Goal: Task Accomplishment & Management: Complete application form

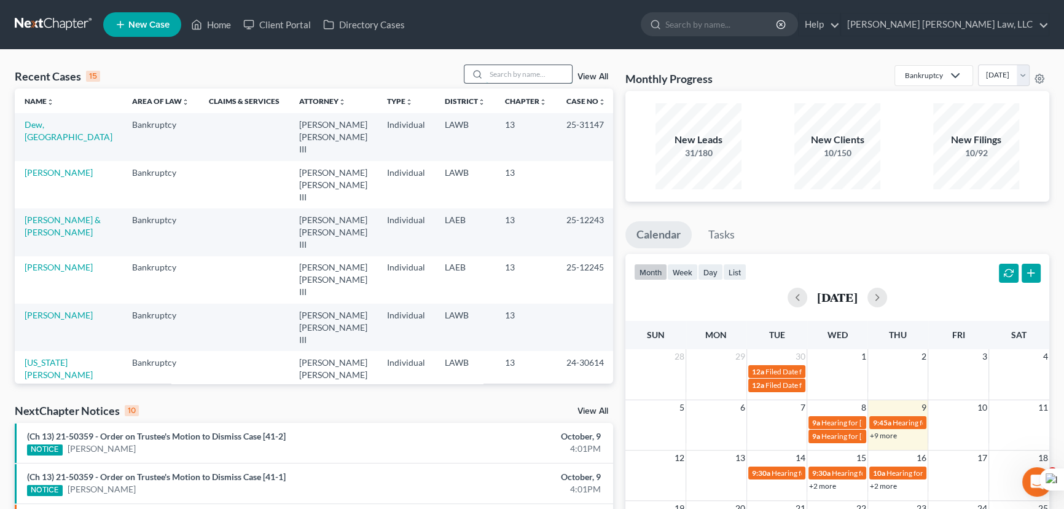
click at [527, 73] on input "search" at bounding box center [529, 74] width 86 height 18
type input "[PERSON_NAME]"
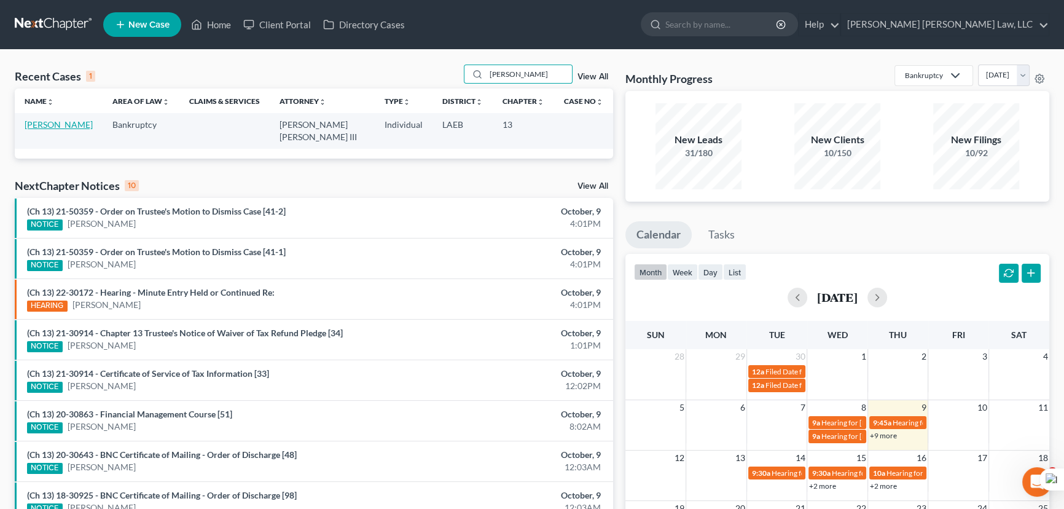
click at [37, 123] on link "[PERSON_NAME]" at bounding box center [59, 124] width 68 height 10
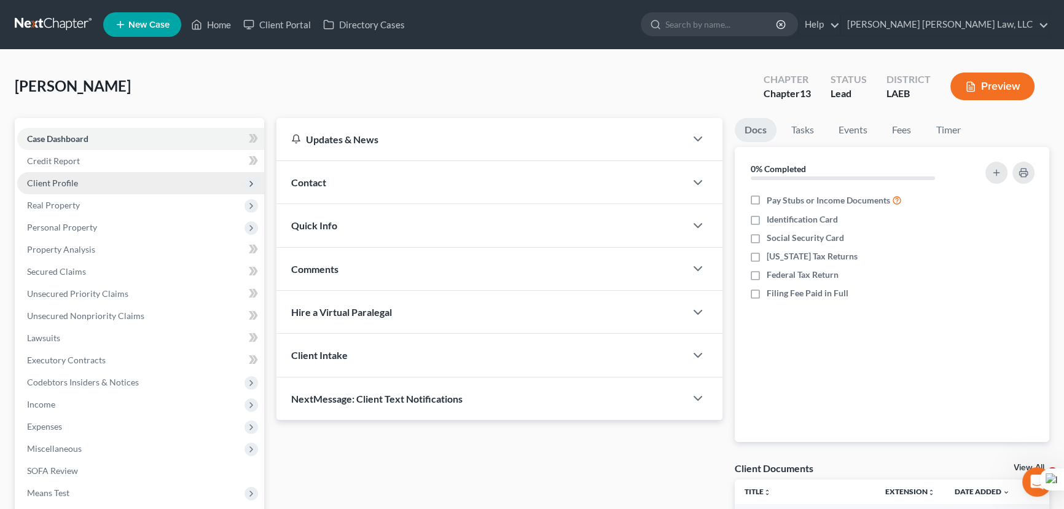
click at [95, 190] on span "Client Profile" at bounding box center [140, 183] width 247 height 22
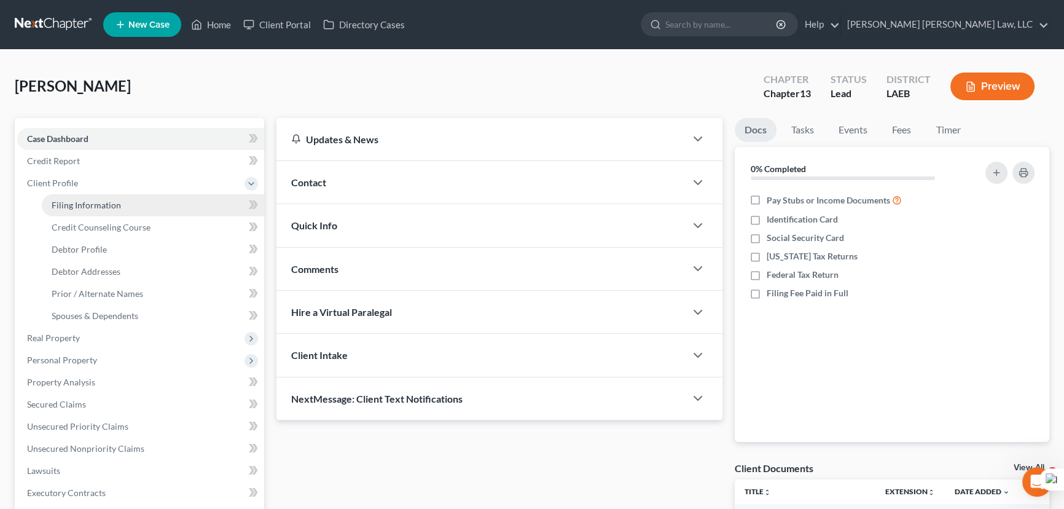
click at [95, 206] on span "Filing Information" at bounding box center [86, 205] width 69 height 10
select select "1"
select select "0"
select select "3"
select select "19"
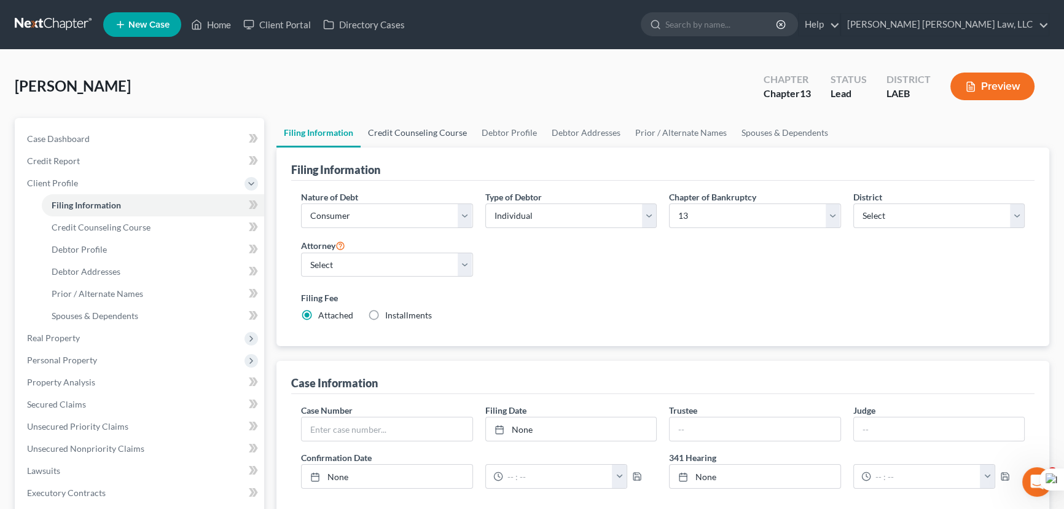
click at [412, 129] on link "Credit Counseling Course" at bounding box center [418, 132] width 114 height 29
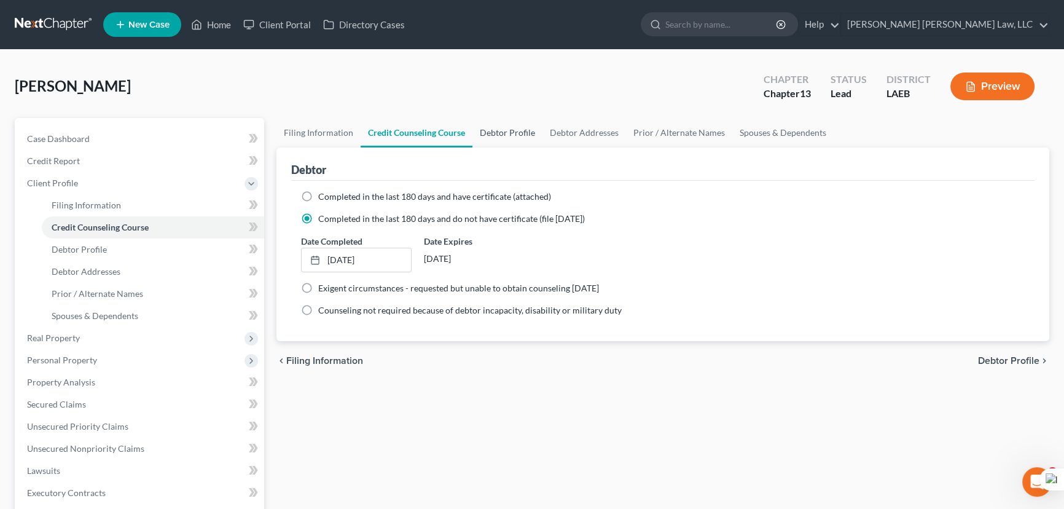
click at [495, 126] on link "Debtor Profile" at bounding box center [507, 132] width 70 height 29
select select "0"
select select "1"
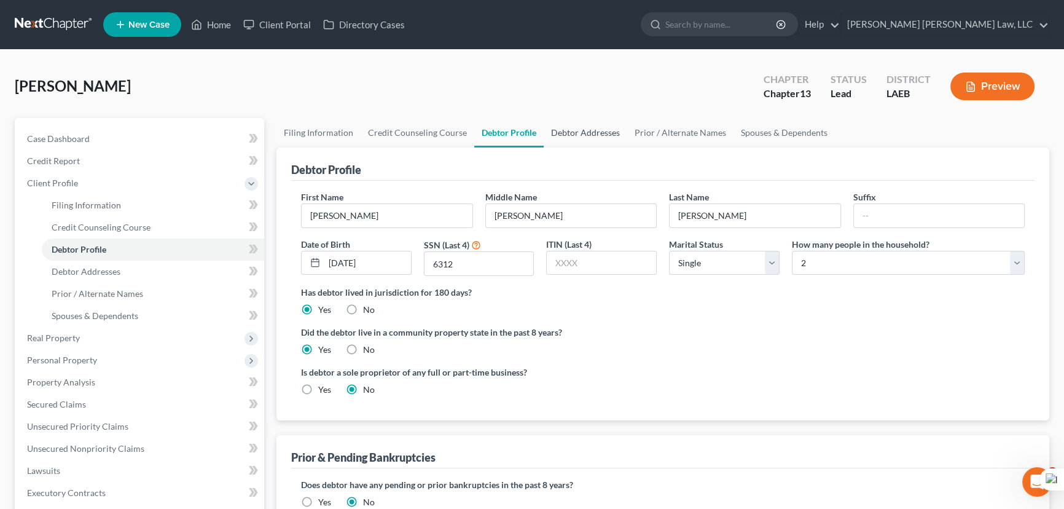
click at [570, 135] on link "Debtor Addresses" at bounding box center [586, 132] width 84 height 29
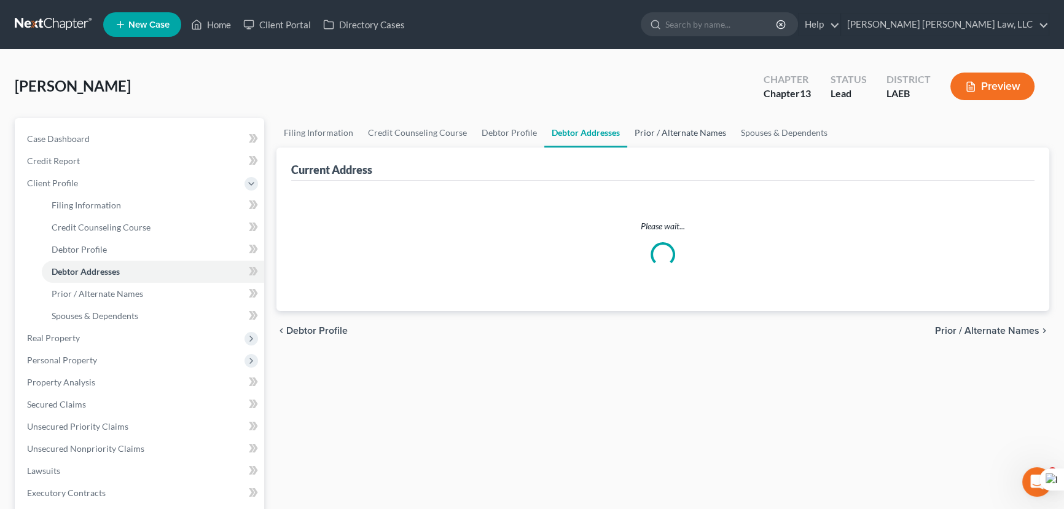
click at [654, 123] on link "Prior / Alternate Names" at bounding box center [680, 132] width 106 height 29
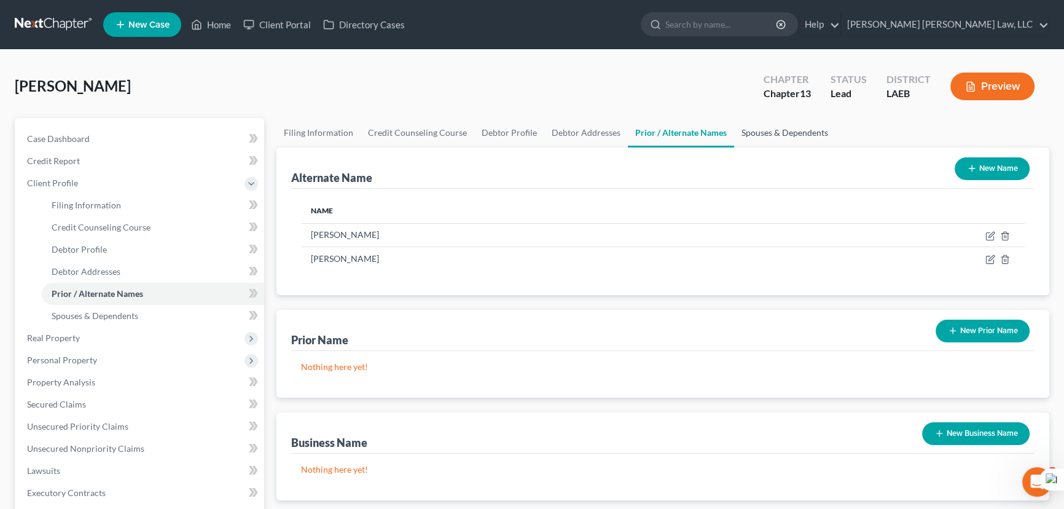
click at [767, 132] on link "Spouses & Dependents" at bounding box center [784, 132] width 101 height 29
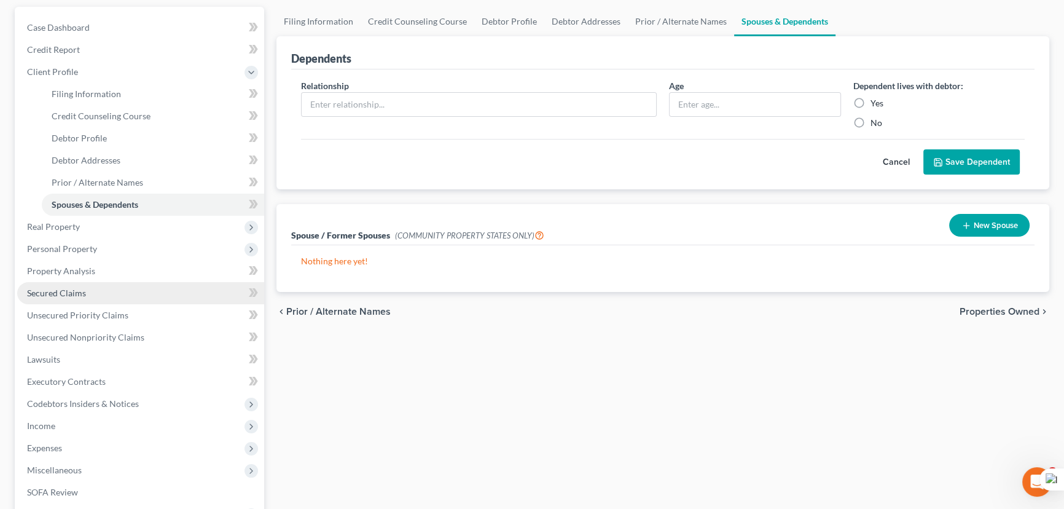
click at [103, 288] on link "Secured Claims" at bounding box center [140, 293] width 247 height 22
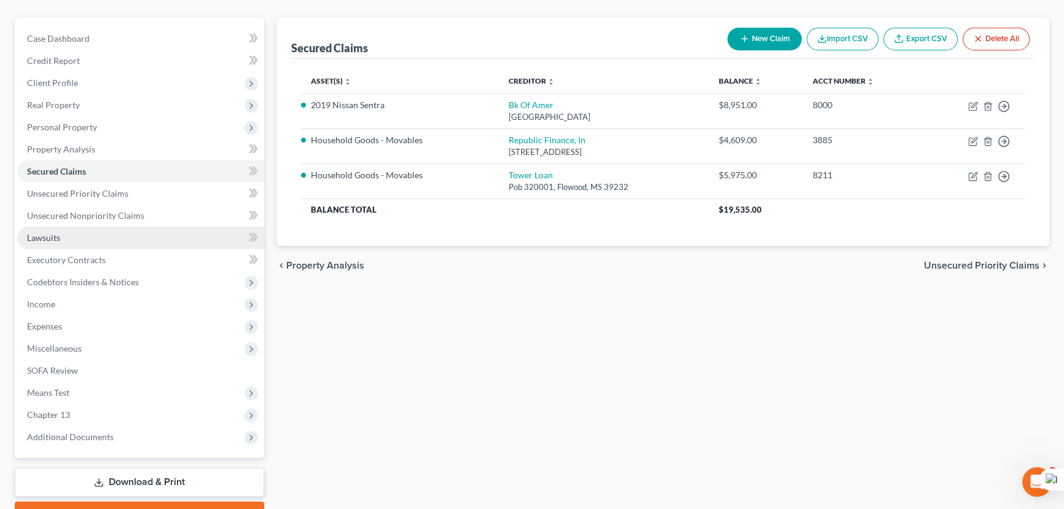
scroll to position [111, 0]
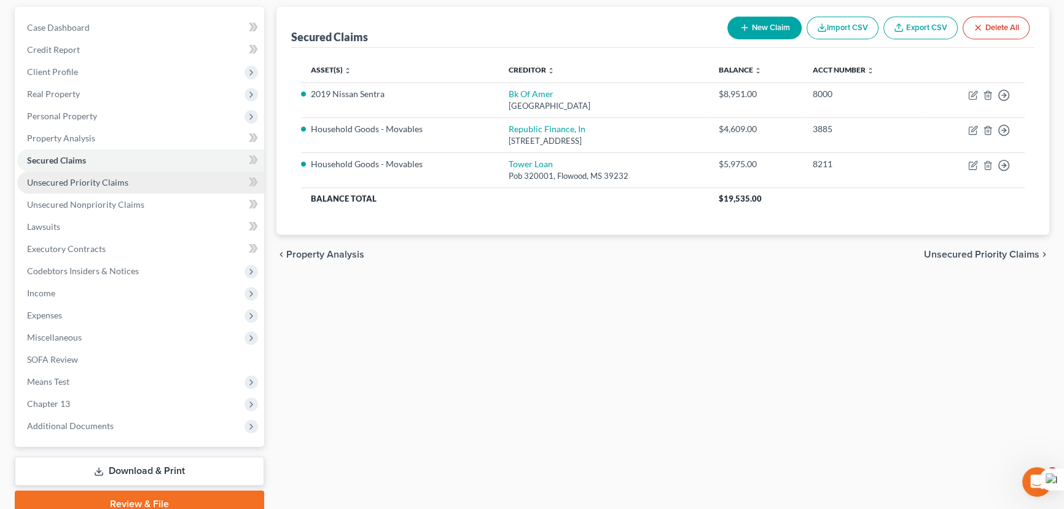
click at [114, 190] on link "Unsecured Priority Claims" at bounding box center [140, 182] width 247 height 22
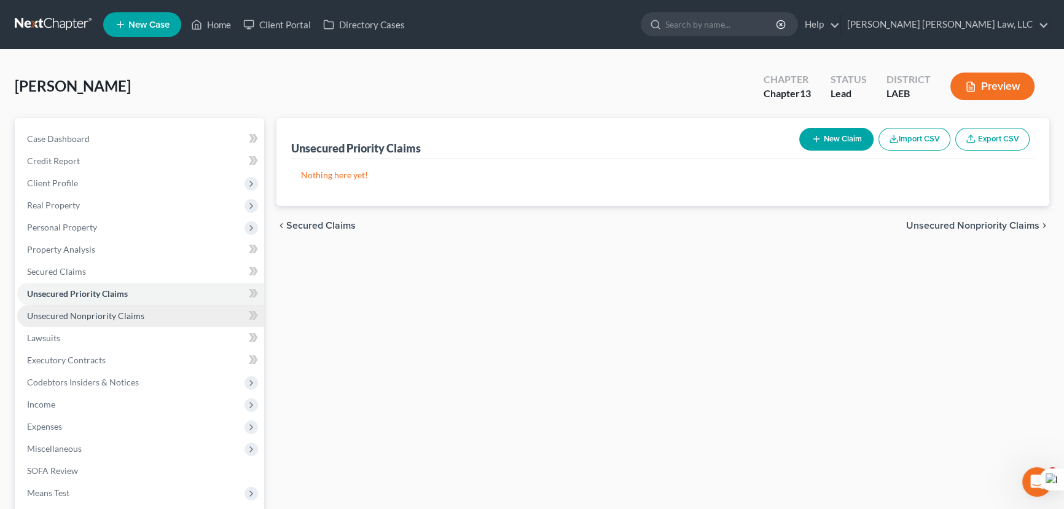
click at [139, 312] on span "Unsecured Nonpriority Claims" at bounding box center [85, 315] width 117 height 10
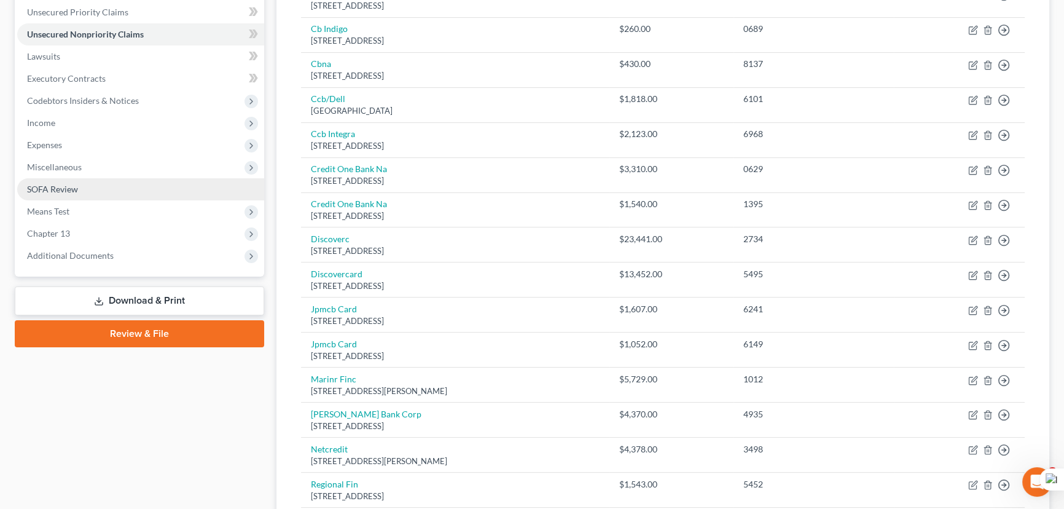
scroll to position [279, 0]
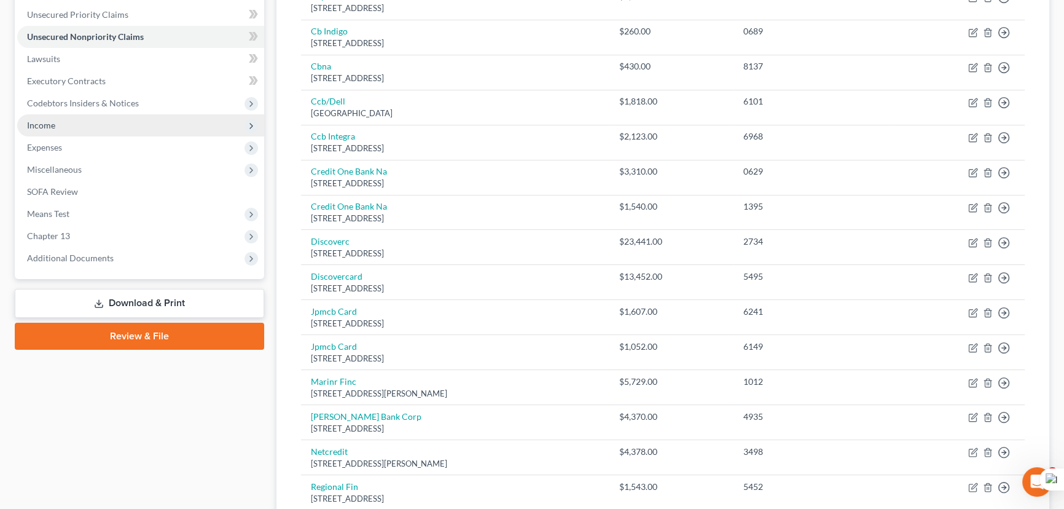
click at [84, 117] on span "Income" at bounding box center [140, 125] width 247 height 22
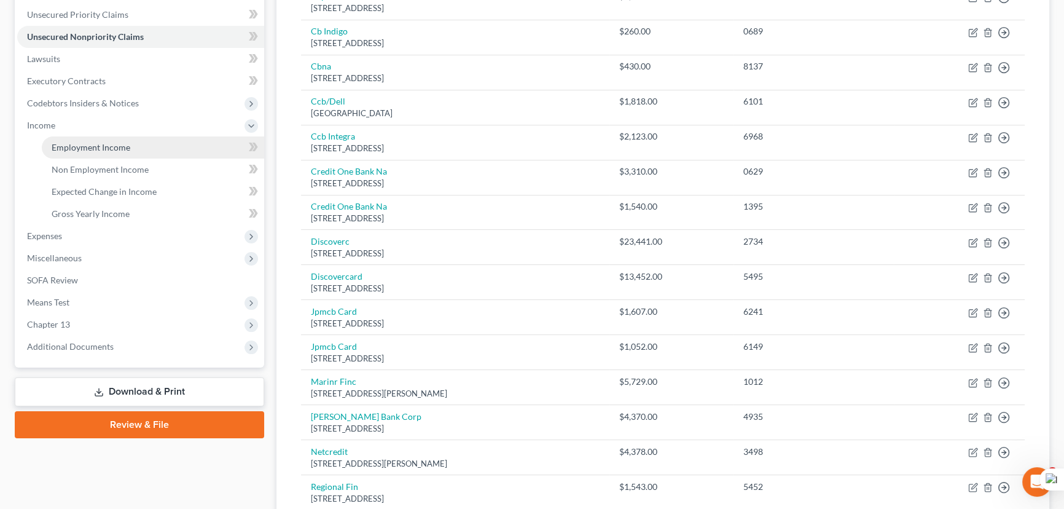
click at [94, 136] on link "Employment Income" at bounding box center [153, 147] width 222 height 22
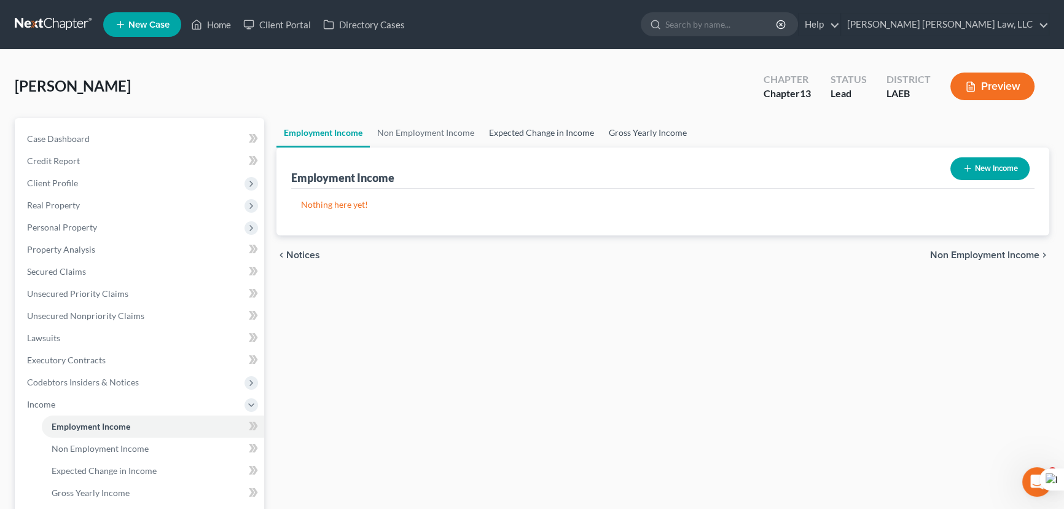
click at [638, 120] on link "Gross Yearly Income" at bounding box center [648, 132] width 93 height 29
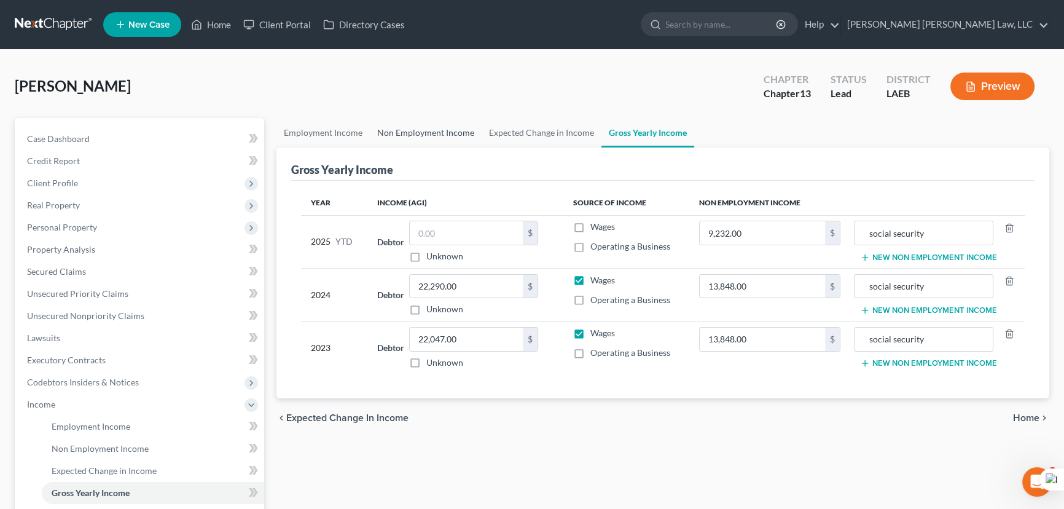
click at [412, 122] on link "Non Employment Income" at bounding box center [426, 132] width 112 height 29
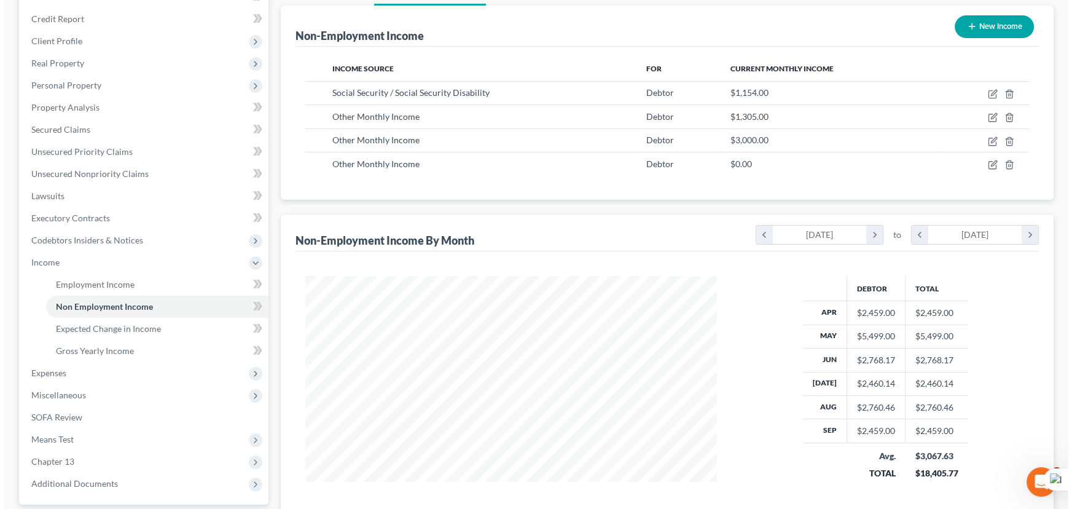
scroll to position [141, 0]
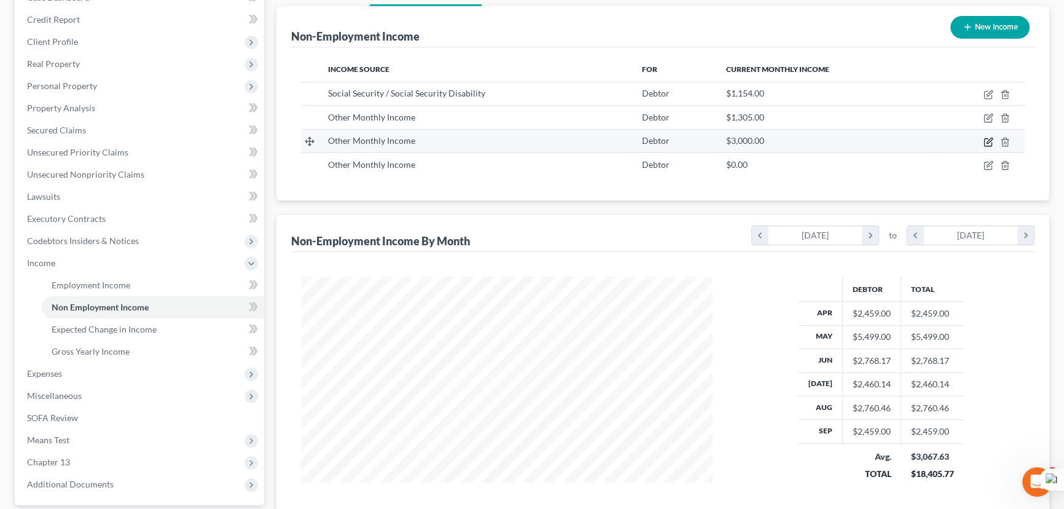
click at [987, 141] on icon "button" at bounding box center [990, 141] width 6 height 6
select select "13"
select select "0"
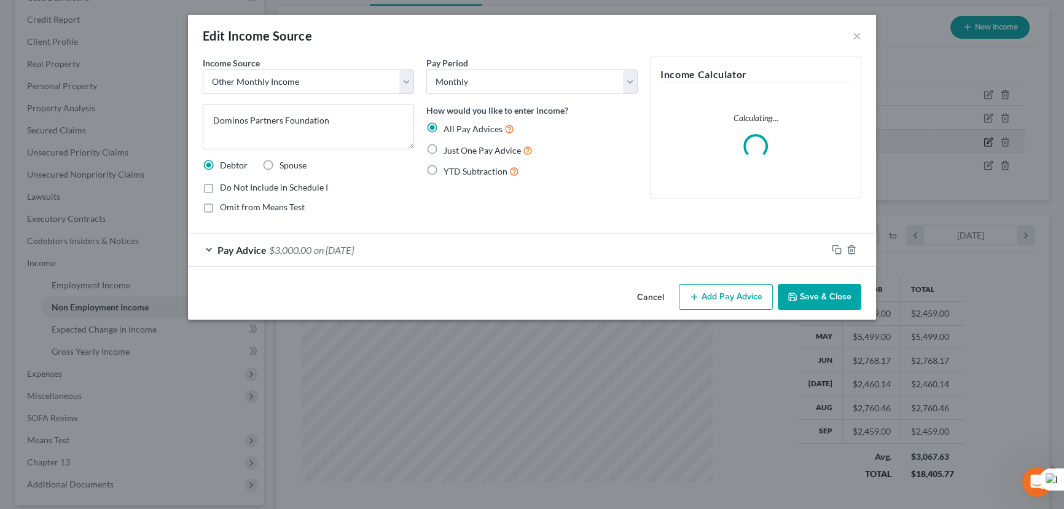
scroll to position [220, 440]
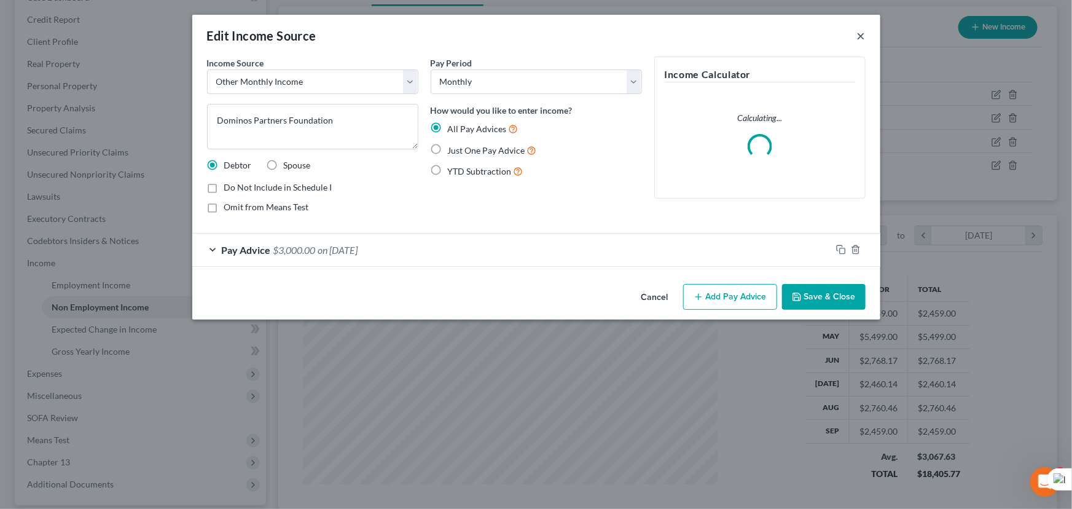
click at [858, 36] on button "×" at bounding box center [861, 35] width 9 height 15
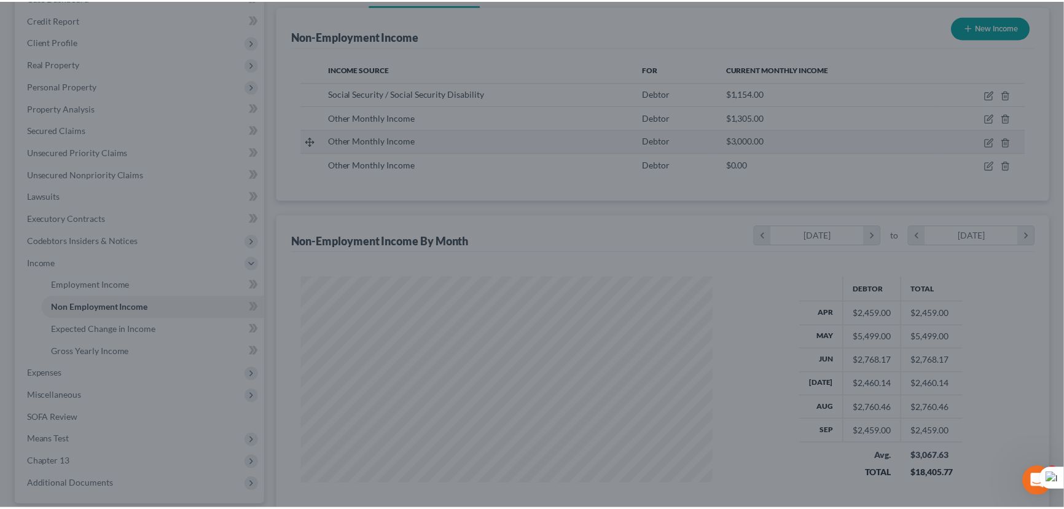
scroll to position [220, 436]
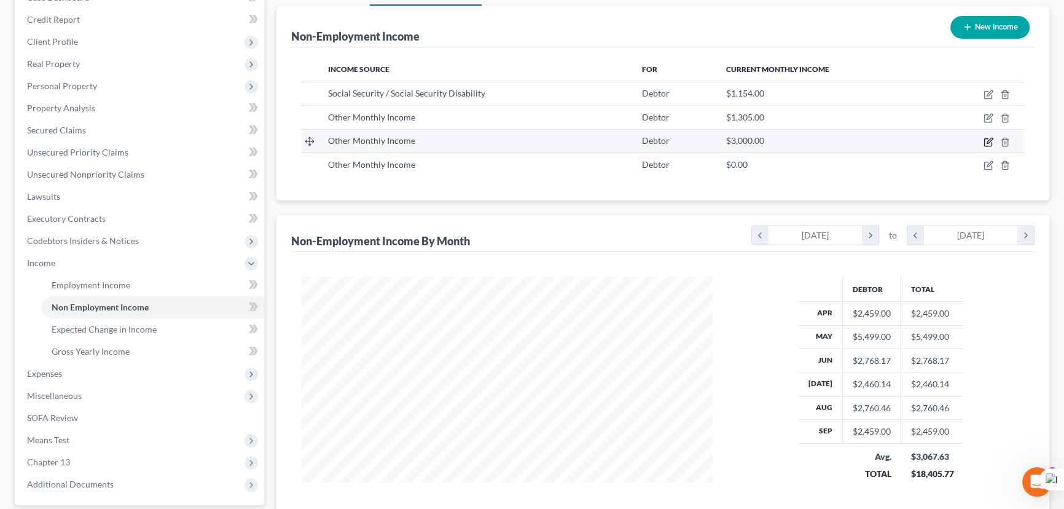
click at [989, 141] on icon "button" at bounding box center [990, 141] width 6 height 6
select select "13"
select select "0"
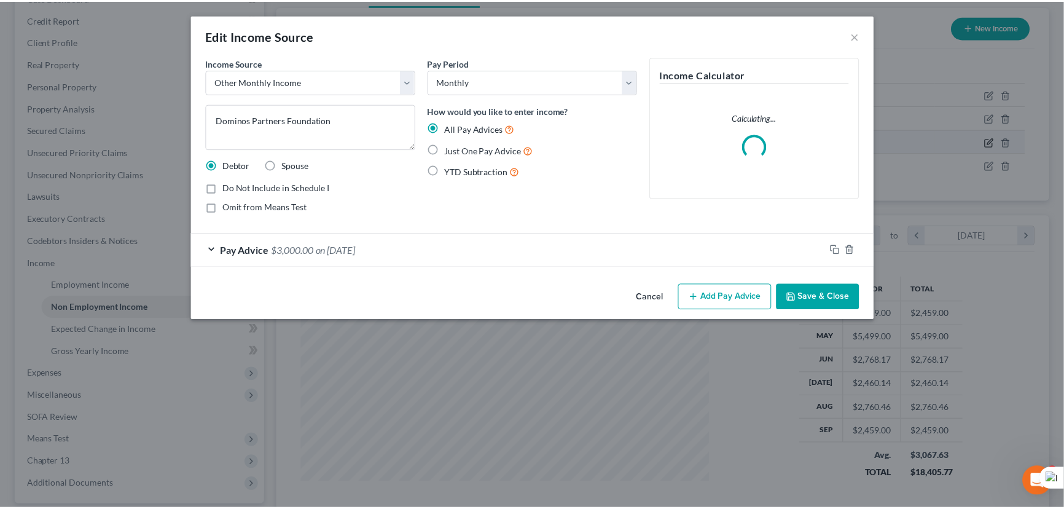
scroll to position [220, 440]
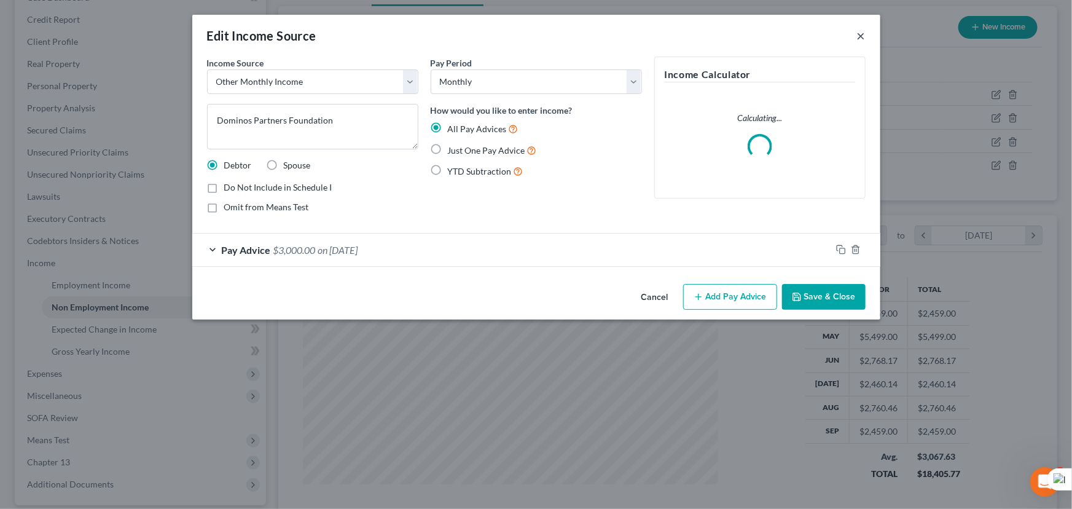
click at [864, 31] on button "×" at bounding box center [861, 35] width 9 height 15
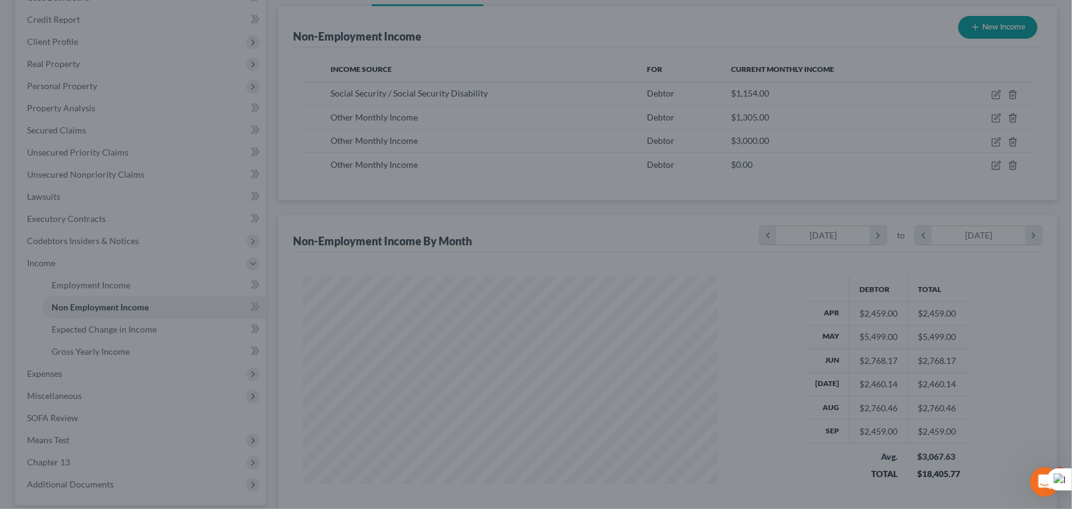
scroll to position [614203, 613987]
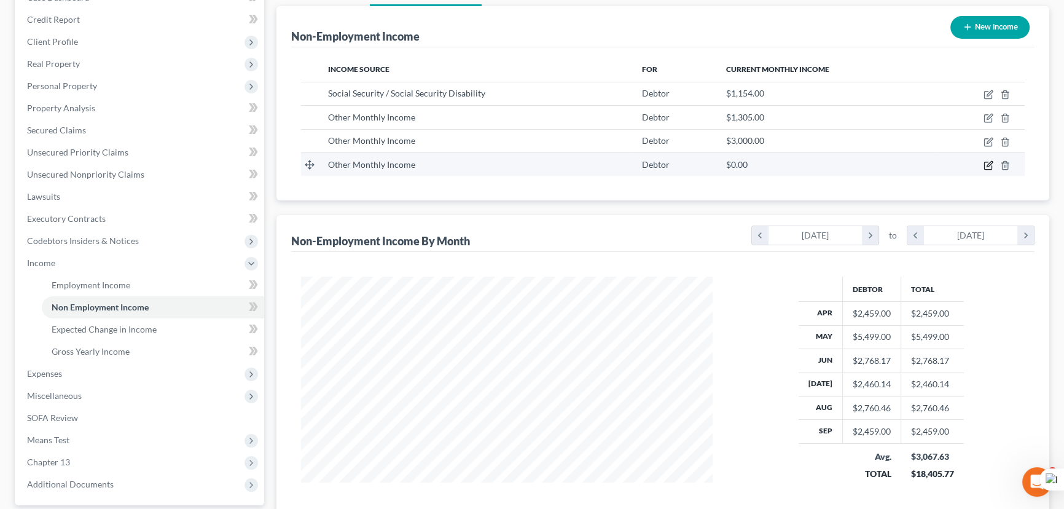
click at [989, 160] on icon "button" at bounding box center [989, 165] width 10 height 10
select select "13"
select select "0"
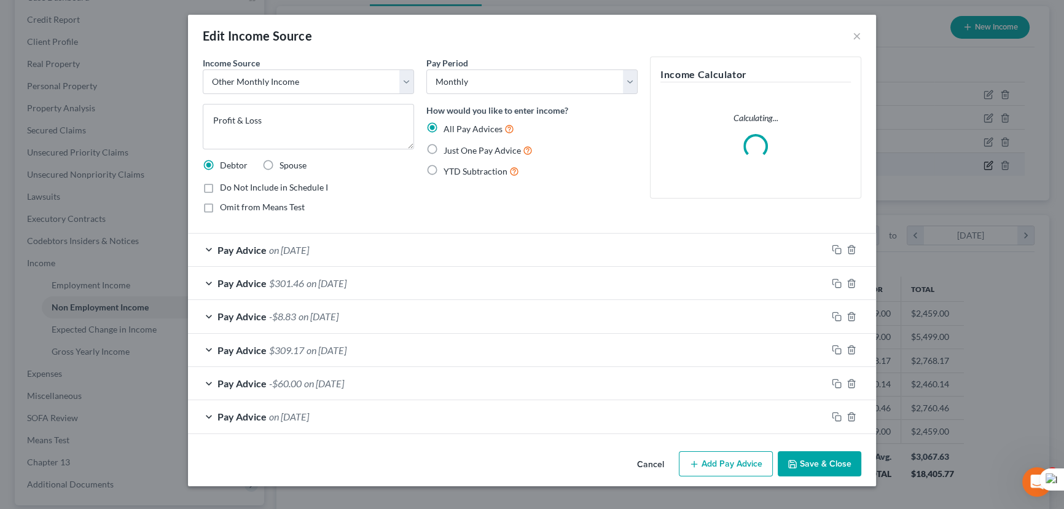
scroll to position [220, 440]
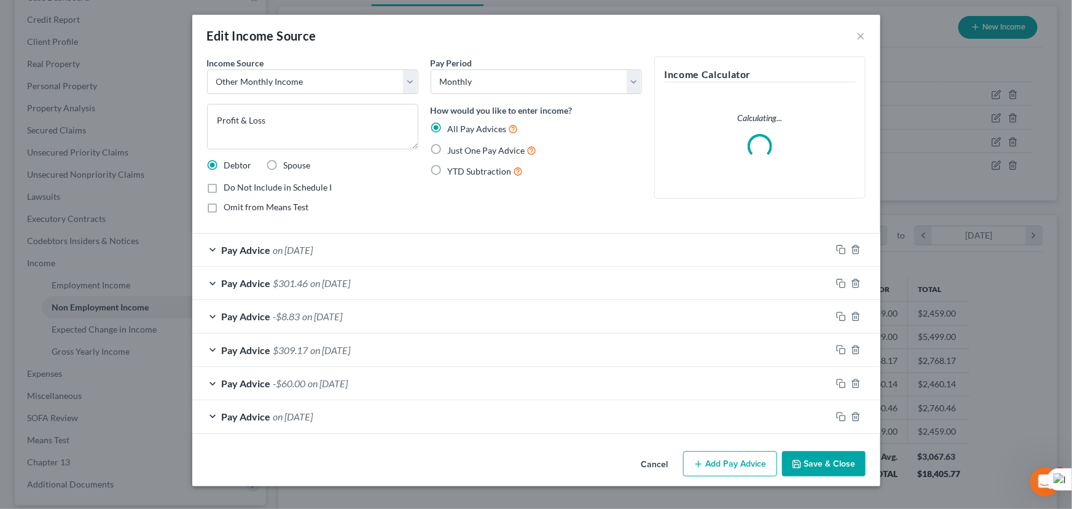
click at [856, 37] on div "Edit Income Source ×" at bounding box center [536, 36] width 688 height 42
click at [862, 32] on button "×" at bounding box center [861, 35] width 9 height 15
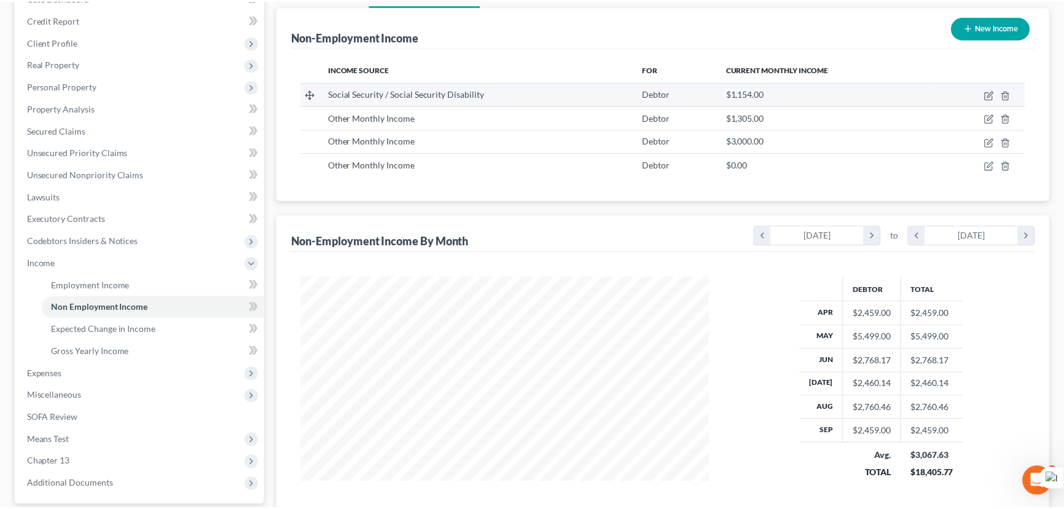
scroll to position [220, 436]
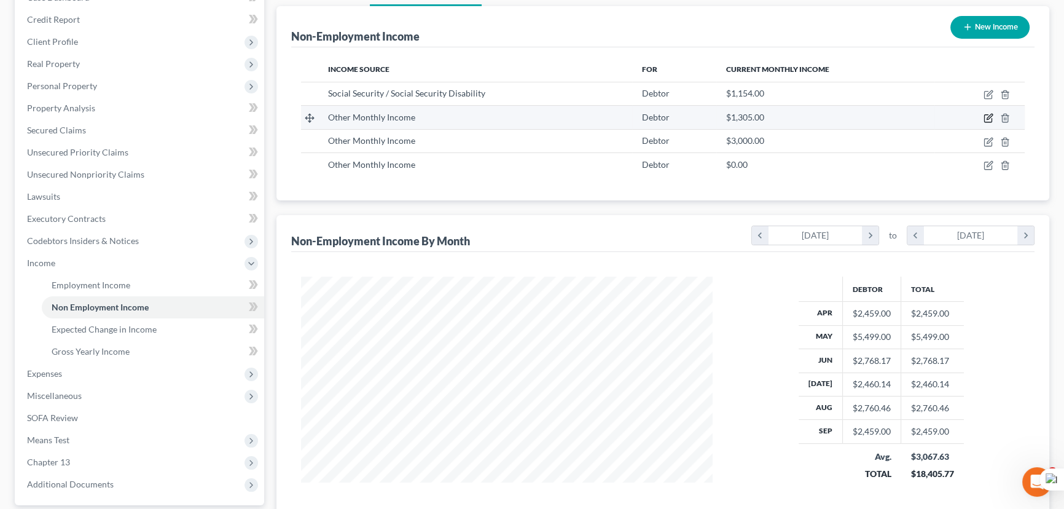
click at [989, 116] on icon "button" at bounding box center [990, 117] width 6 height 6
select select "13"
select select "0"
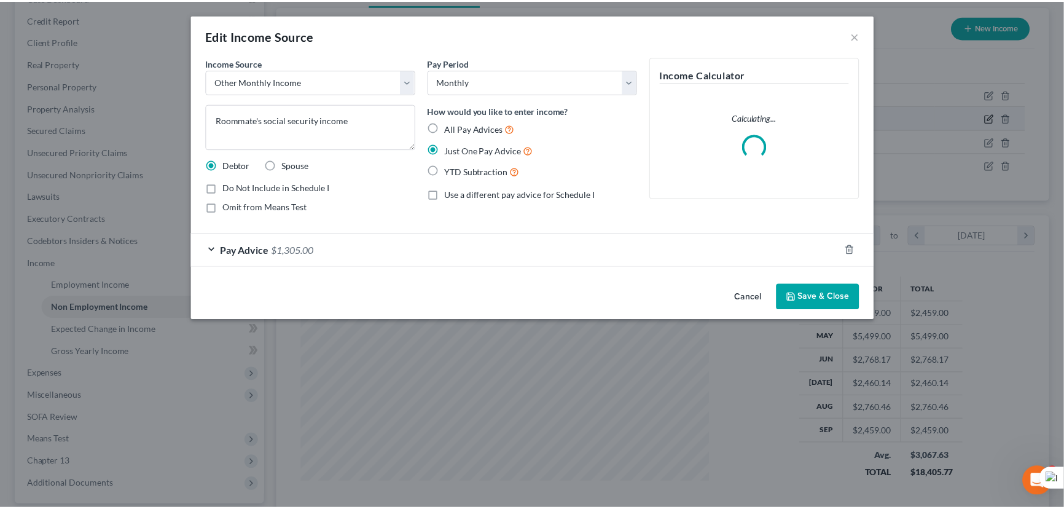
scroll to position [220, 440]
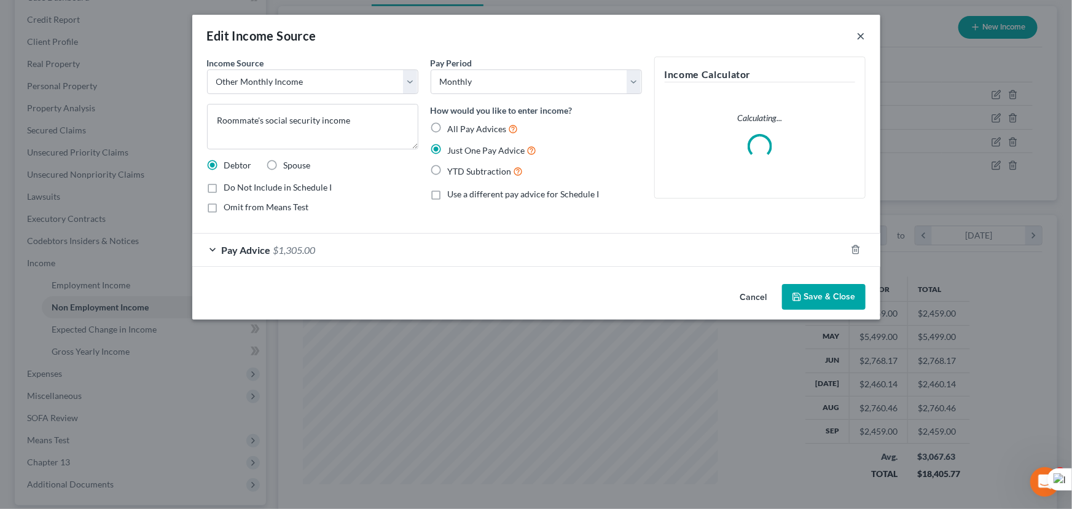
click at [864, 34] on button "×" at bounding box center [861, 35] width 9 height 15
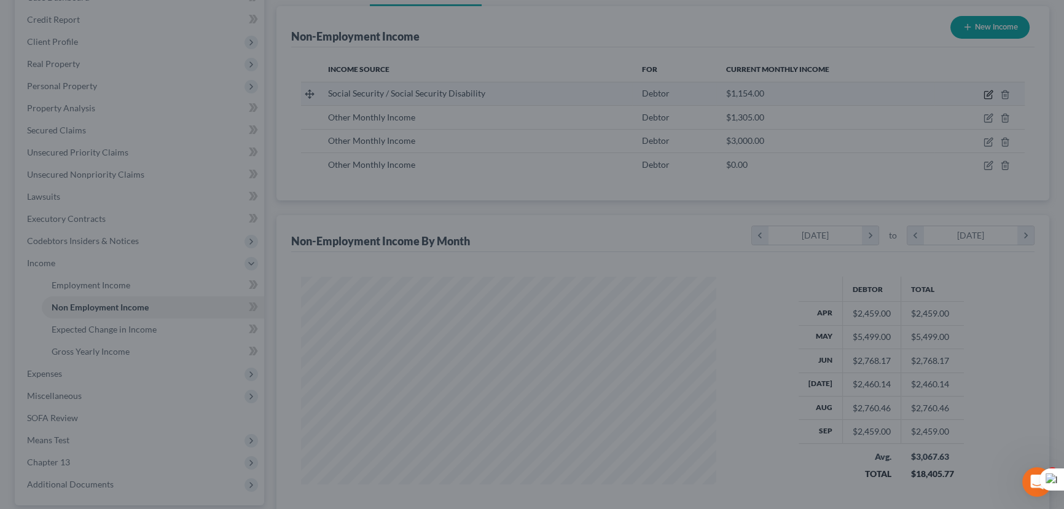
scroll to position [220, 436]
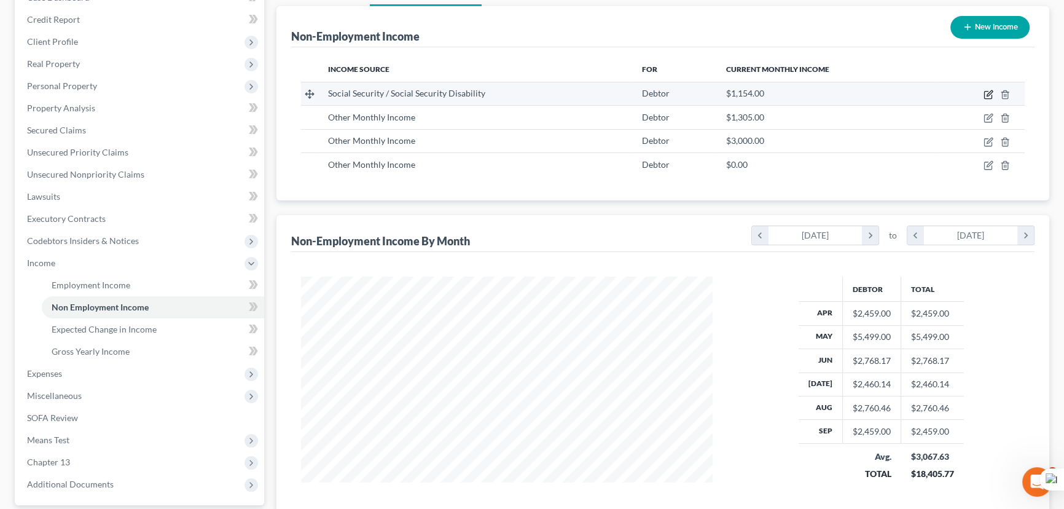
click at [988, 92] on icon "button" at bounding box center [990, 93] width 6 height 6
select select "4"
select select "0"
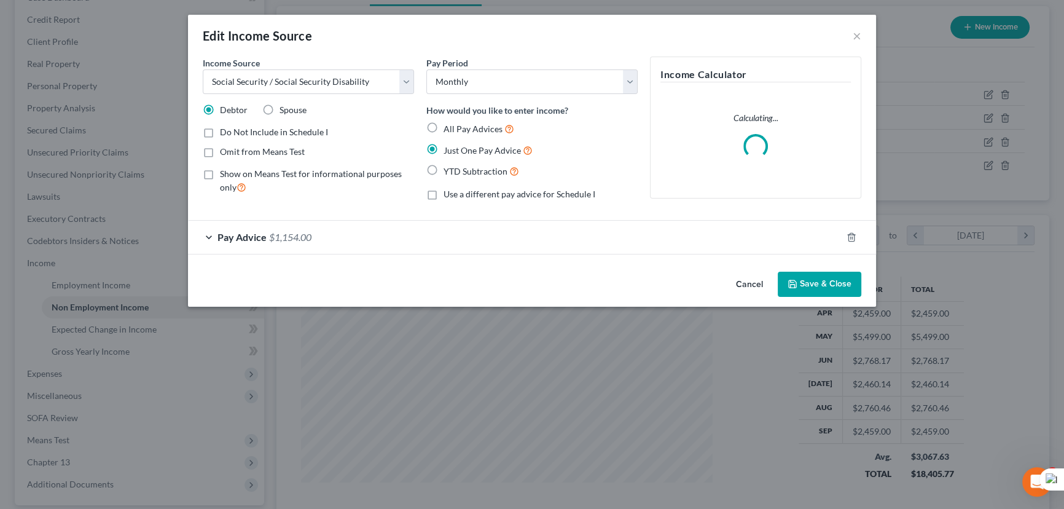
scroll to position [220, 440]
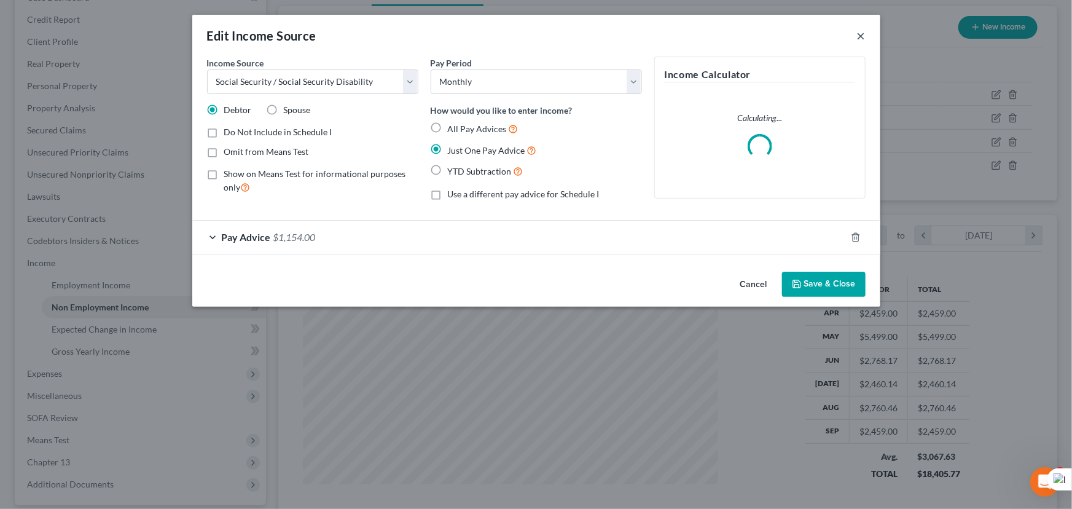
click at [861, 38] on button "×" at bounding box center [861, 35] width 9 height 15
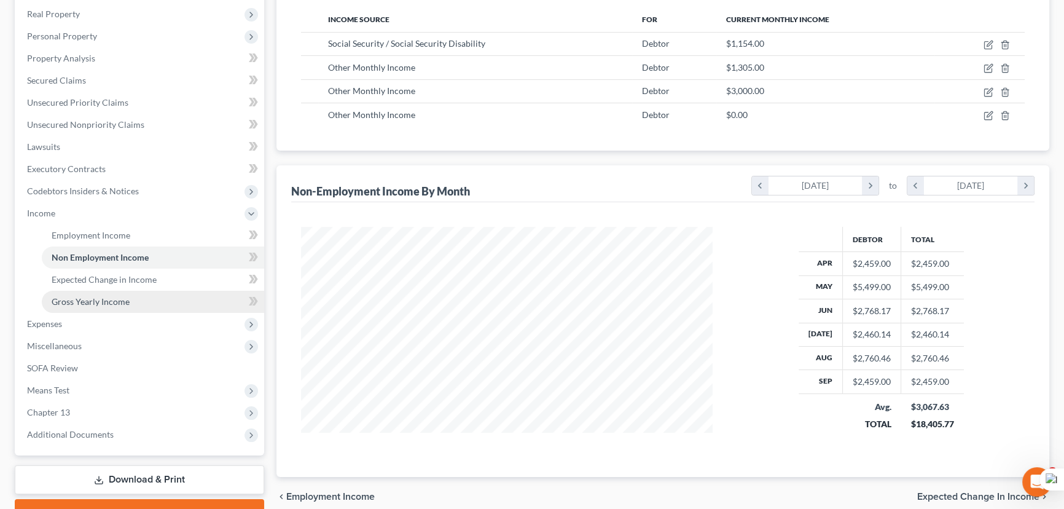
scroll to position [253, 0]
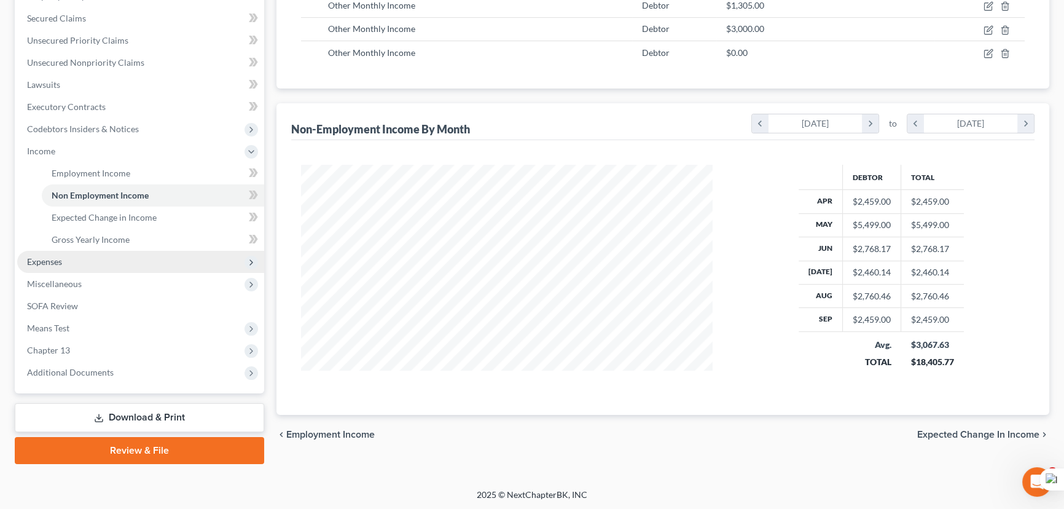
click at [133, 255] on span "Expenses" at bounding box center [140, 262] width 247 height 22
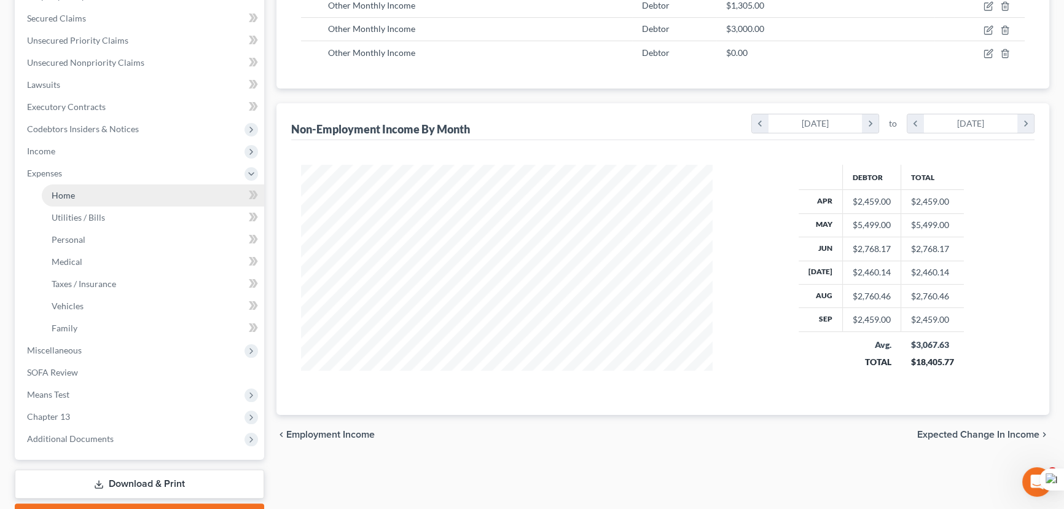
click at [103, 184] on link "Home" at bounding box center [153, 195] width 222 height 22
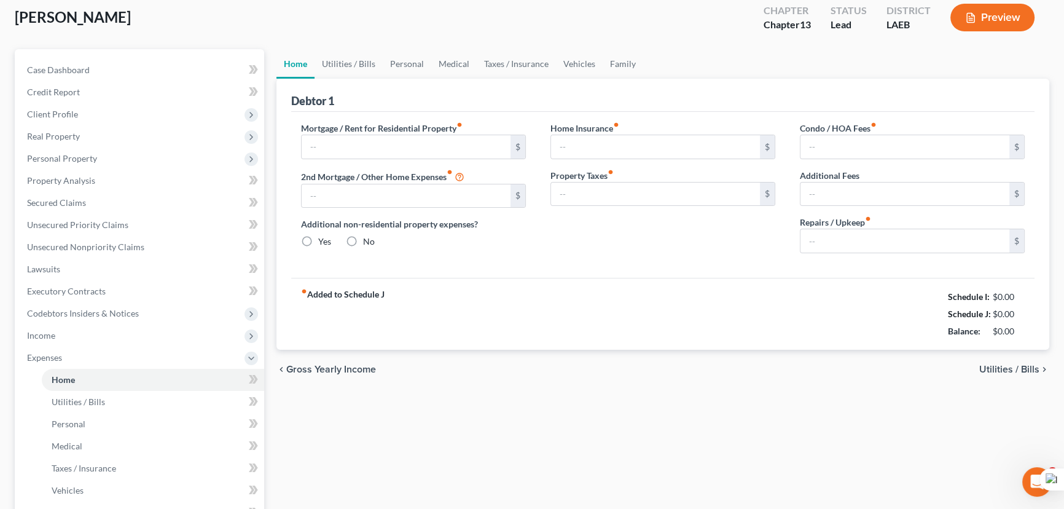
type input "0.00"
radio input "true"
type input "0.00"
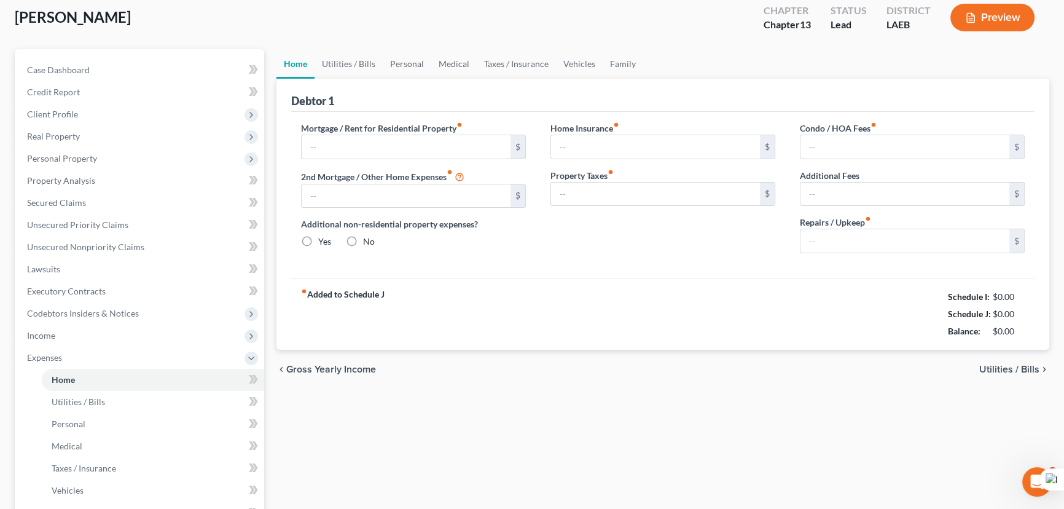
type input "0.00"
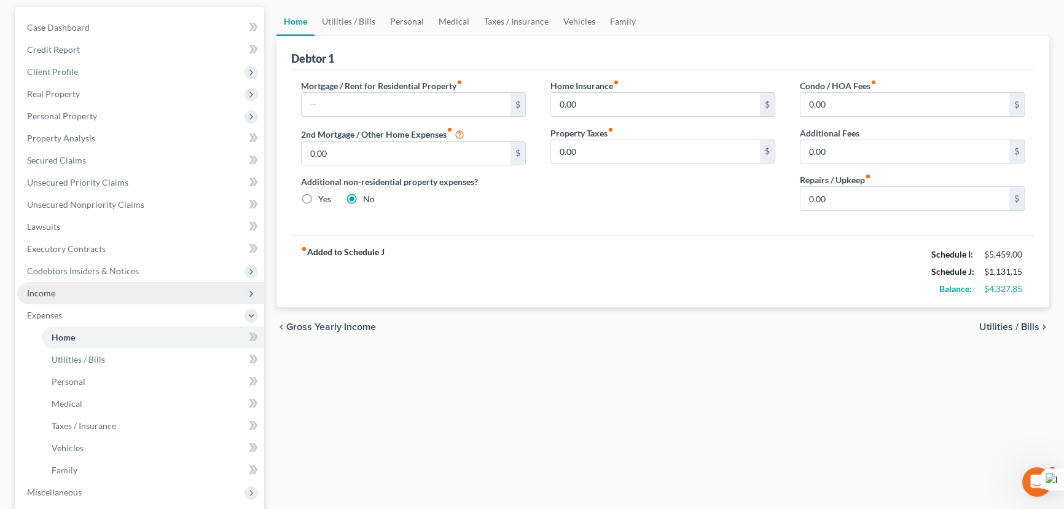
click at [85, 284] on span "Income" at bounding box center [140, 293] width 247 height 22
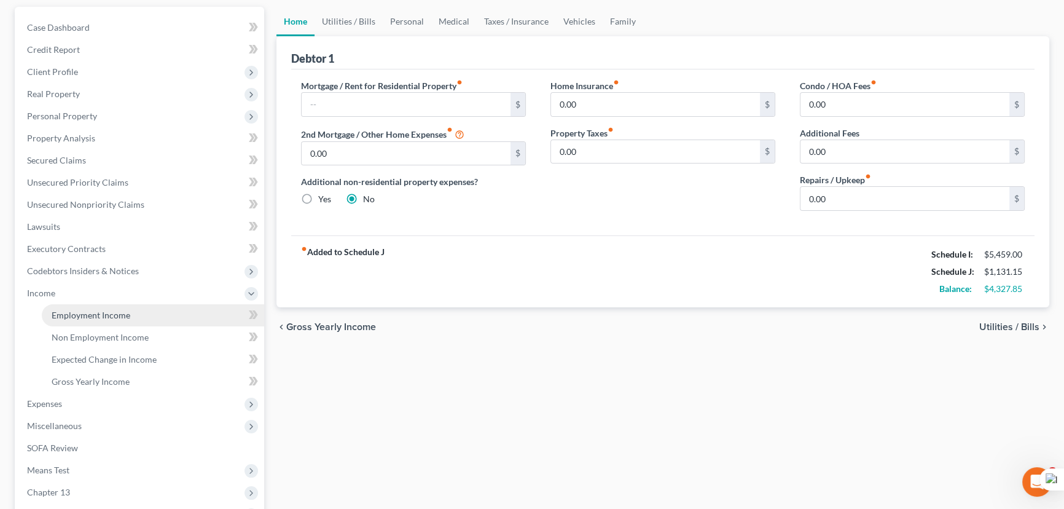
click at [107, 310] on span "Employment Income" at bounding box center [91, 315] width 79 height 10
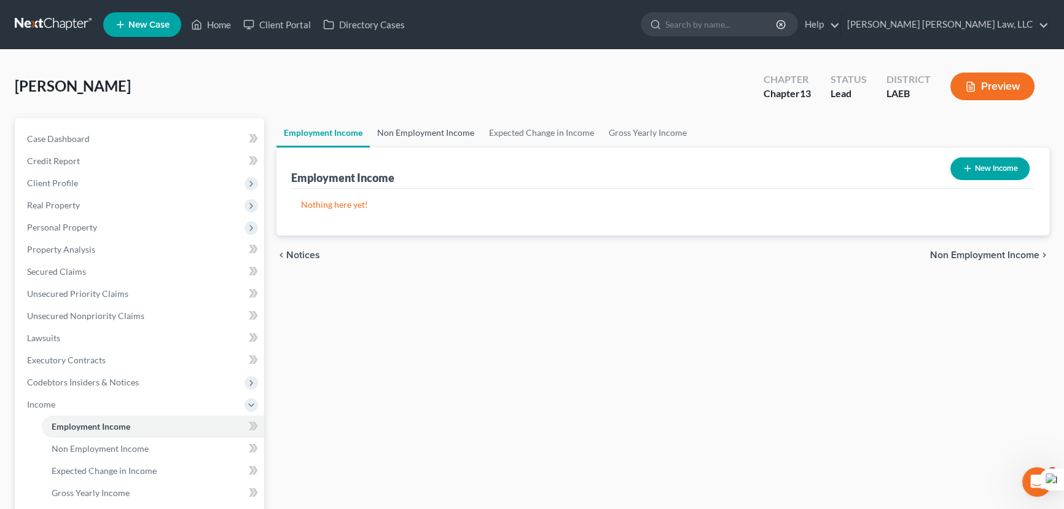
click at [418, 143] on link "Non Employment Income" at bounding box center [426, 132] width 112 height 29
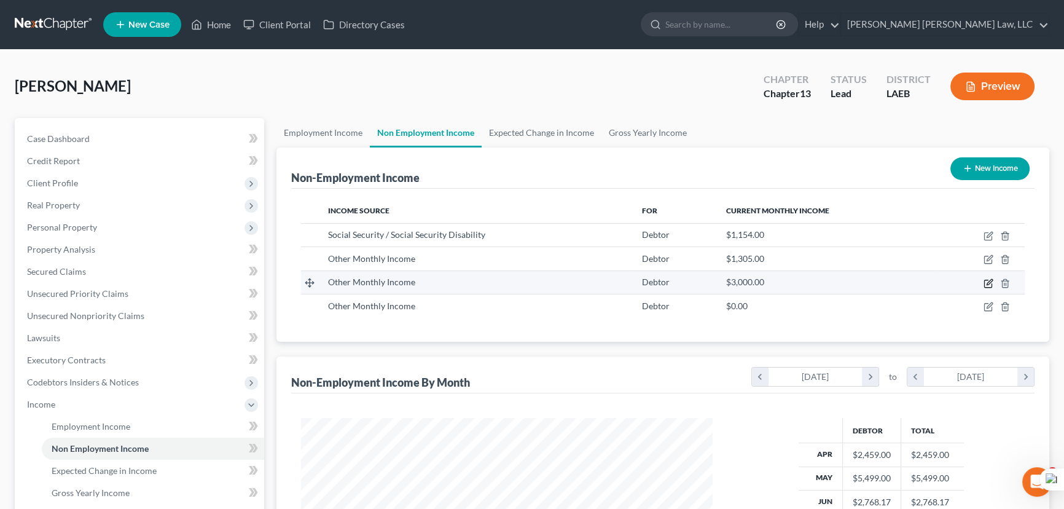
click at [992, 279] on icon "button" at bounding box center [990, 282] width 6 height 6
select select "13"
select select "0"
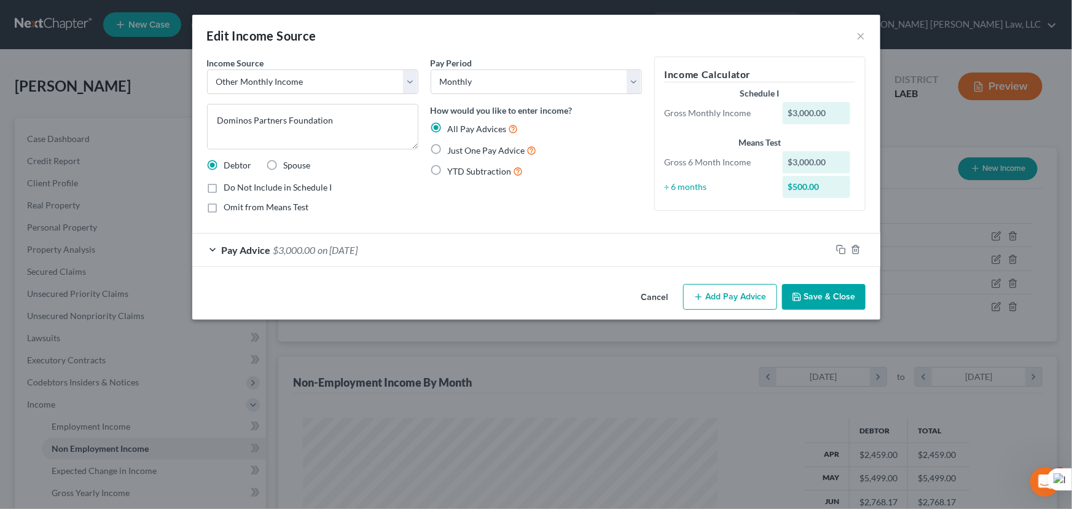
click at [821, 293] on button "Save & Close" at bounding box center [824, 297] width 84 height 26
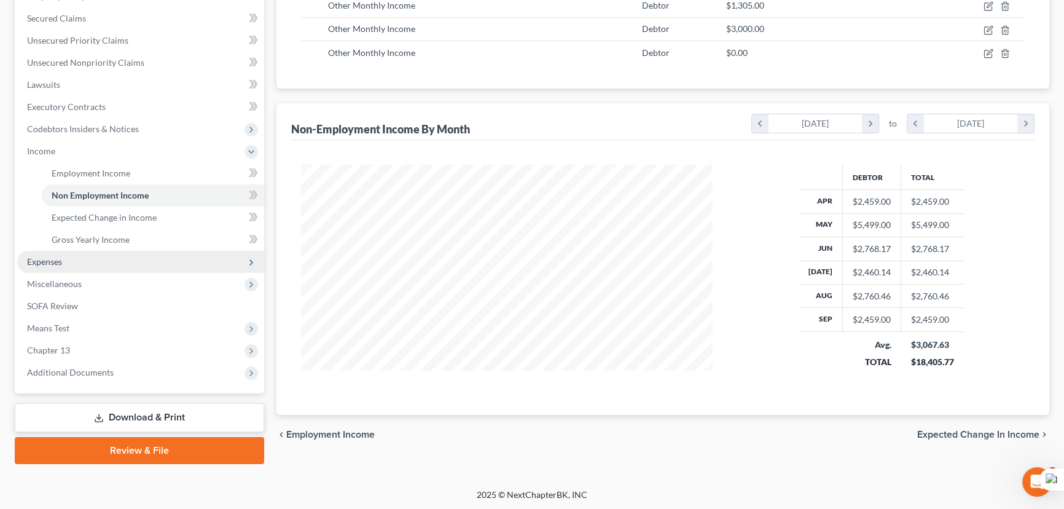
click at [154, 253] on span "Expenses" at bounding box center [140, 262] width 247 height 22
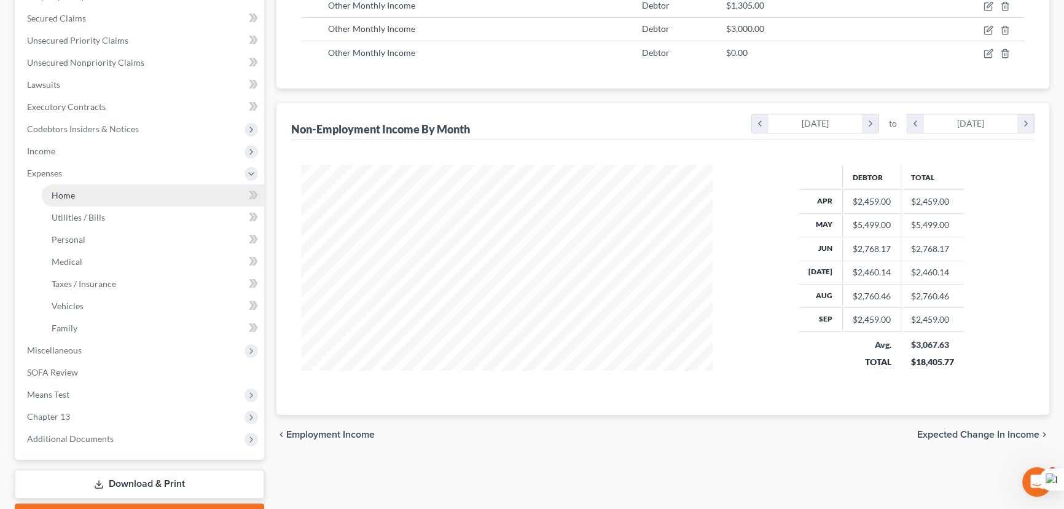
click at [112, 196] on link "Home" at bounding box center [153, 195] width 222 height 22
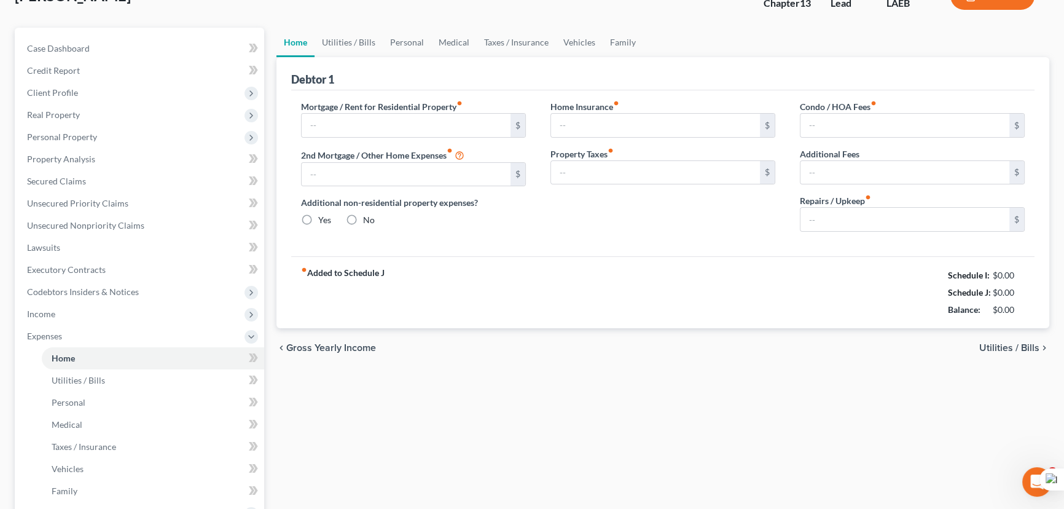
type input "0.00"
radio input "true"
type input "0.00"
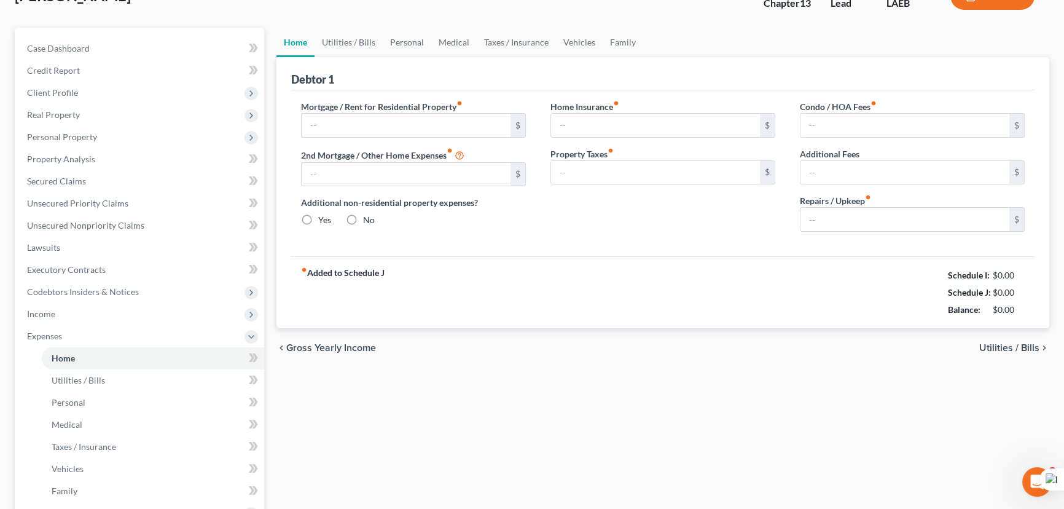
type input "0.00"
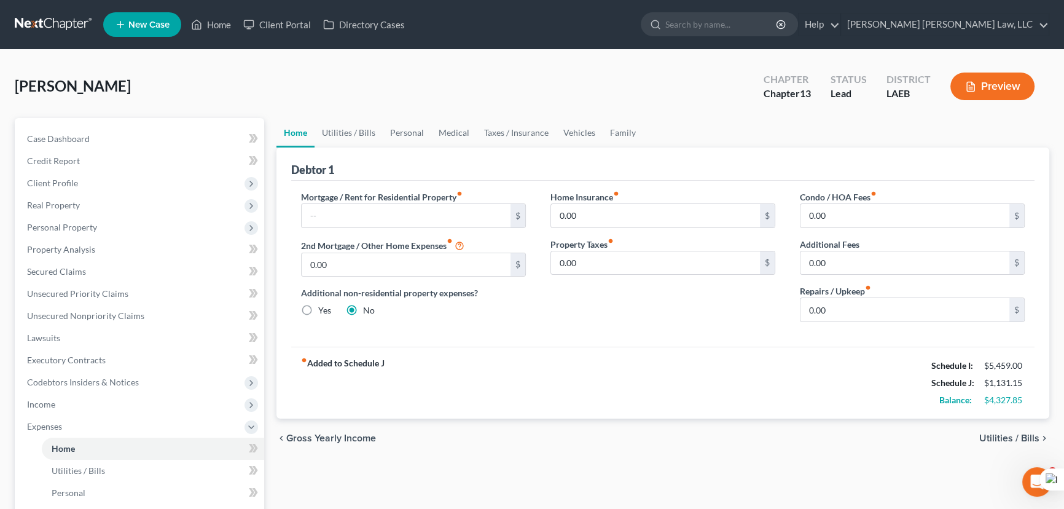
click at [49, 14] on link at bounding box center [54, 25] width 79 height 22
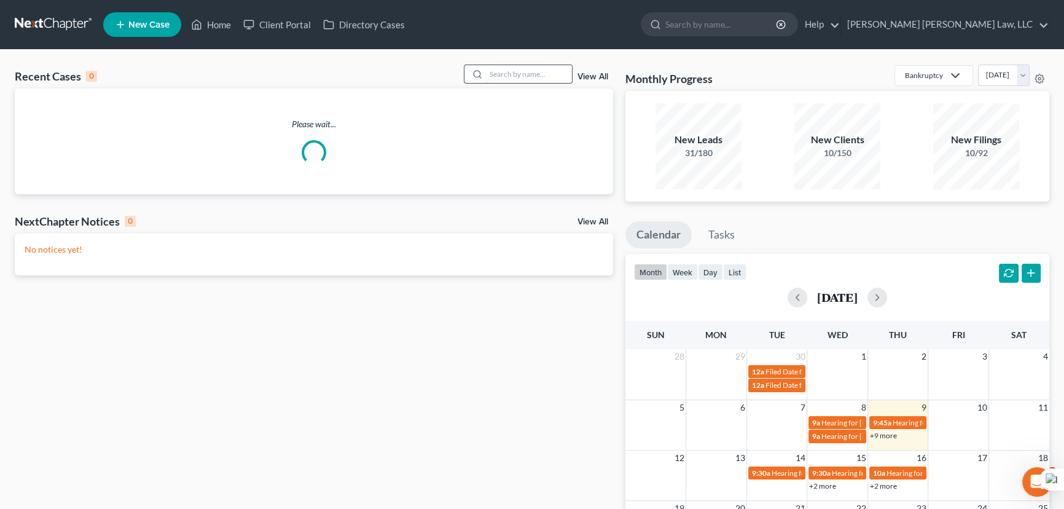
click at [528, 70] on input "search" at bounding box center [529, 74] width 86 height 18
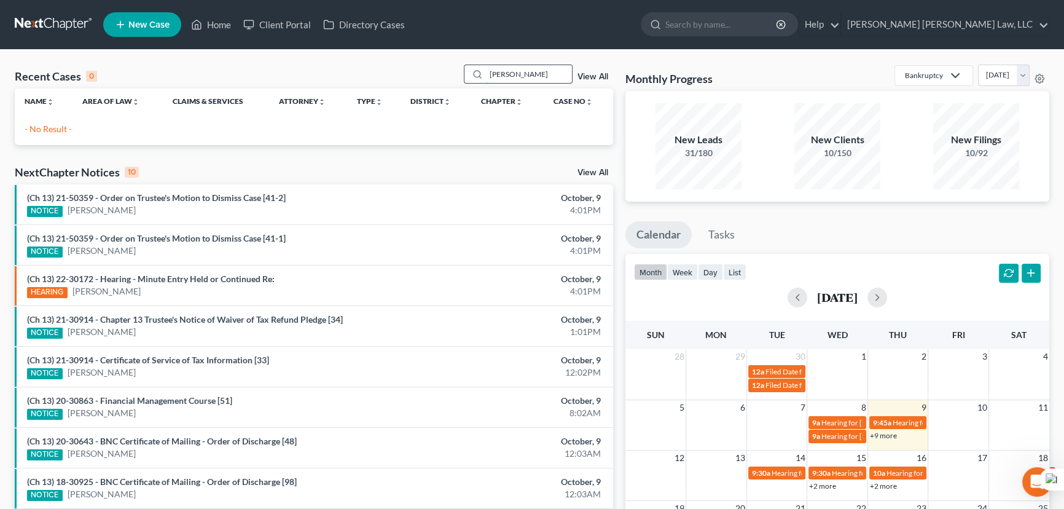
type input "[PERSON_NAME]"
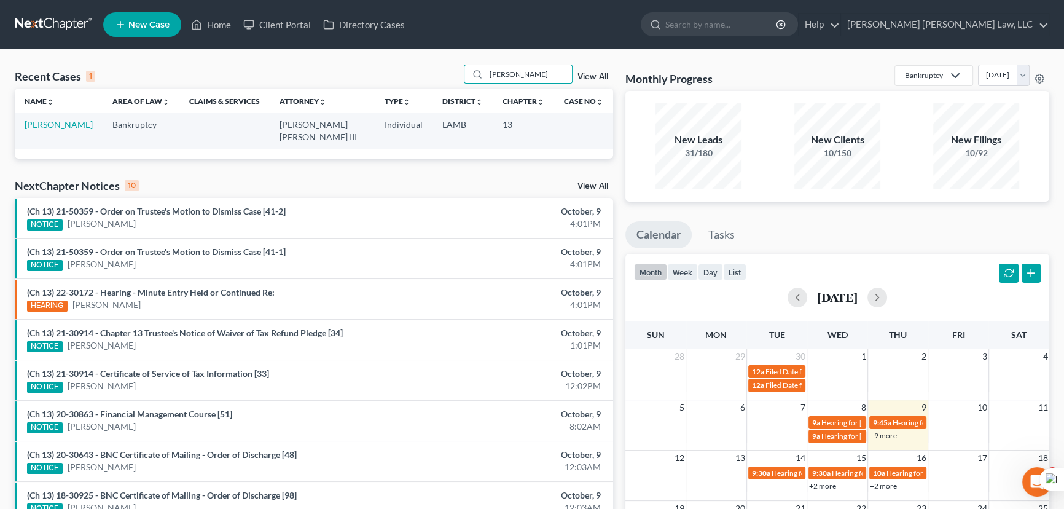
click at [59, 119] on td "[PERSON_NAME]" at bounding box center [59, 130] width 88 height 35
click at [59, 123] on link "[PERSON_NAME]" at bounding box center [59, 124] width 68 height 10
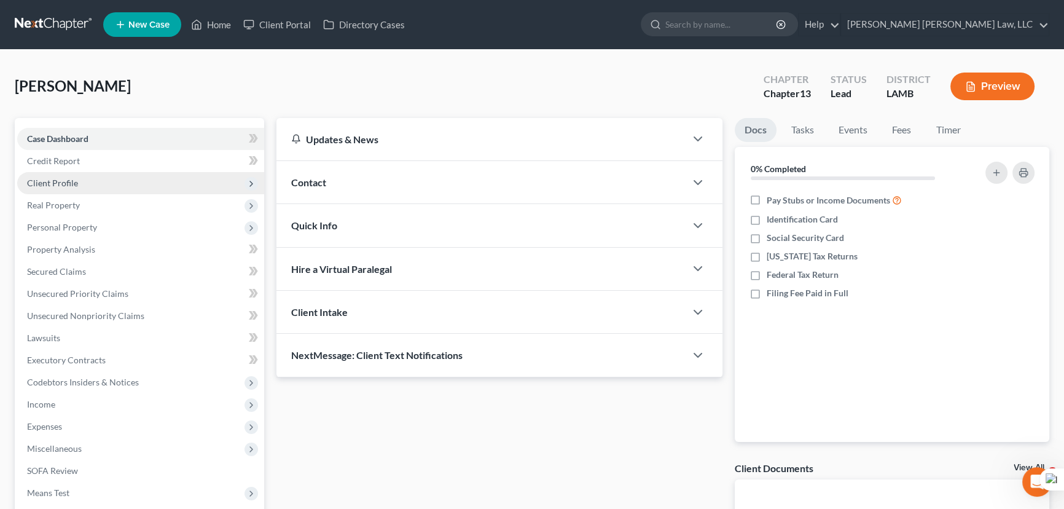
click at [82, 178] on span "Client Profile" at bounding box center [140, 183] width 247 height 22
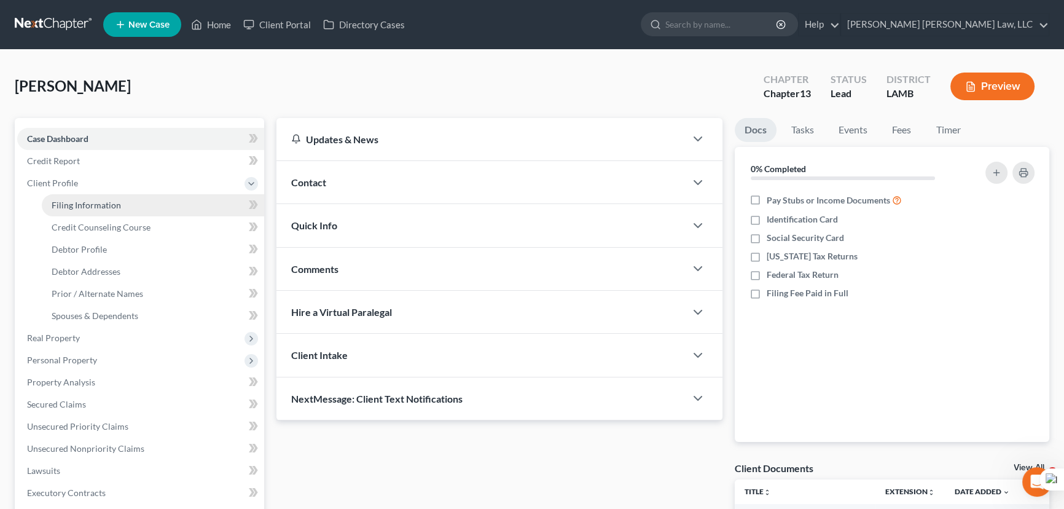
click at [87, 200] on span "Filing Information" at bounding box center [86, 205] width 69 height 10
select select "1"
select select "0"
select select "3"
select select "19"
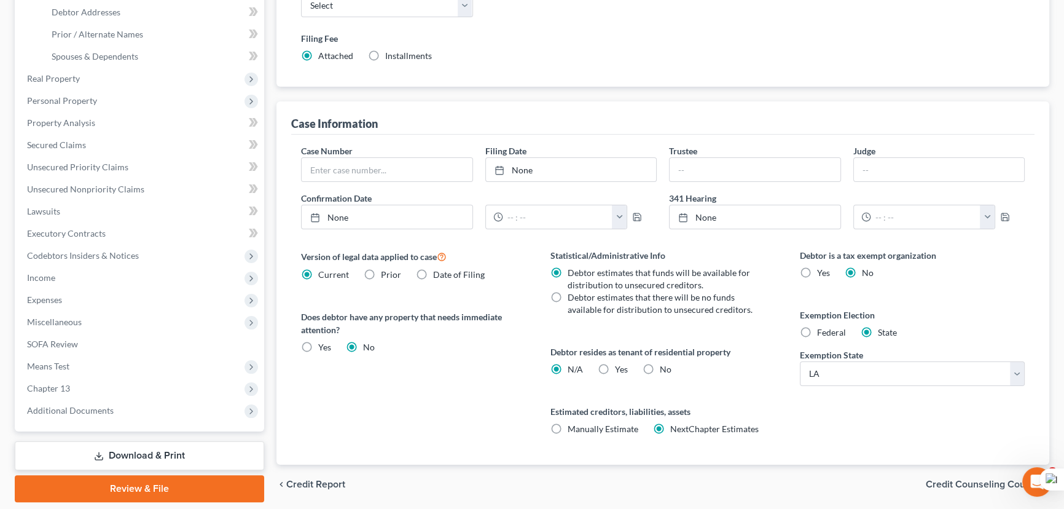
scroll to position [279, 0]
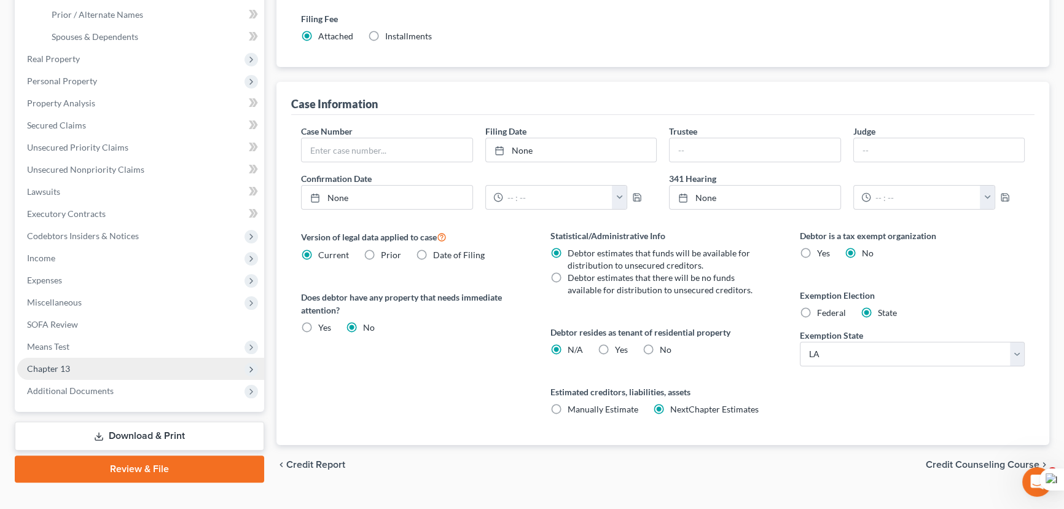
click at [119, 369] on span "Chapter 13" at bounding box center [140, 369] width 247 height 22
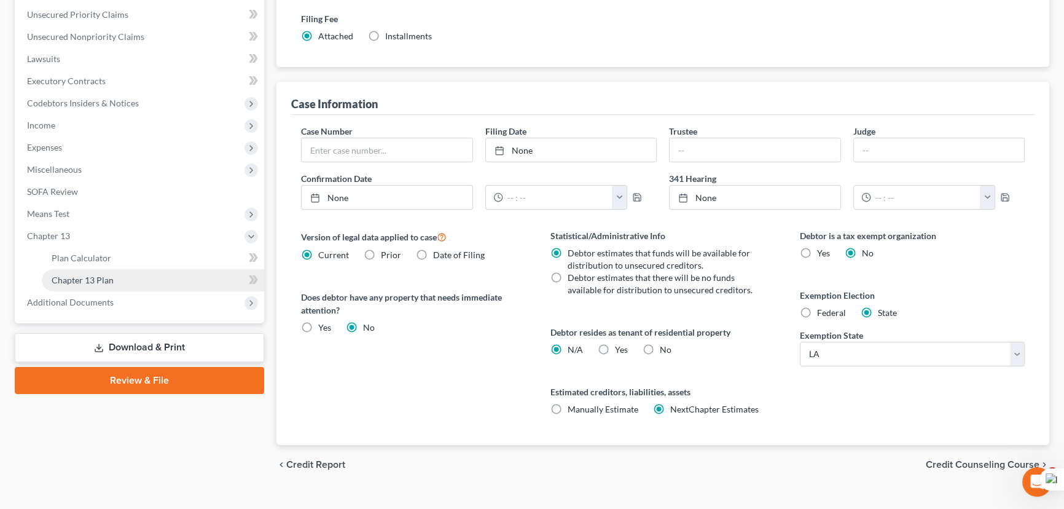
click at [100, 283] on link "Chapter 13 Plan" at bounding box center [153, 280] width 222 height 22
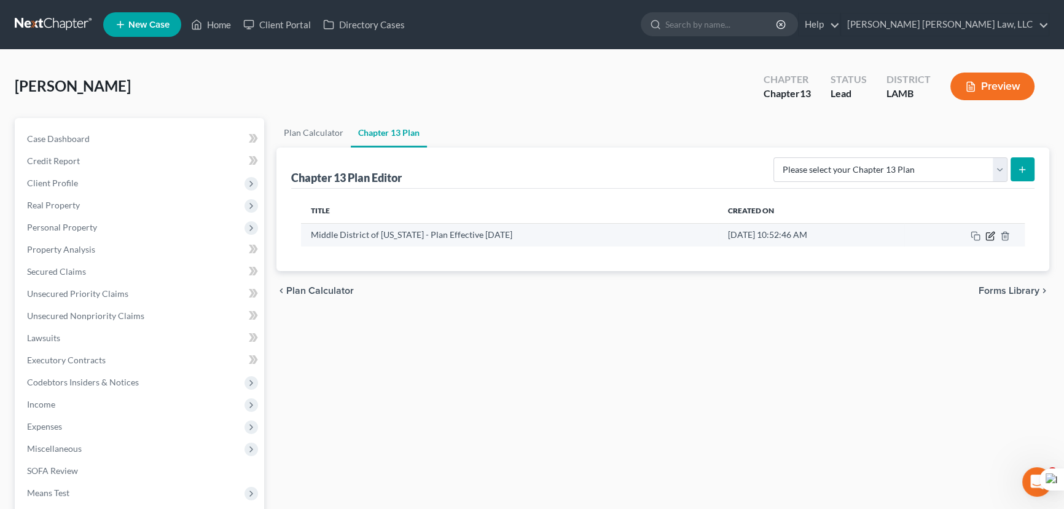
click at [990, 233] on icon "button" at bounding box center [992, 235] width 6 height 6
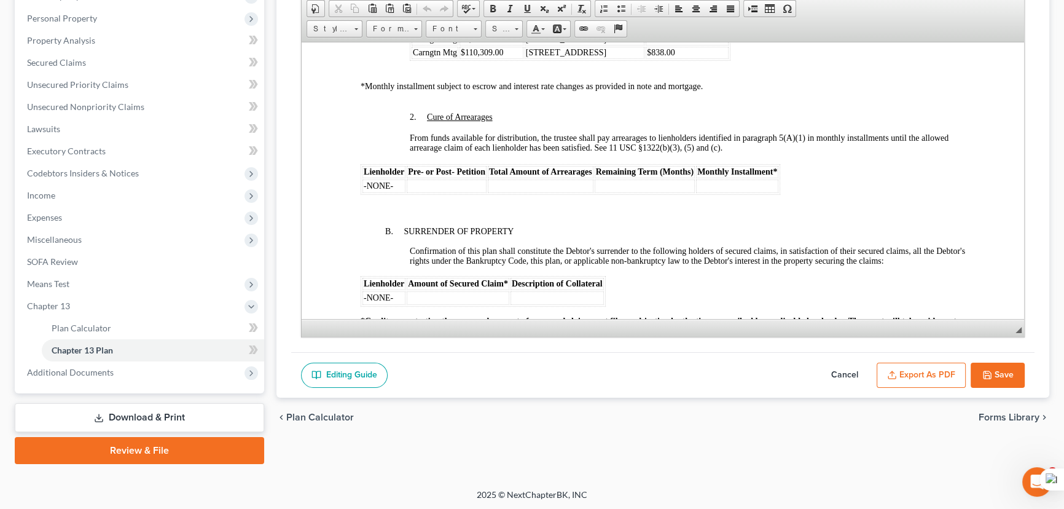
scroll to position [1229, 0]
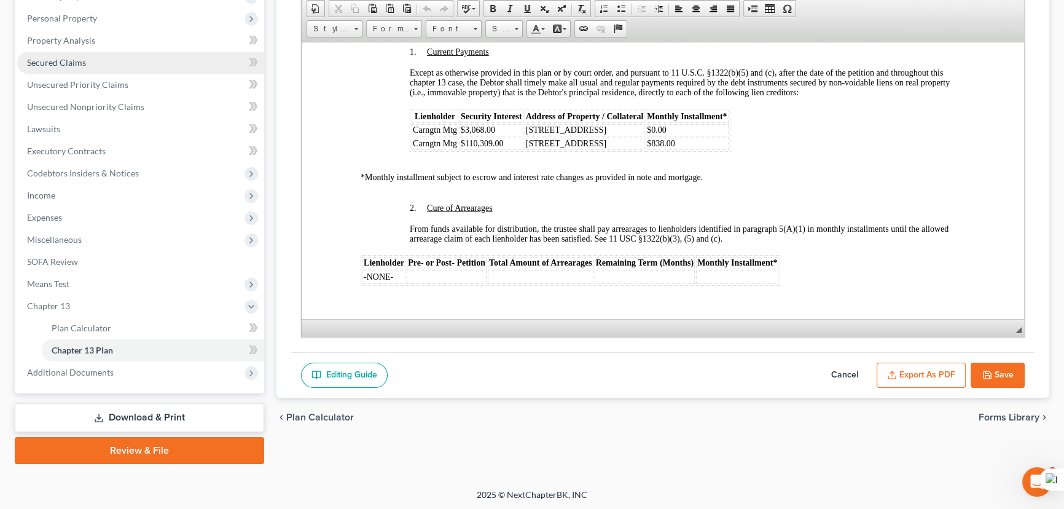
click at [91, 58] on link "Secured Claims" at bounding box center [140, 63] width 247 height 22
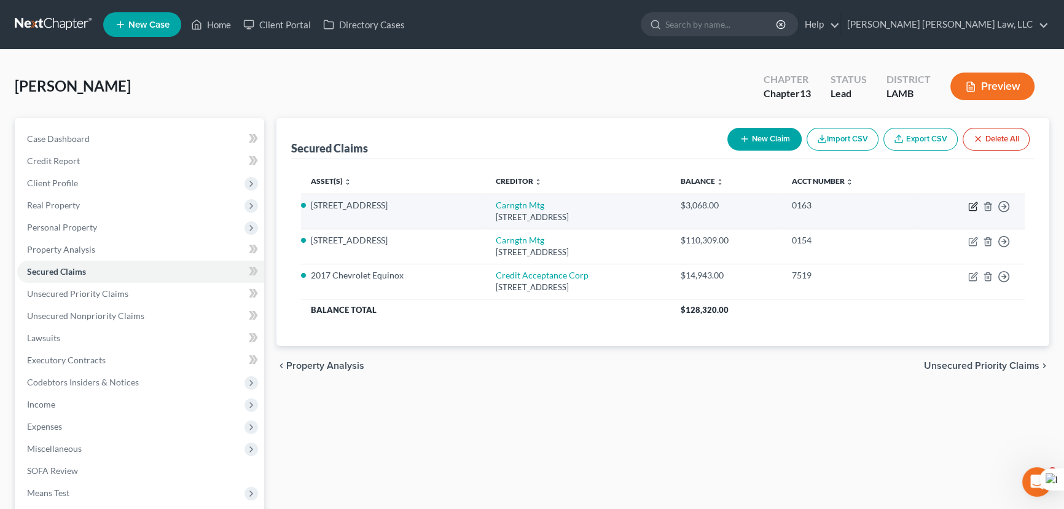
click at [972, 204] on icon "button" at bounding box center [973, 207] width 10 height 10
select select "4"
select select "0"
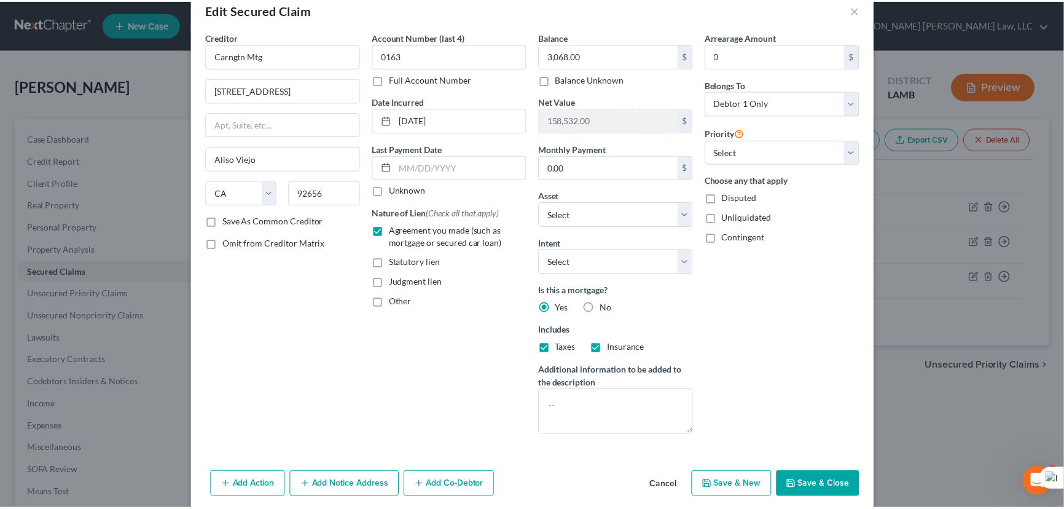
scroll to position [74, 0]
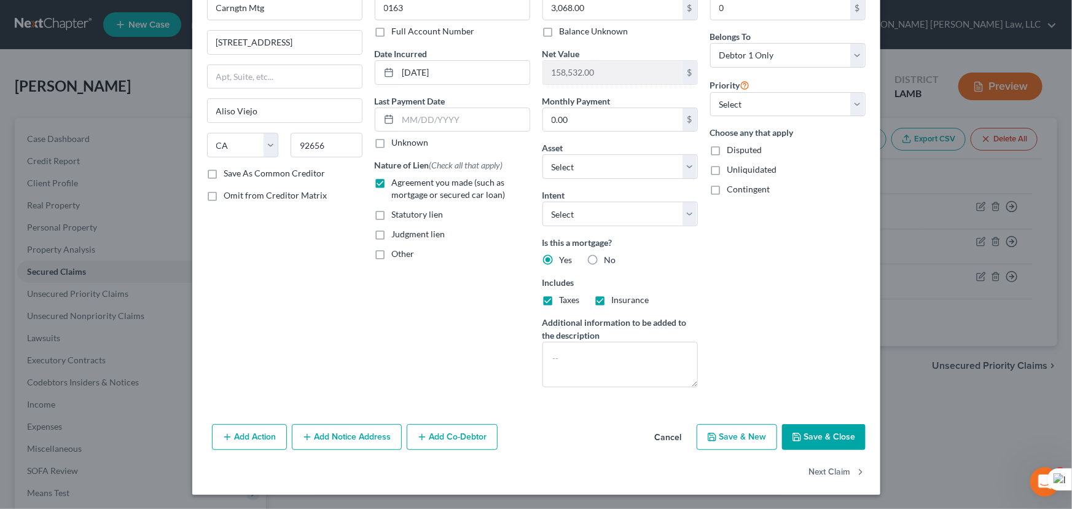
click at [812, 444] on button "Save & Close" at bounding box center [824, 437] width 84 height 26
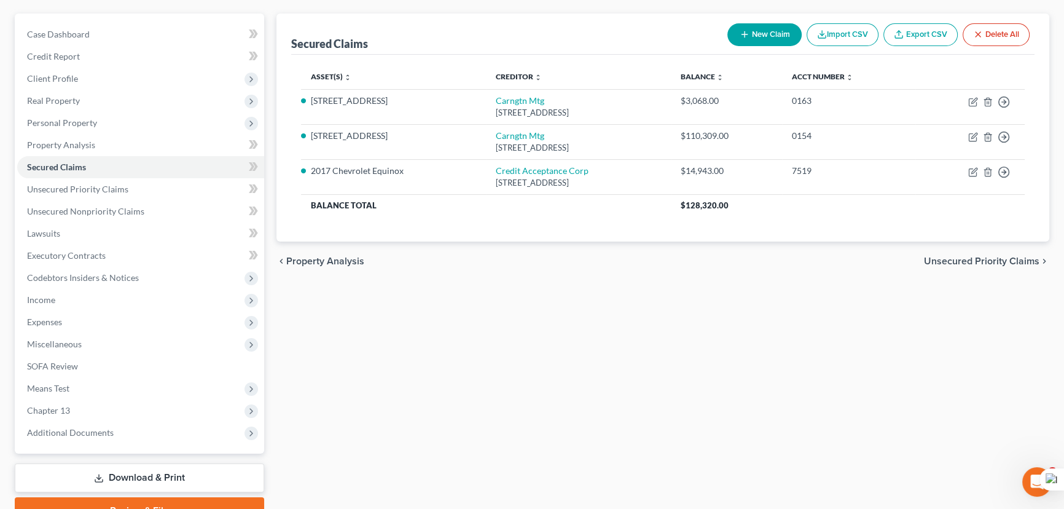
scroll to position [165, 0]
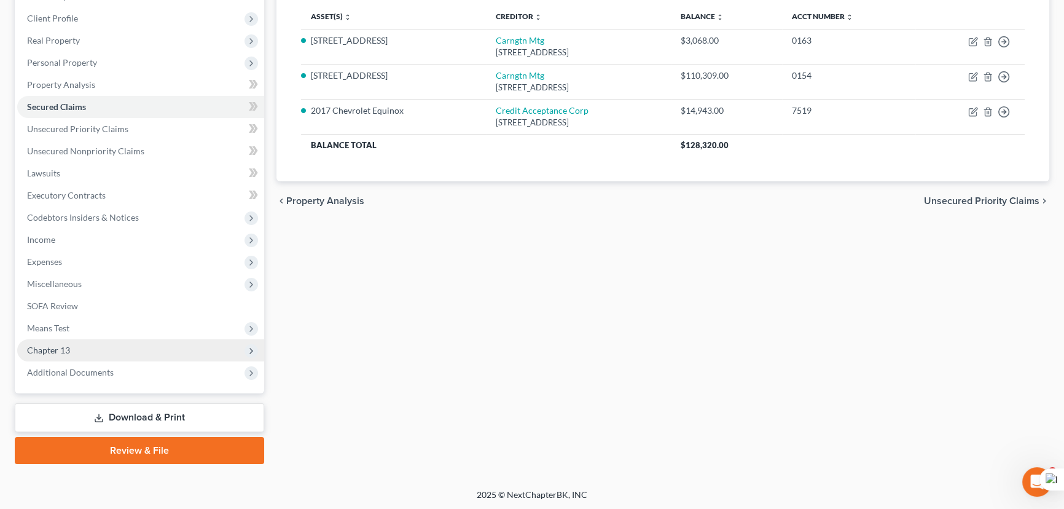
click at [141, 344] on span "Chapter 13" at bounding box center [140, 350] width 247 height 22
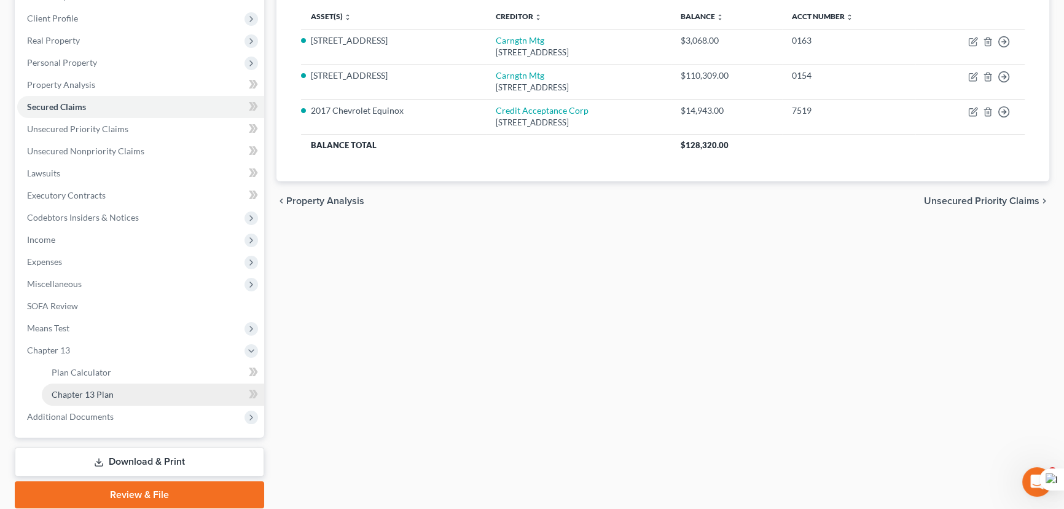
click at [141, 386] on link "Chapter 13 Plan" at bounding box center [153, 394] width 222 height 22
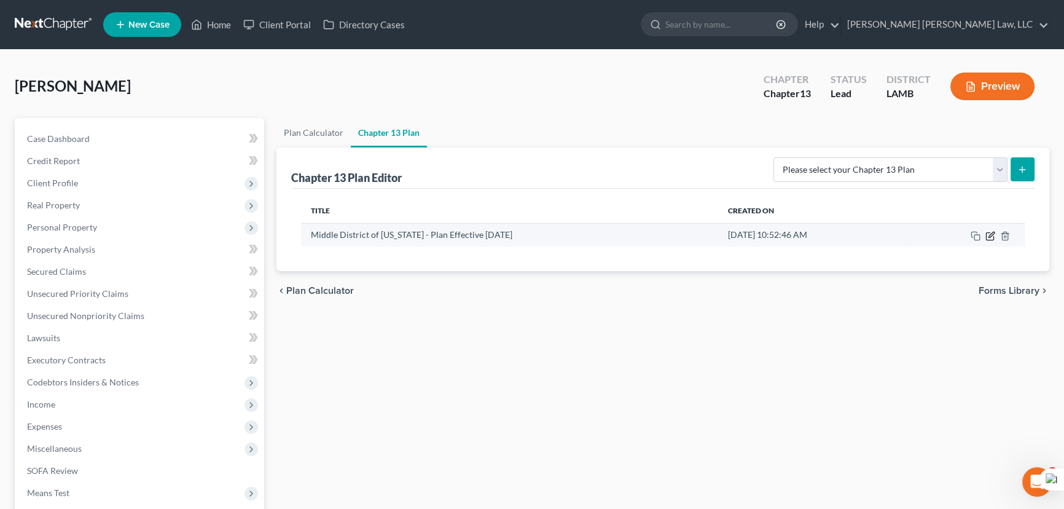
click at [989, 233] on icon "button" at bounding box center [992, 235] width 6 height 6
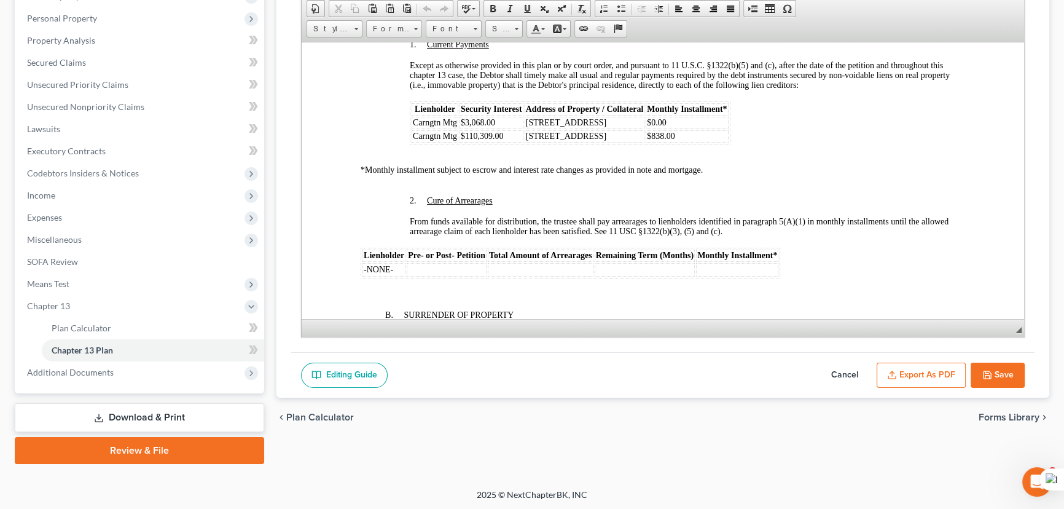
scroll to position [1229, 0]
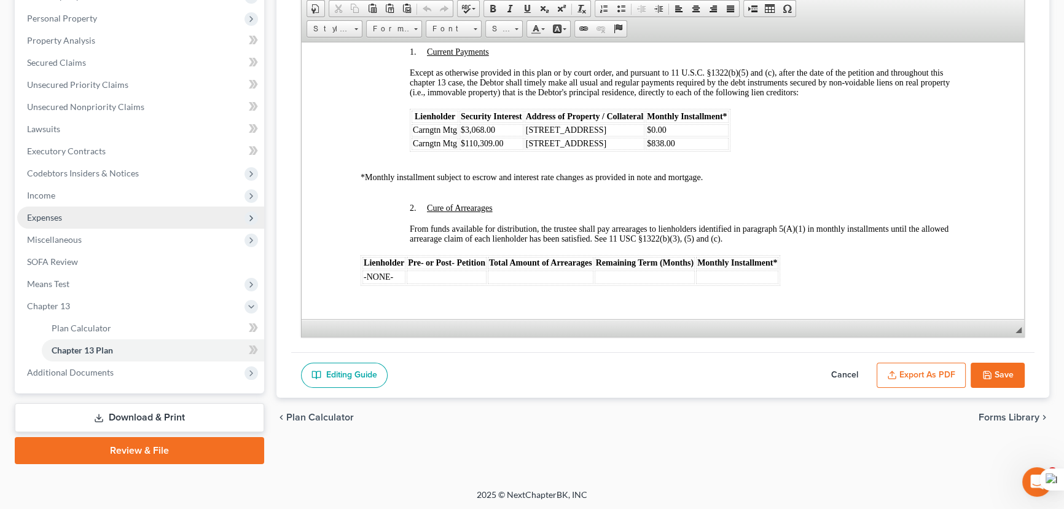
drag, startPoint x: 850, startPoint y: 365, endPoint x: 222, endPoint y: 220, distance: 645.1
click at [850, 364] on button "Cancel" at bounding box center [845, 376] width 54 height 26
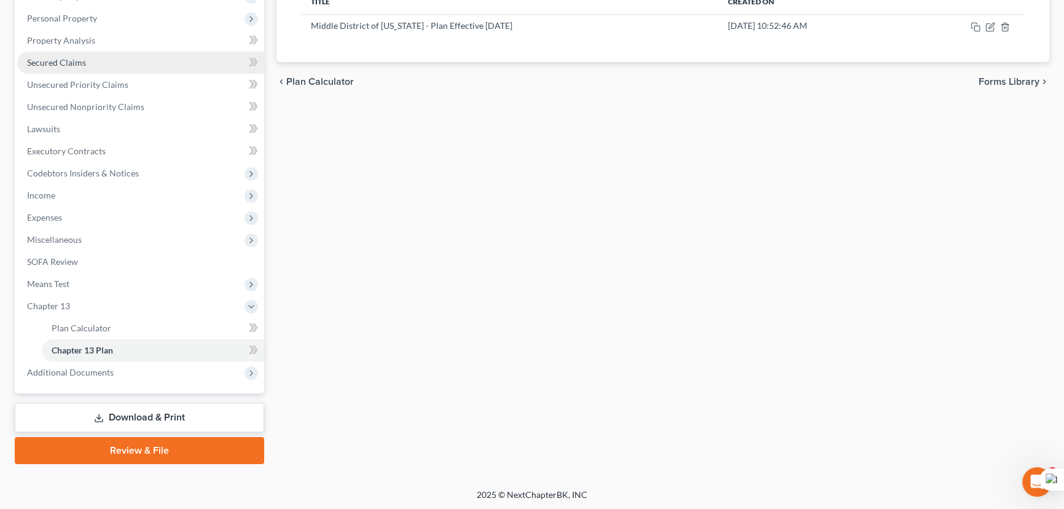
click at [119, 57] on link "Secured Claims" at bounding box center [140, 63] width 247 height 22
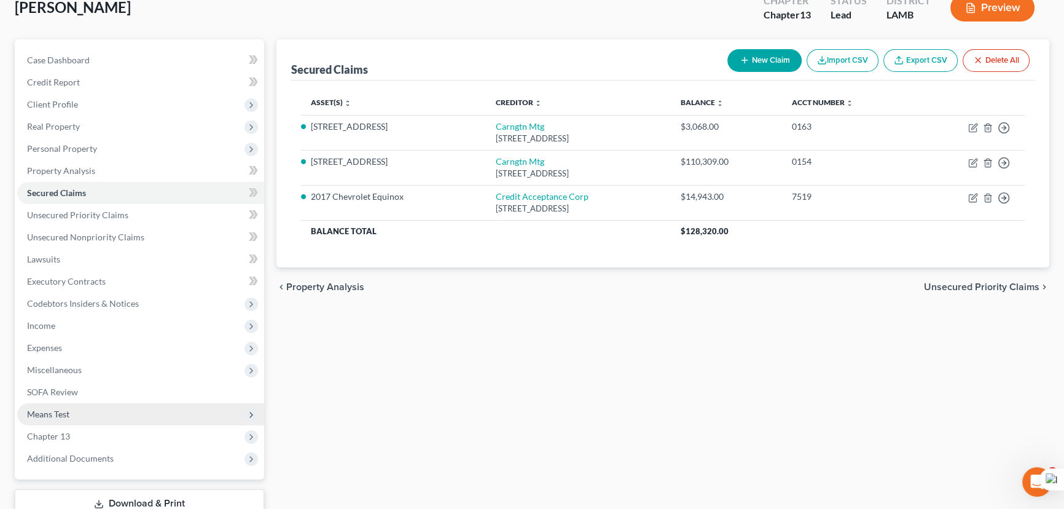
scroll to position [165, 0]
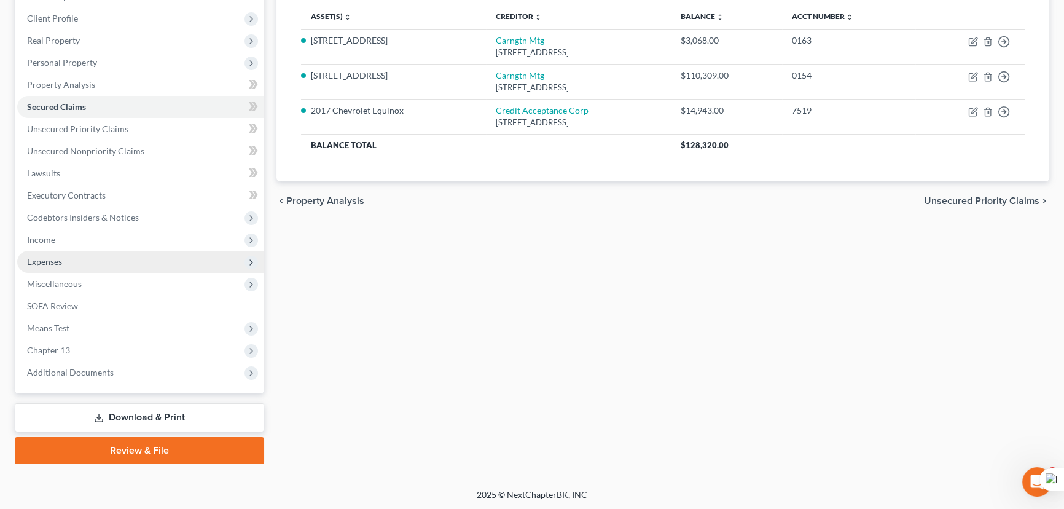
click at [68, 259] on span "Expenses" at bounding box center [140, 262] width 247 height 22
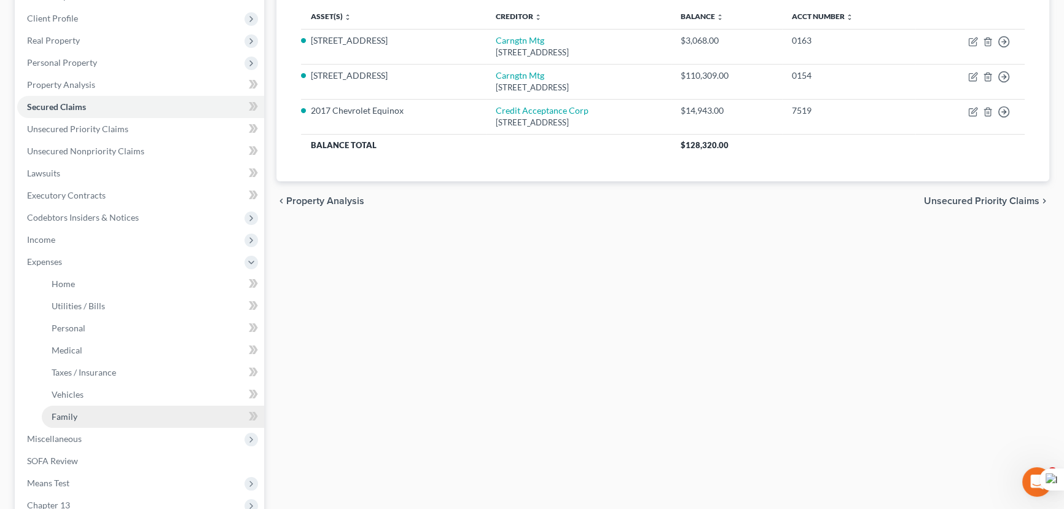
click at [112, 414] on link "Family" at bounding box center [153, 417] width 222 height 22
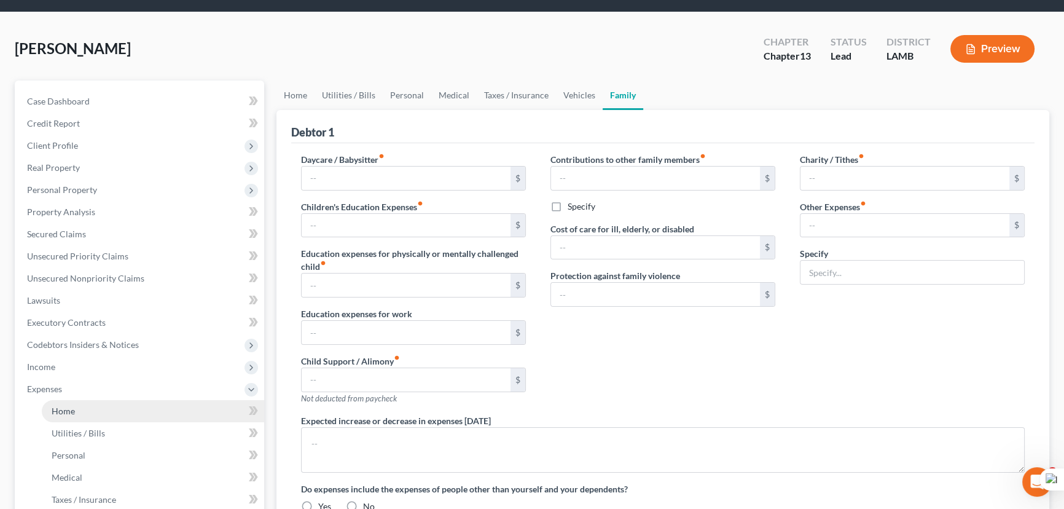
click at [98, 284] on ul "Case Dashboard Payments Invoices Payments Payments Credit Report Client Profile" at bounding box center [140, 377] width 247 height 575
type input "0.00"
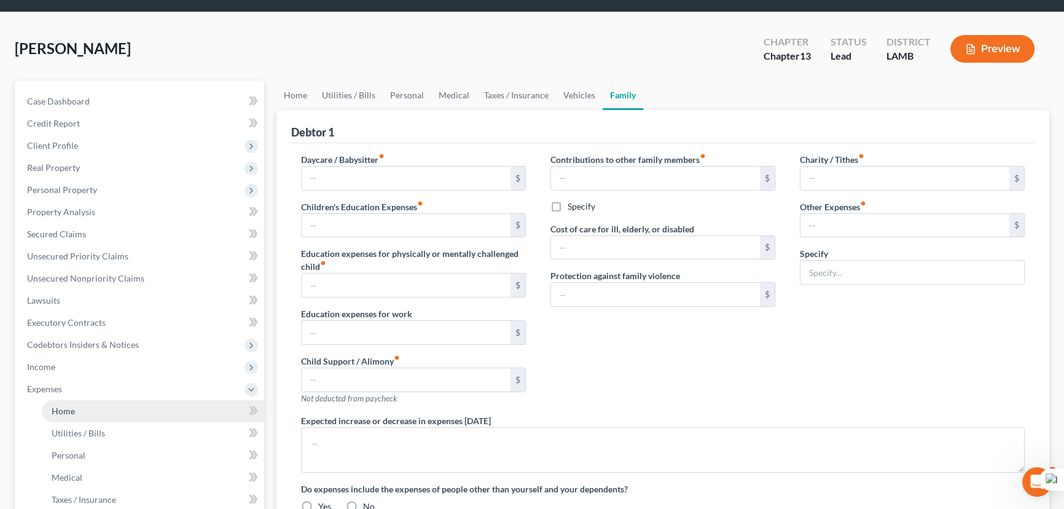
type input "0.00"
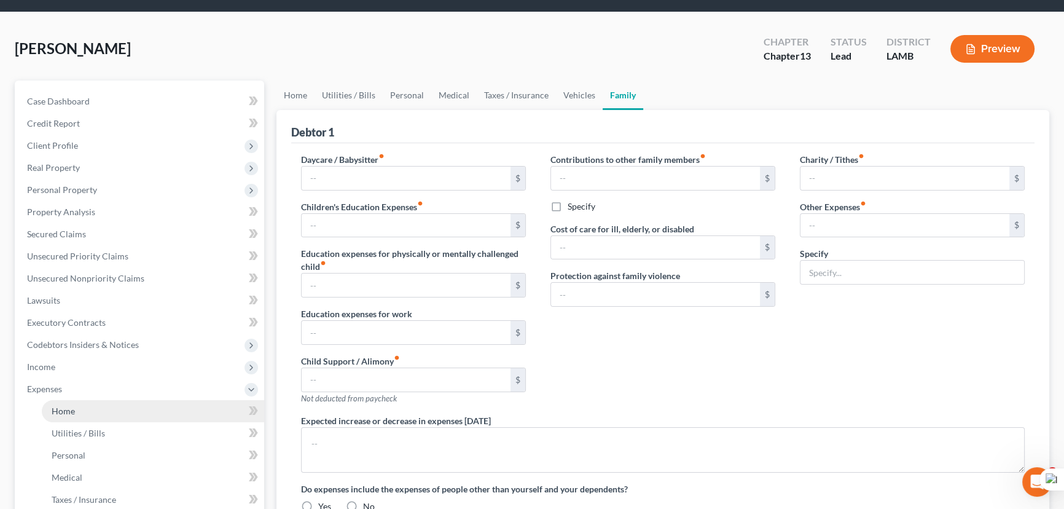
type input "0.00"
radio input "true"
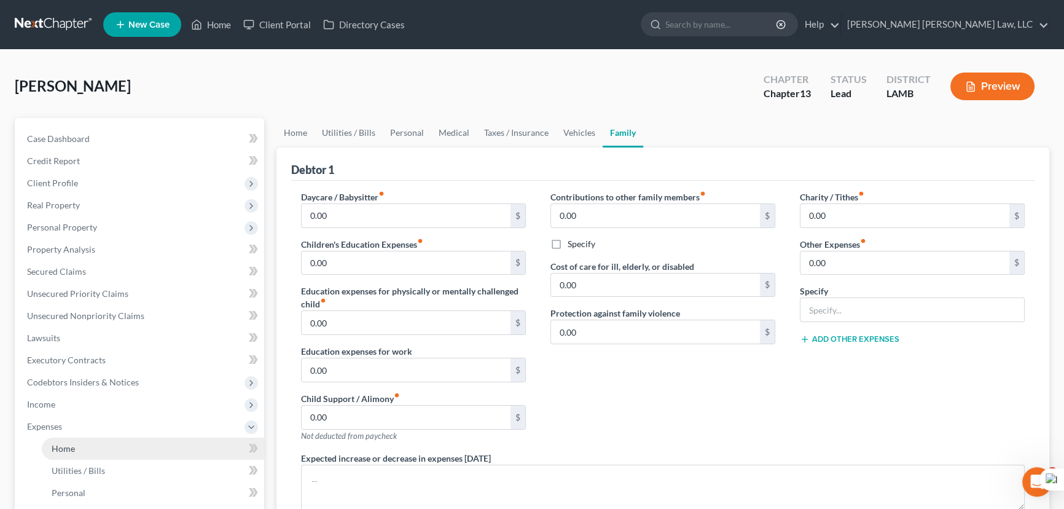
click at [106, 449] on link "Home" at bounding box center [153, 448] width 222 height 22
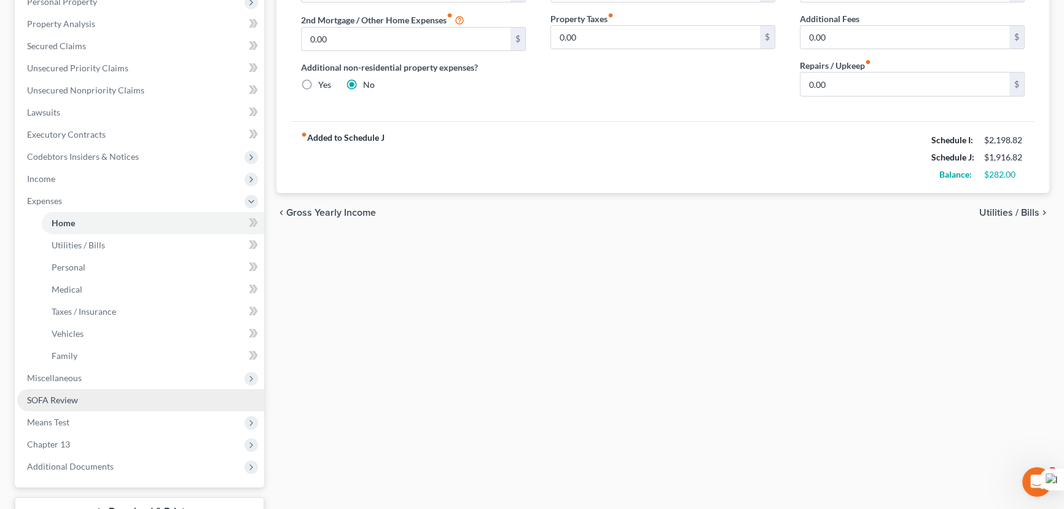
scroll to position [279, 0]
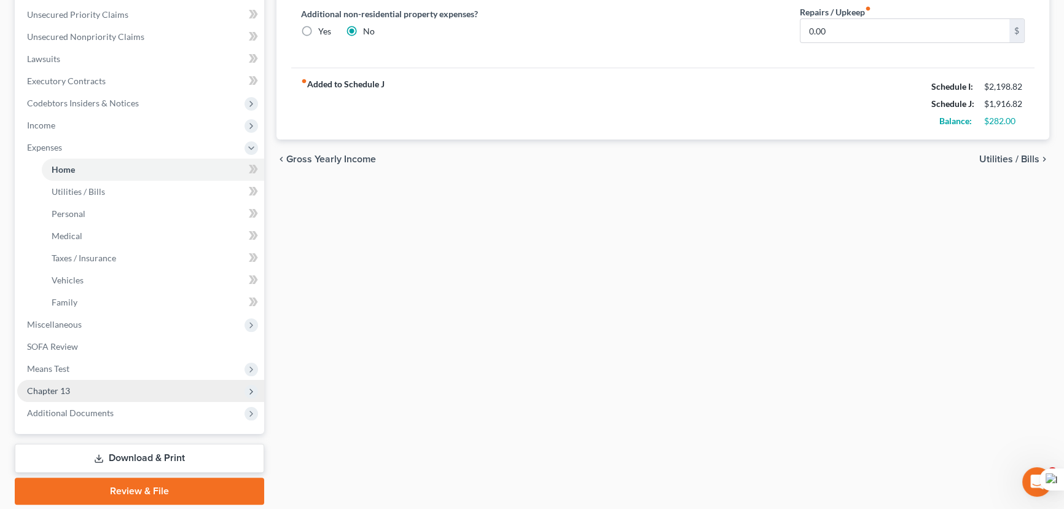
click at [109, 393] on span "Chapter 13" at bounding box center [140, 391] width 247 height 22
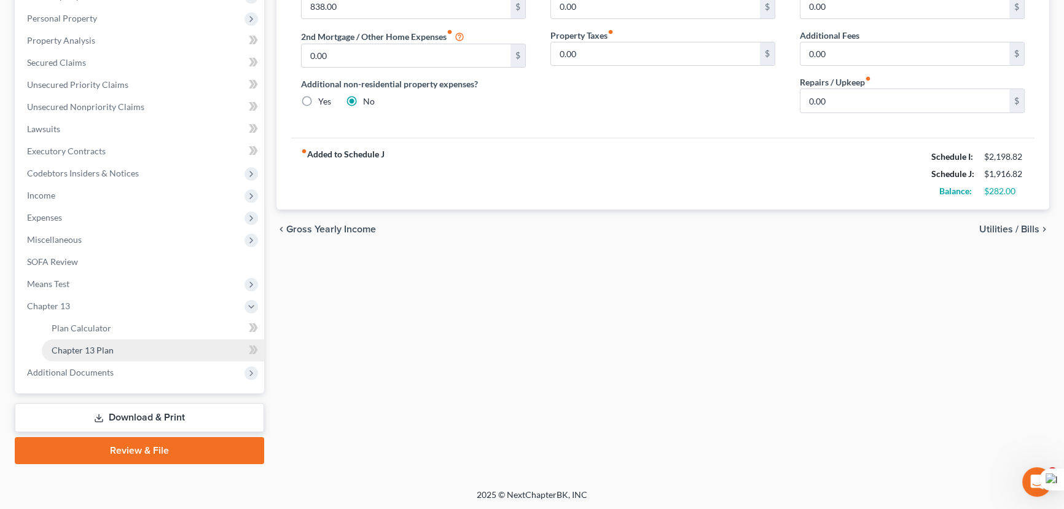
click at [138, 344] on link "Chapter 13 Plan" at bounding box center [153, 350] width 222 height 22
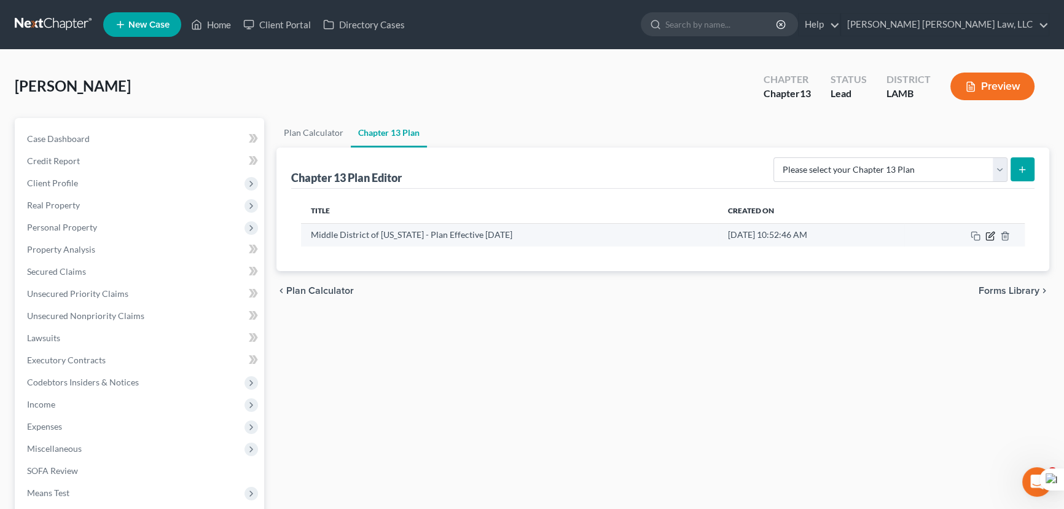
click at [989, 240] on icon "button" at bounding box center [991, 236] width 10 height 10
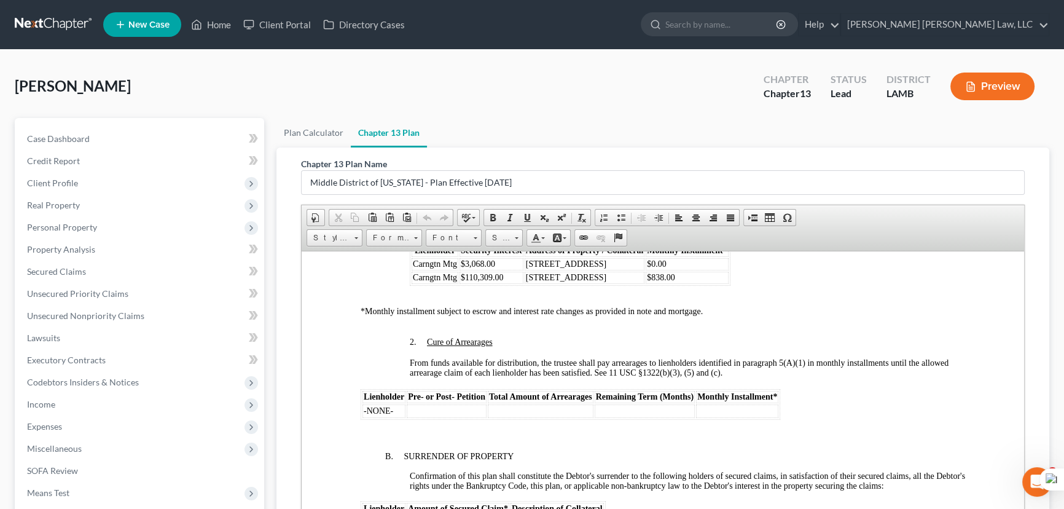
scroll to position [1284, 0]
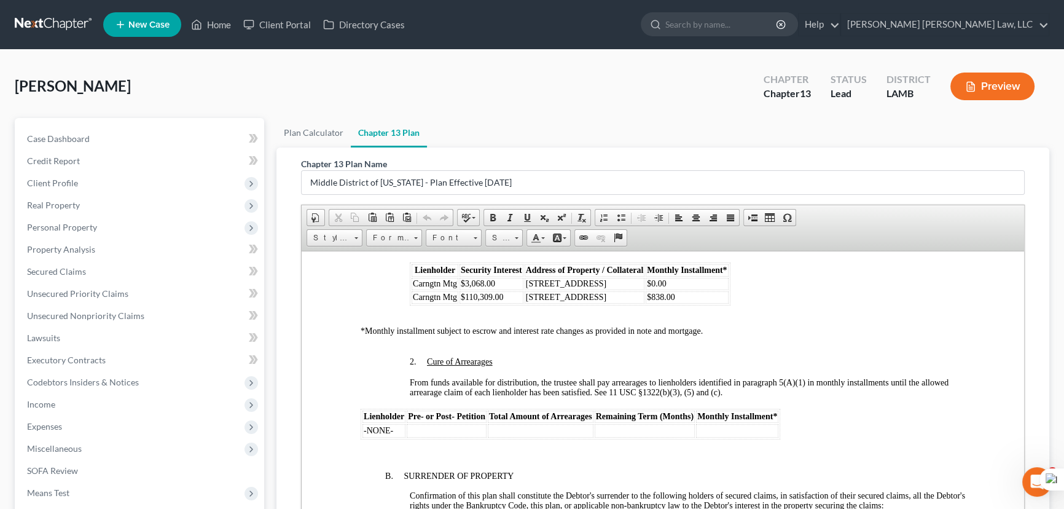
click at [723, 305] on table "Lienholder Security Interest Address of Property / Collateral Monthly Installme…" at bounding box center [570, 283] width 321 height 43
click at [693, 289] on td "$0.00" at bounding box center [687, 283] width 82 height 12
click at [675, 289] on td "$0.00" at bounding box center [687, 283] width 82 height 12
drag, startPoint x: 680, startPoint y: 320, endPoint x: 650, endPoint y: 320, distance: 29.5
click at [650, 289] on td "$0.00" at bounding box center [687, 283] width 82 height 12
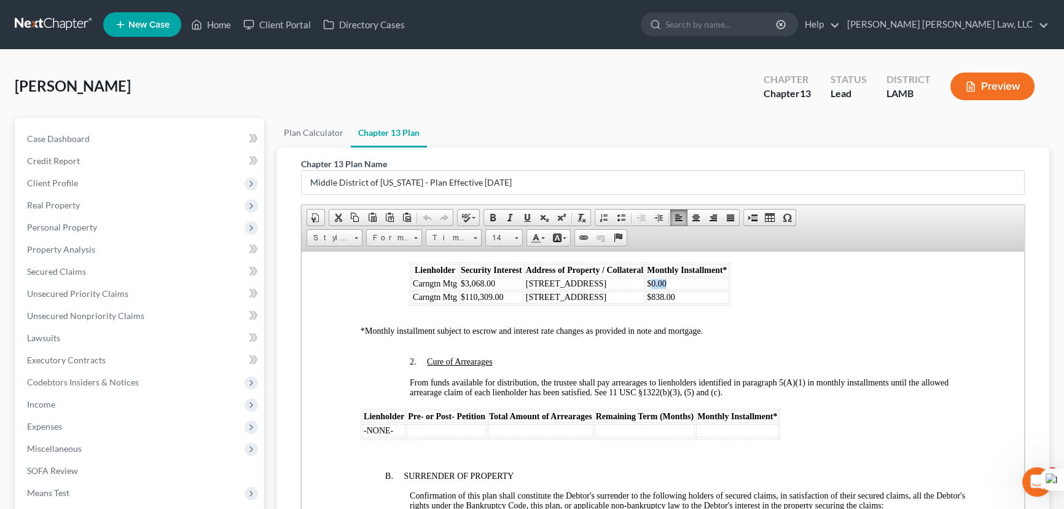
click at [670, 289] on td "$0.00" at bounding box center [687, 283] width 82 height 12
drag, startPoint x: 662, startPoint y: 323, endPoint x: 673, endPoint y: 324, distance: 10.5
click at [673, 289] on td "$0.00" at bounding box center [687, 283] width 82 height 12
click at [781, 305] on div "Lienholder Security Interest Address of Property / Collateral Monthly Installme…" at bounding box center [687, 283] width 555 height 43
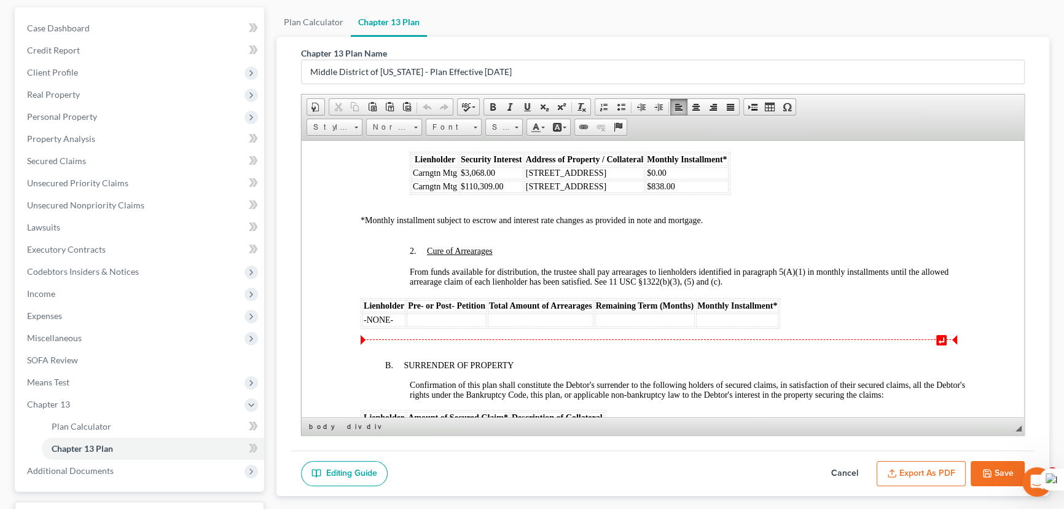
scroll to position [111, 0]
click at [853, 460] on button "Cancel" at bounding box center [845, 473] width 54 height 26
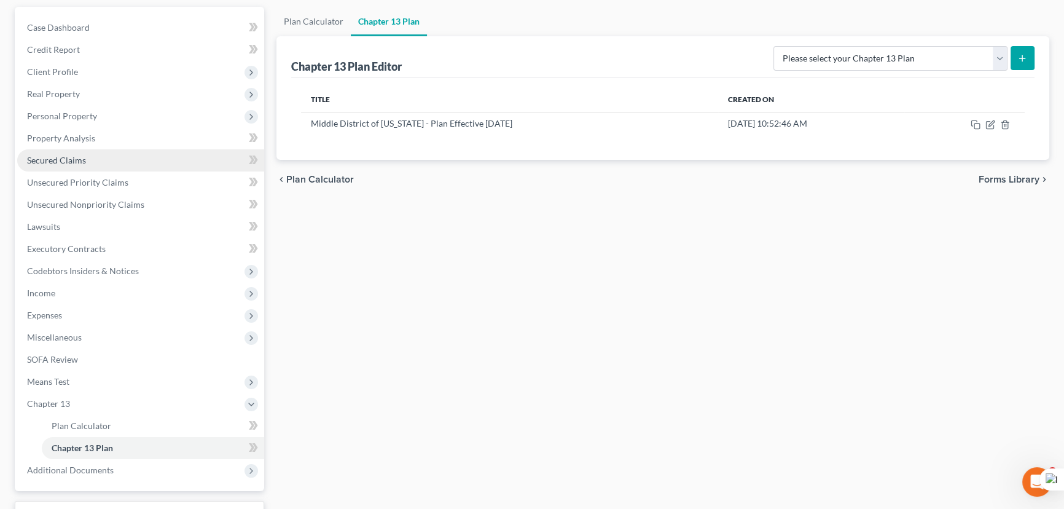
click at [93, 158] on link "Secured Claims" at bounding box center [140, 160] width 247 height 22
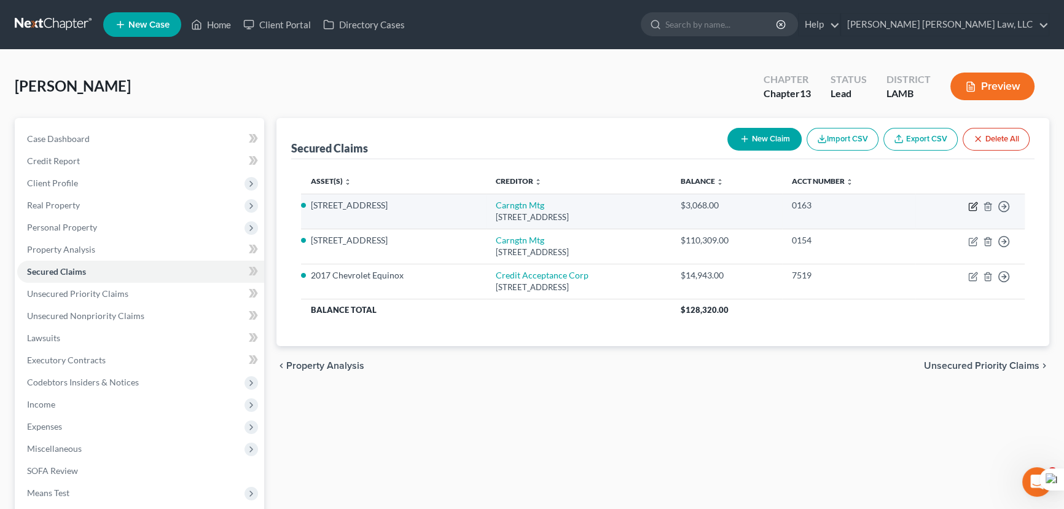
click at [972, 208] on icon "button" at bounding box center [973, 207] width 10 height 10
select select "4"
select select "0"
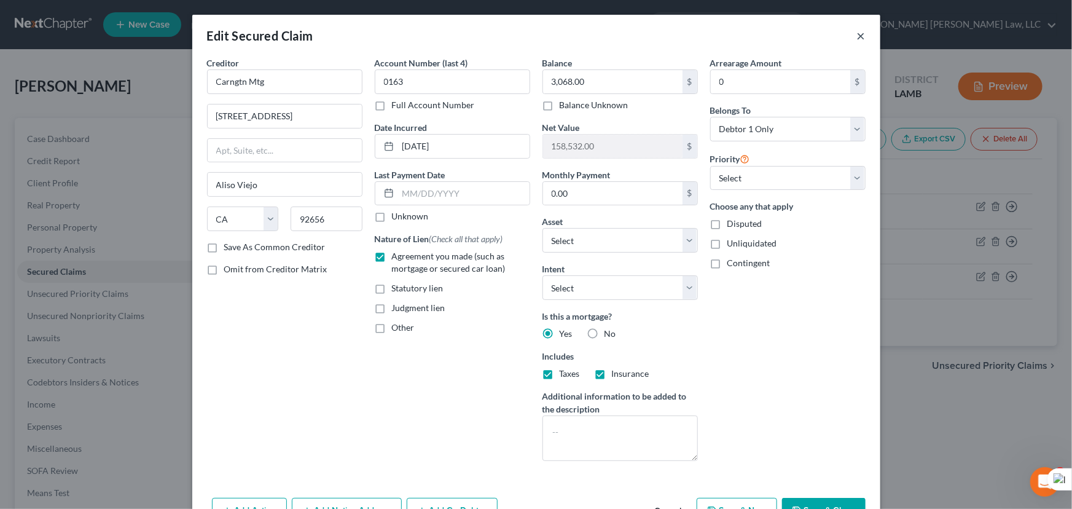
click at [857, 36] on button "×" at bounding box center [861, 35] width 9 height 15
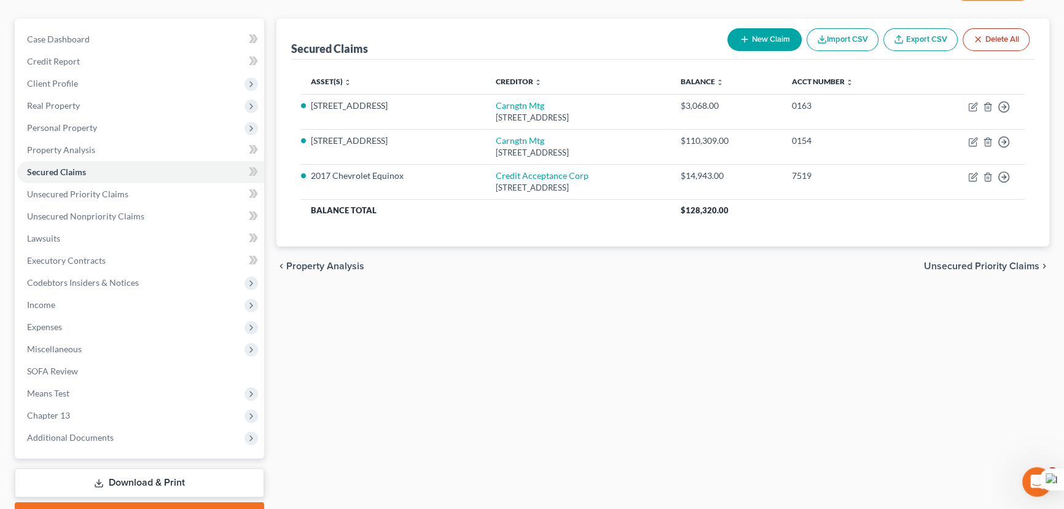
scroll to position [165, 0]
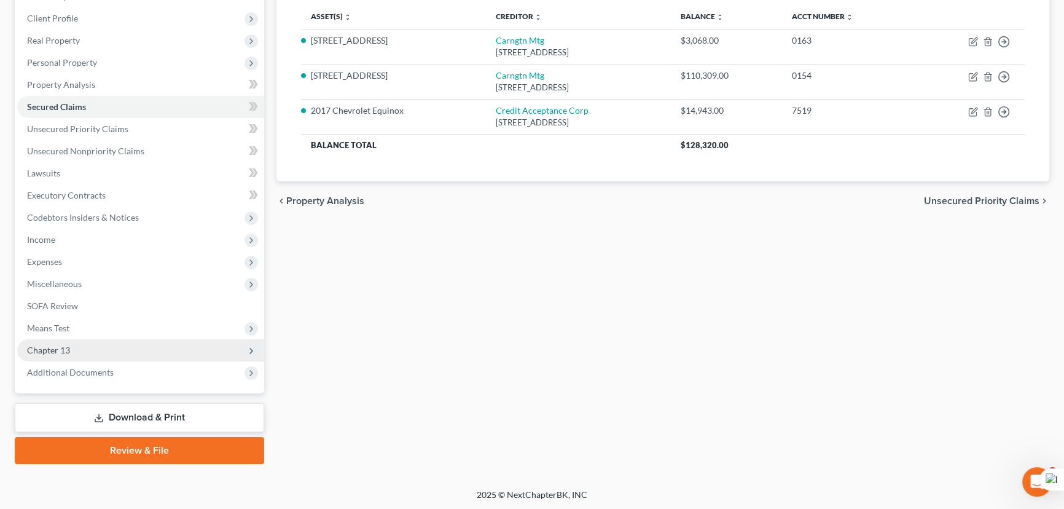
click at [112, 357] on span "Chapter 13" at bounding box center [140, 350] width 247 height 22
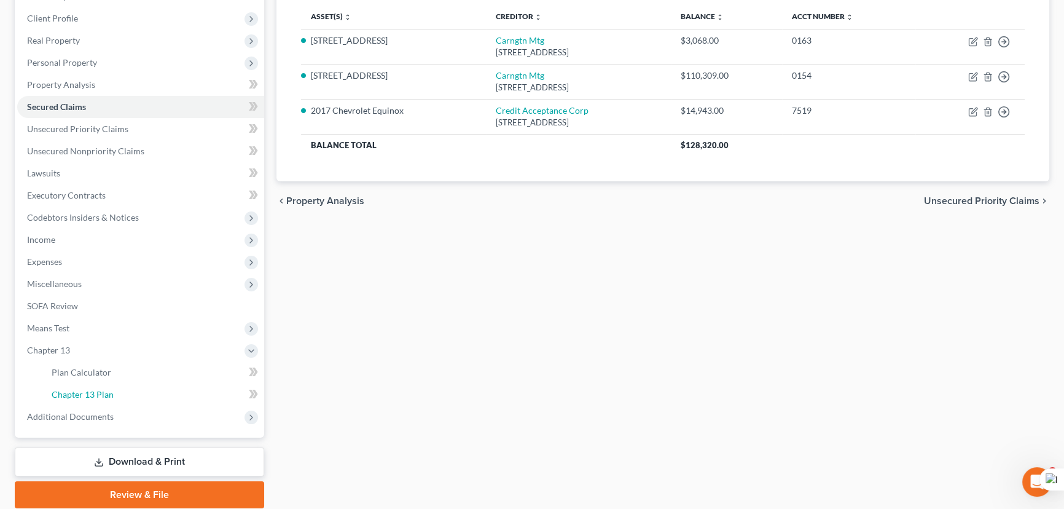
drag, startPoint x: 111, startPoint y: 391, endPoint x: 586, endPoint y: 275, distance: 489.7
click at [111, 391] on span "Chapter 13 Plan" at bounding box center [83, 394] width 62 height 10
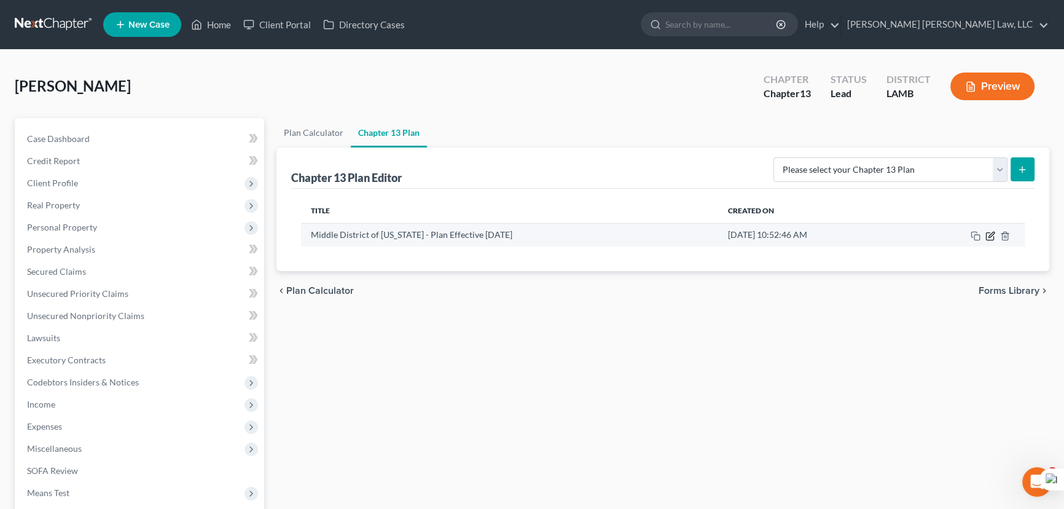
click at [989, 232] on icon "button" at bounding box center [991, 236] width 10 height 10
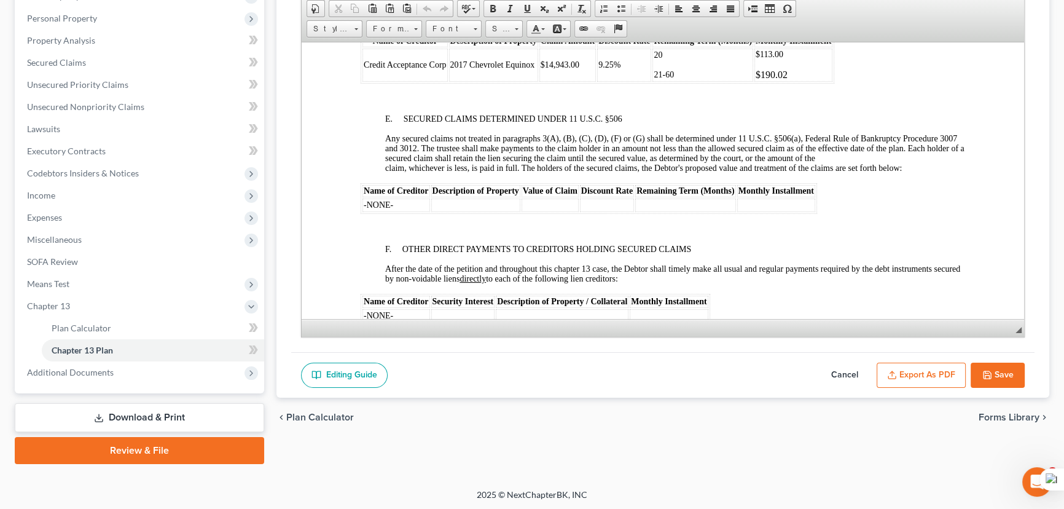
scroll to position [2010, 0]
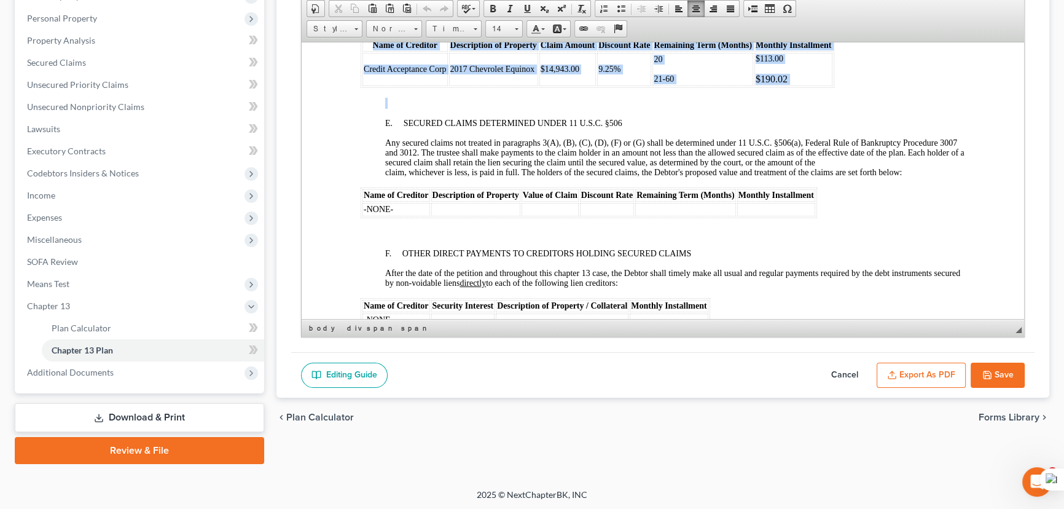
drag, startPoint x: 844, startPoint y: 143, endPoint x: 337, endPoint y: 94, distance: 508.6
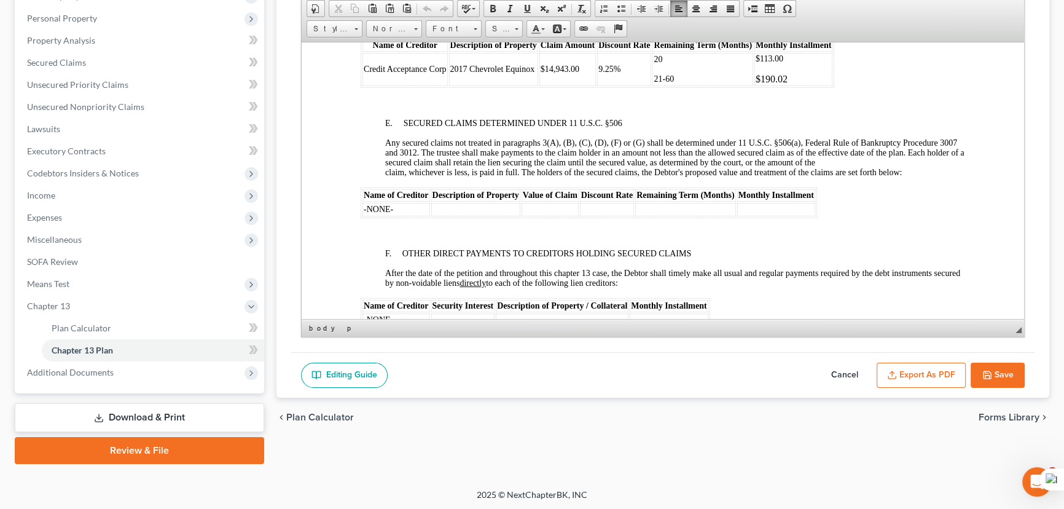
click at [845, 363] on button "Cancel" at bounding box center [845, 376] width 54 height 26
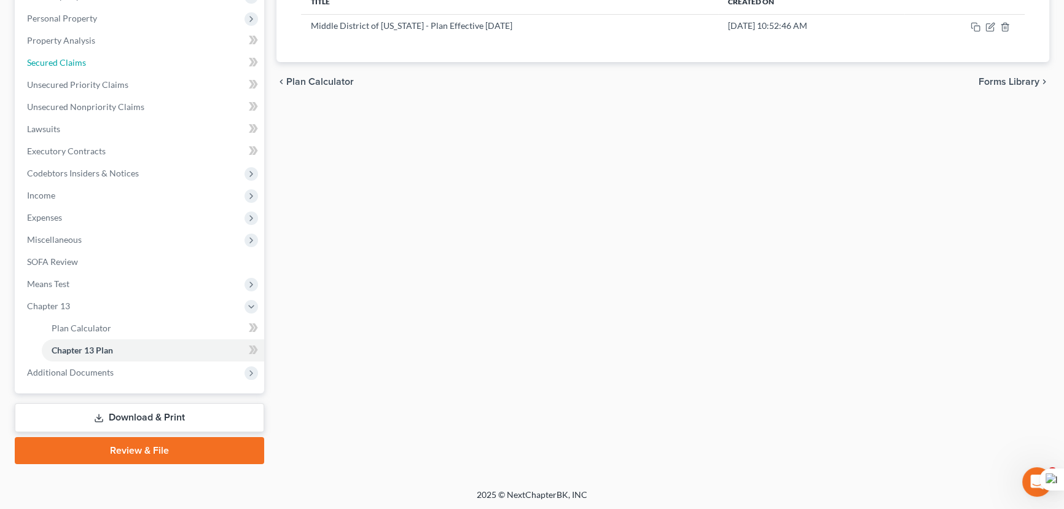
drag, startPoint x: 131, startPoint y: 62, endPoint x: 411, endPoint y: 162, distance: 296.8
click at [131, 62] on link "Secured Claims" at bounding box center [140, 63] width 247 height 22
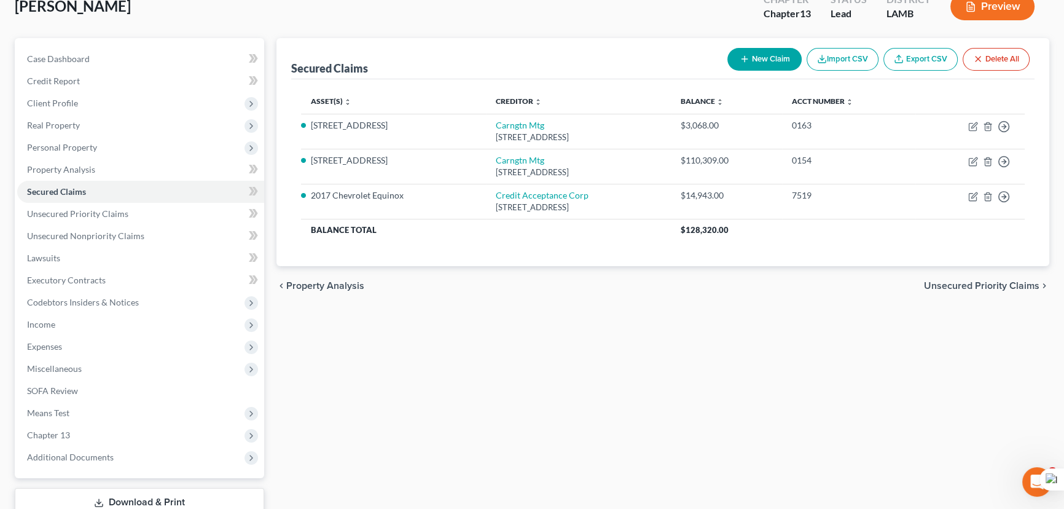
scroll to position [165, 0]
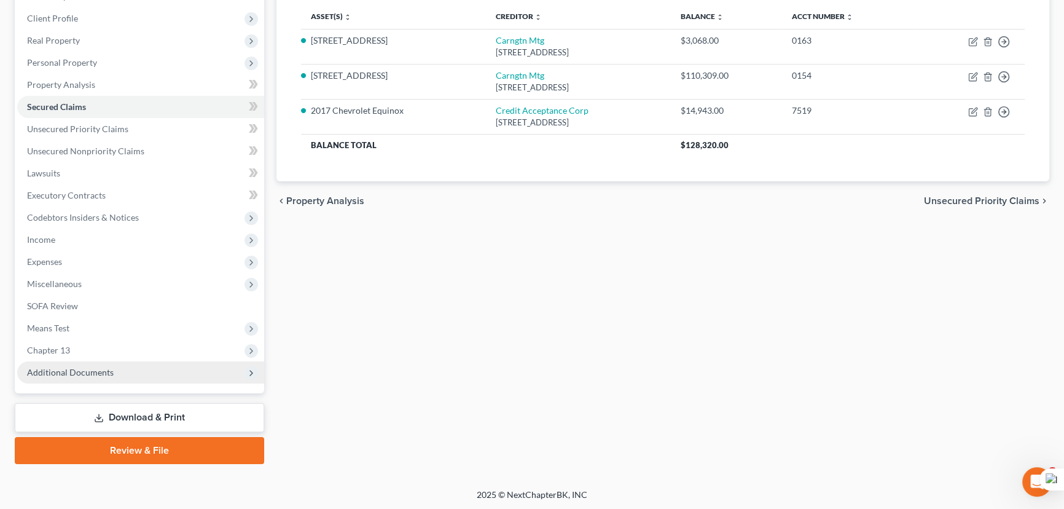
click at [104, 362] on span "Additional Documents" at bounding box center [140, 372] width 247 height 22
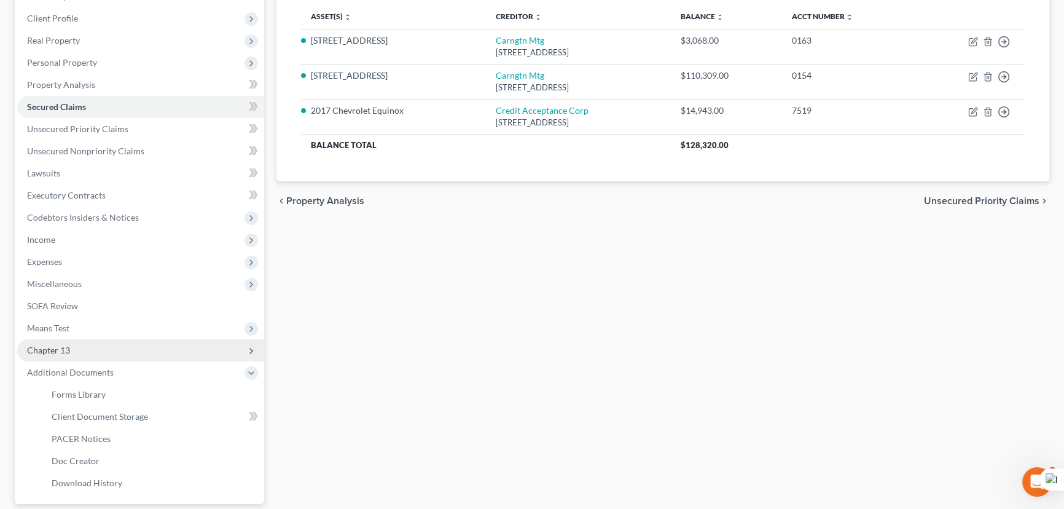
click at [111, 347] on span "Chapter 13" at bounding box center [140, 350] width 247 height 22
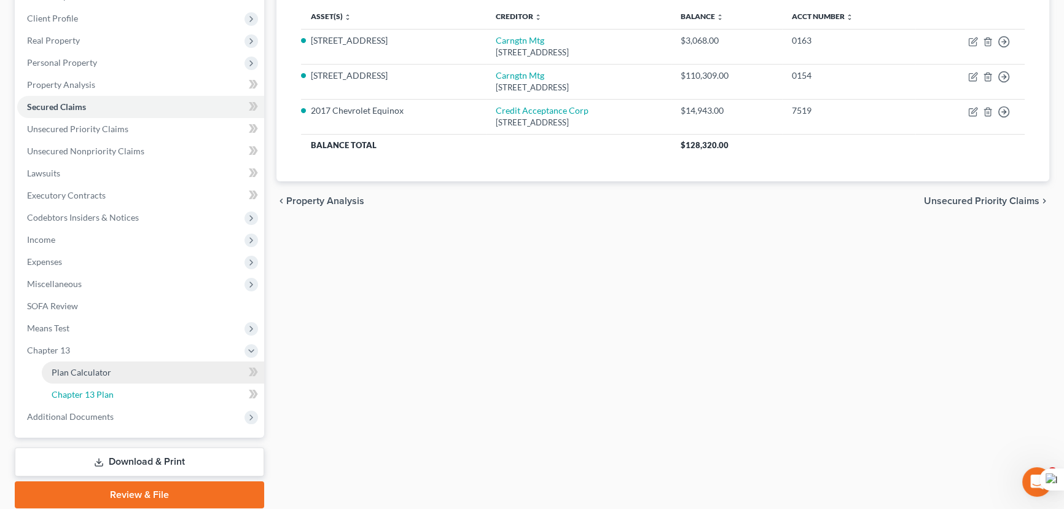
click at [126, 393] on link "Chapter 13 Plan" at bounding box center [153, 394] width 222 height 22
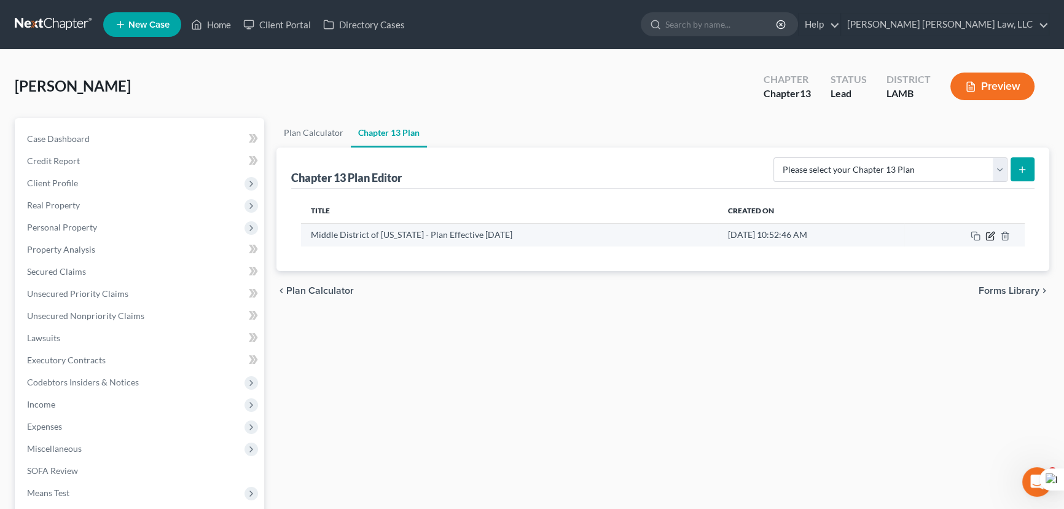
click at [988, 231] on icon "button" at bounding box center [991, 236] width 10 height 10
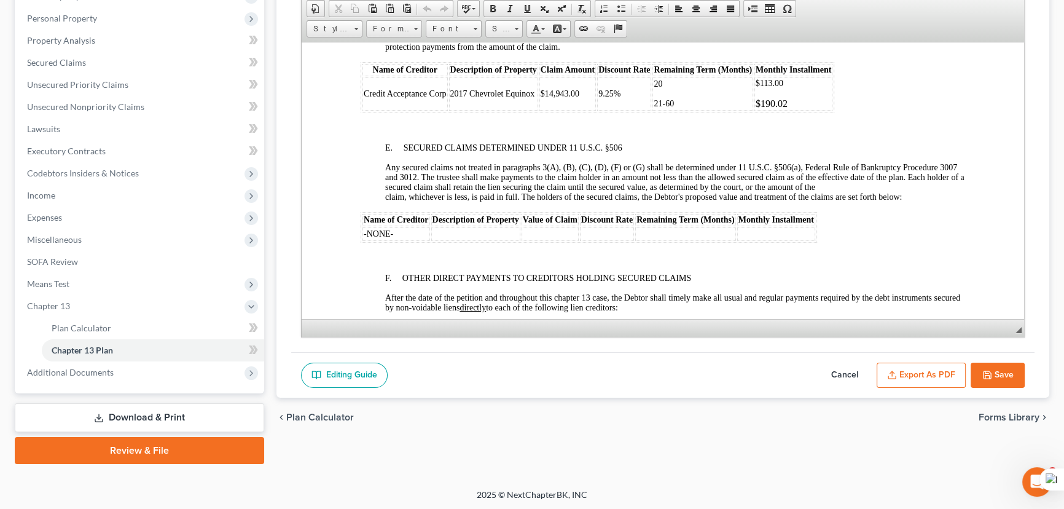
scroll to position [2010, 0]
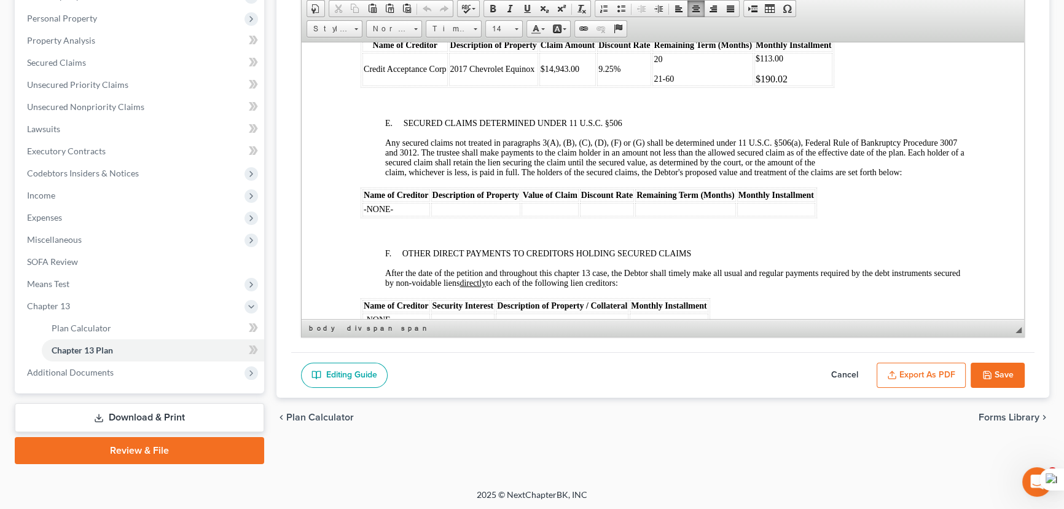
drag, startPoint x: 489, startPoint y: 122, endPoint x: 383, endPoint y: 108, distance: 107.2
drag, startPoint x: 347, startPoint y: 88, endPoint x: 885, endPoint y: 133, distance: 540.1
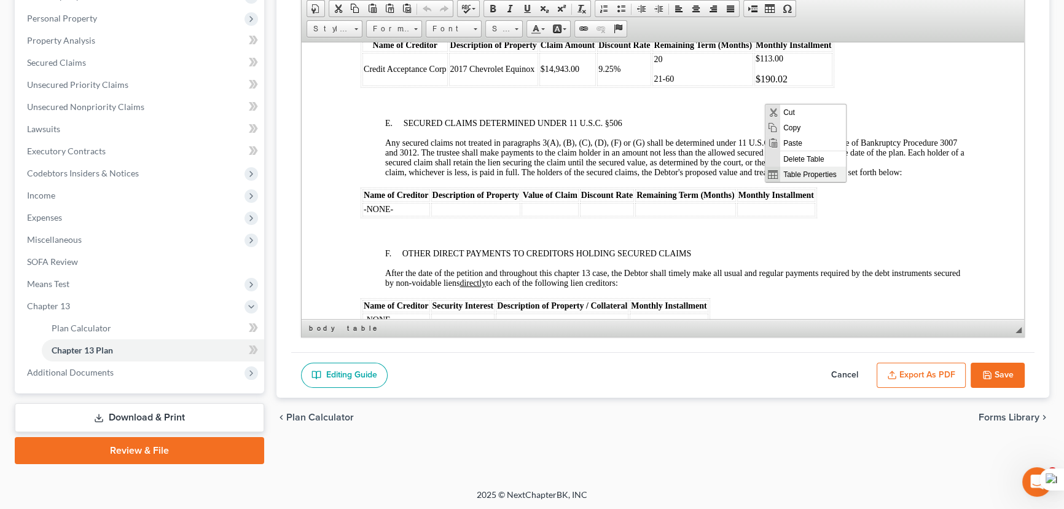
scroll to position [0, 0]
click at [803, 127] on span "Copy" at bounding box center [813, 127] width 66 height 15
copy span "After confirmation, the trustee will make installment payments to the holder of…"
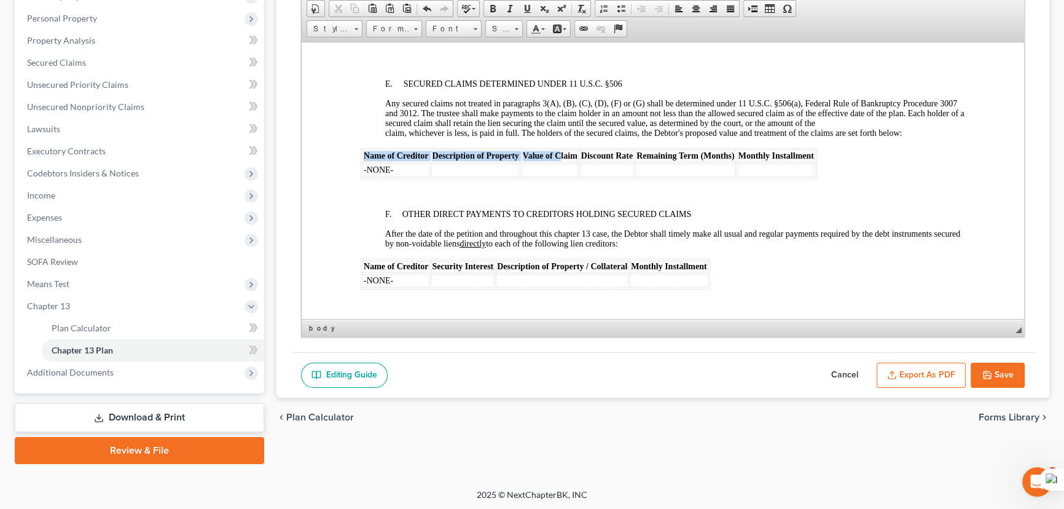
drag, startPoint x: 361, startPoint y: 202, endPoint x: 557, endPoint y: 211, distance: 196.2
click at [557, 178] on table "Name of Creditor Description of Property Value of Claim Discount Rate Remaining…" at bounding box center [589, 162] width 457 height 31
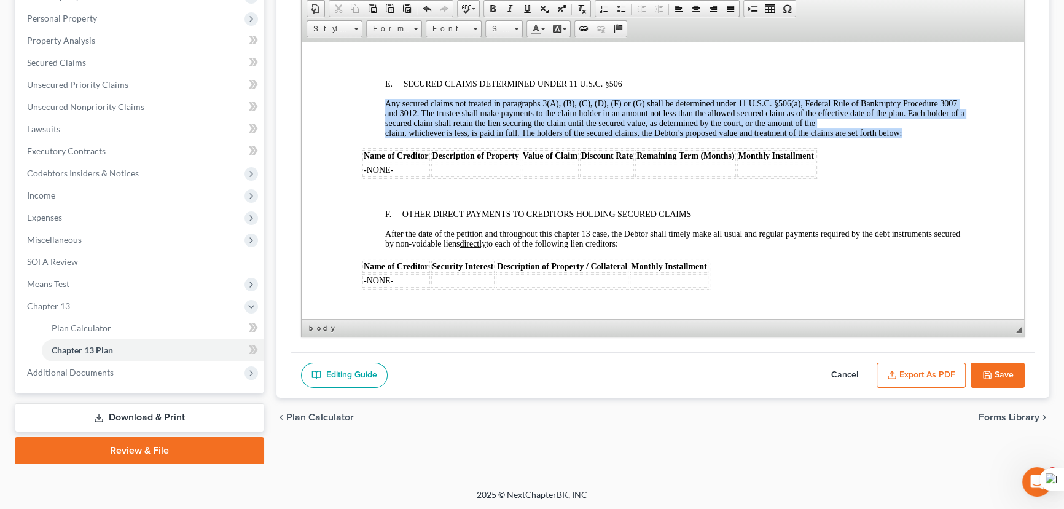
drag, startPoint x: 350, startPoint y: 200, endPoint x: 834, endPoint y: 225, distance: 484.2
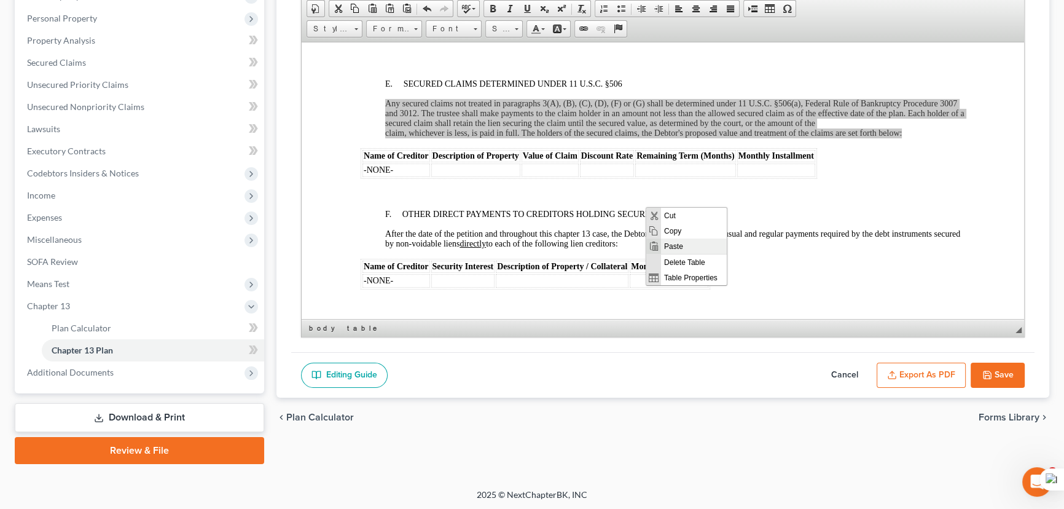
click at [659, 248] on span "Context Menu Options" at bounding box center [653, 245] width 15 height 15
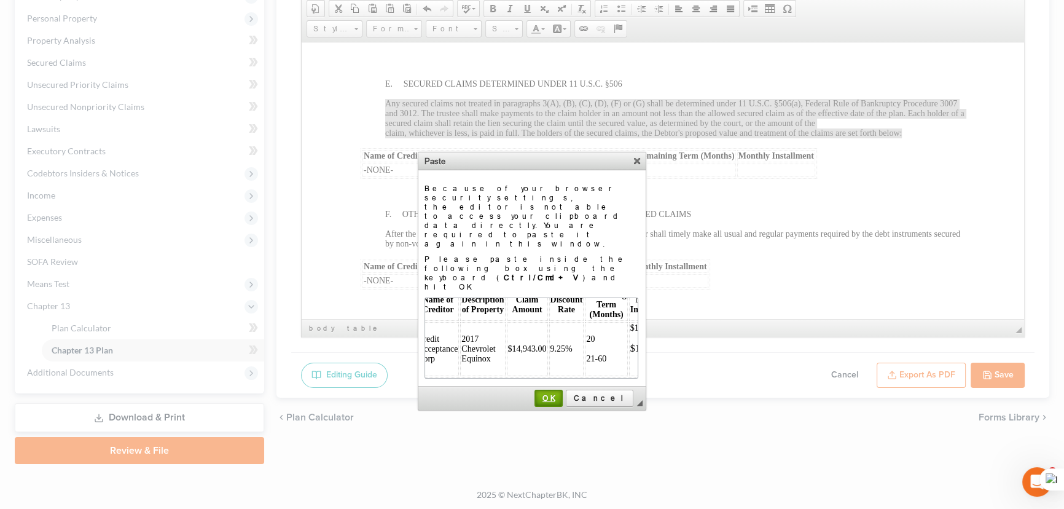
click at [562, 393] on span "OK" at bounding box center [549, 397] width 26 height 9
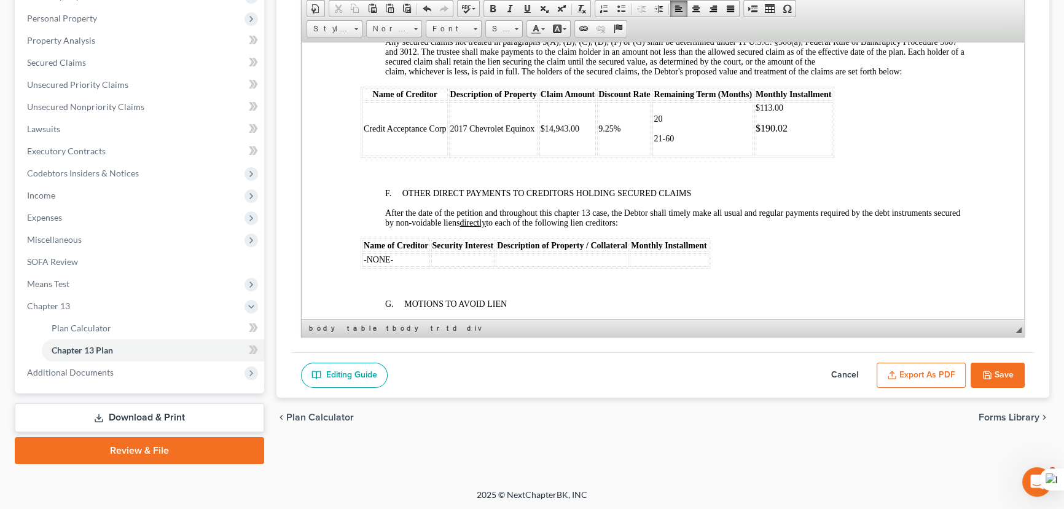
scroll to position [2122, 0]
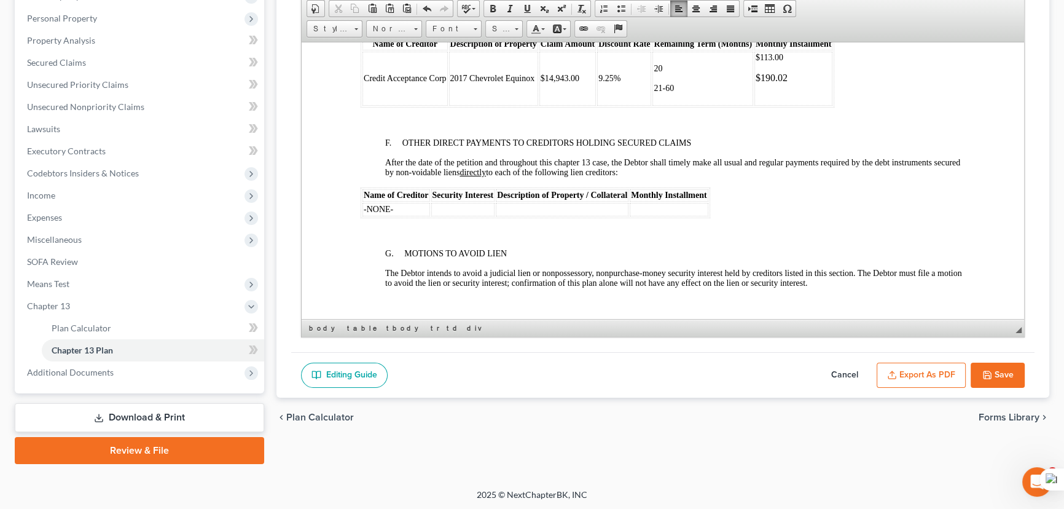
click at [984, 366] on button "Save" at bounding box center [998, 376] width 54 height 26
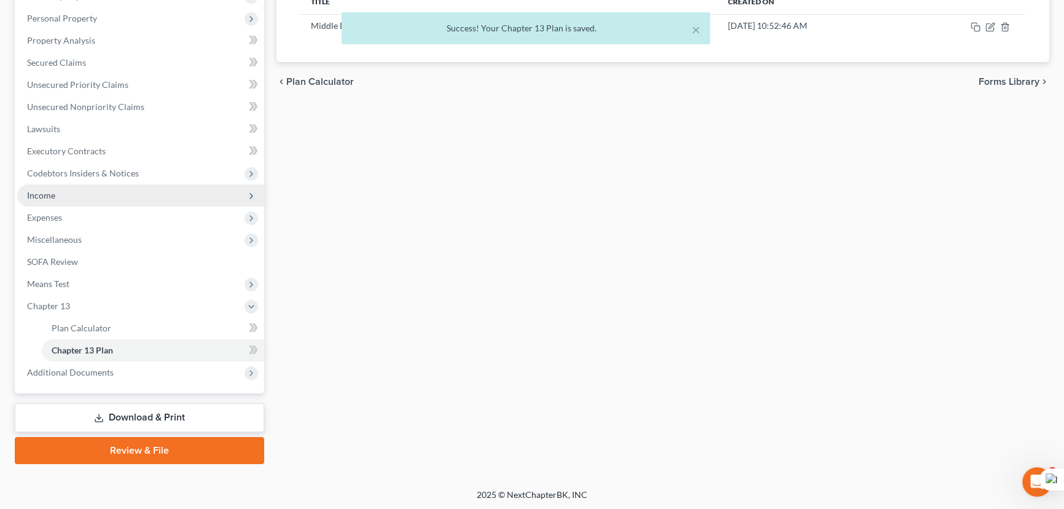
click at [94, 197] on span "Income" at bounding box center [140, 195] width 247 height 22
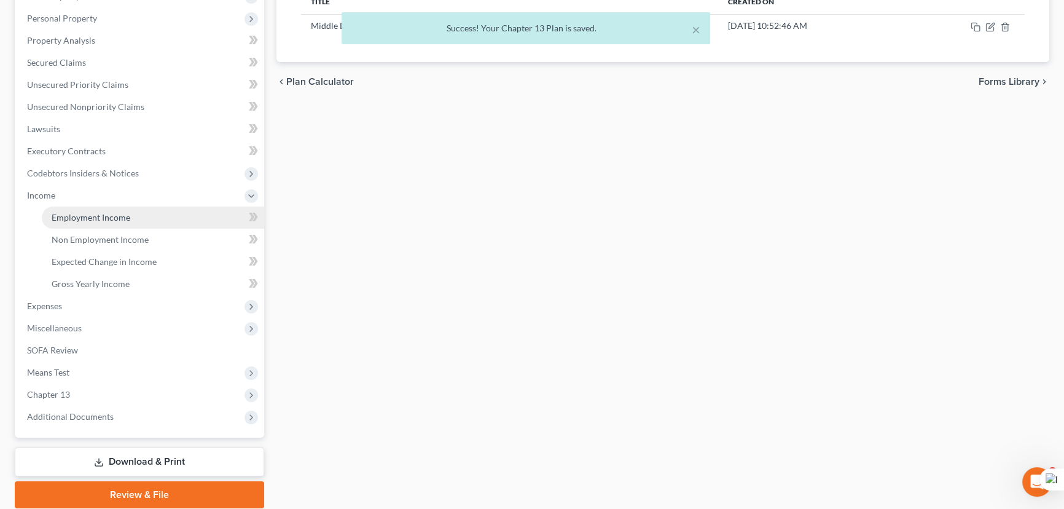
click at [104, 214] on span "Employment Income" at bounding box center [91, 217] width 79 height 10
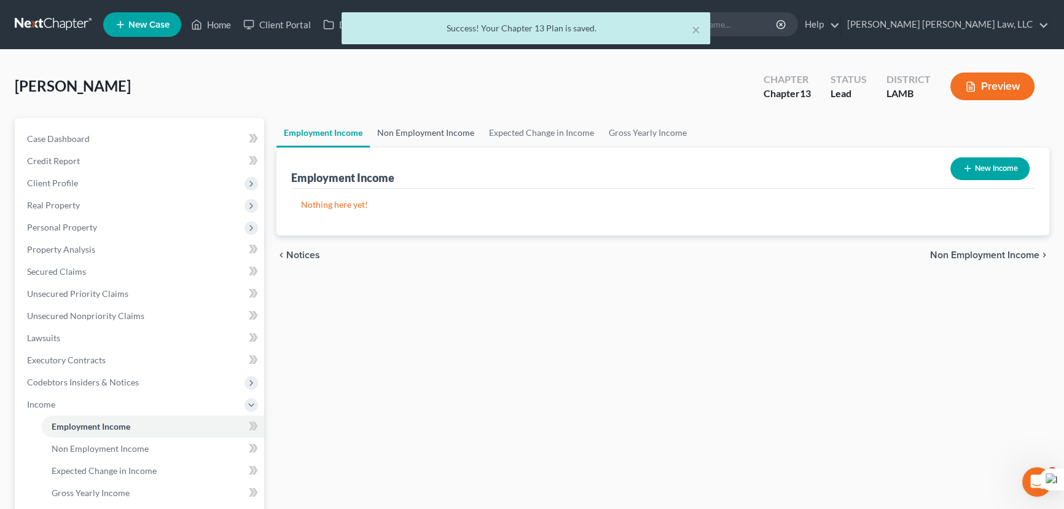
drag, startPoint x: 436, startPoint y: 130, endPoint x: 442, endPoint y: 132, distance: 7.0
click at [435, 131] on link "Non Employment Income" at bounding box center [426, 132] width 112 height 29
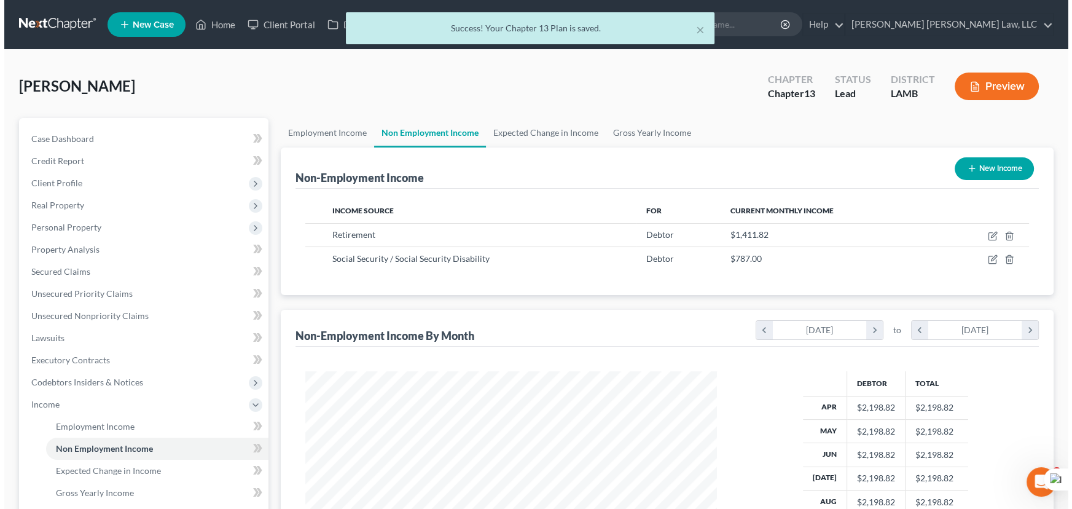
scroll to position [220, 436]
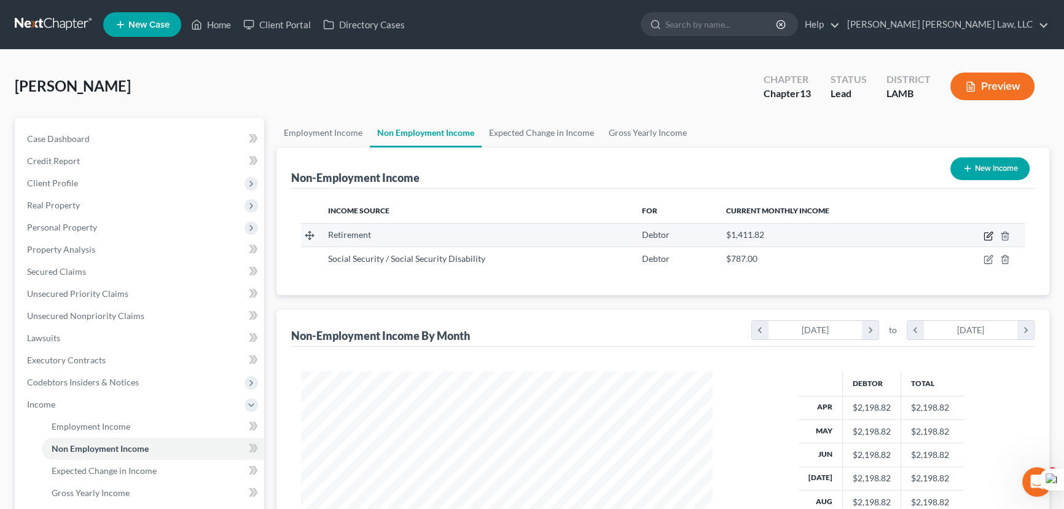
click at [991, 235] on icon "button" at bounding box center [989, 236] width 10 height 10
select select "3"
select select "0"
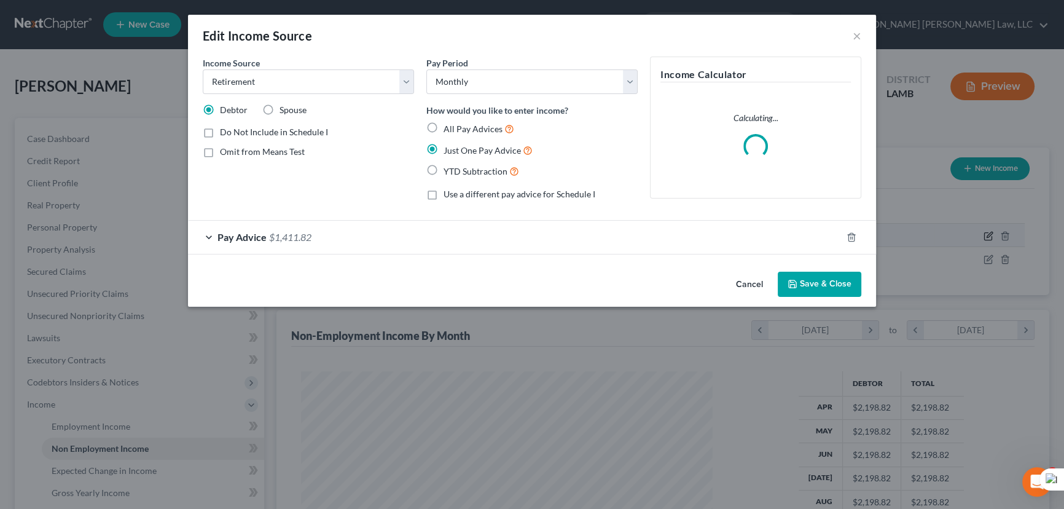
scroll to position [220, 440]
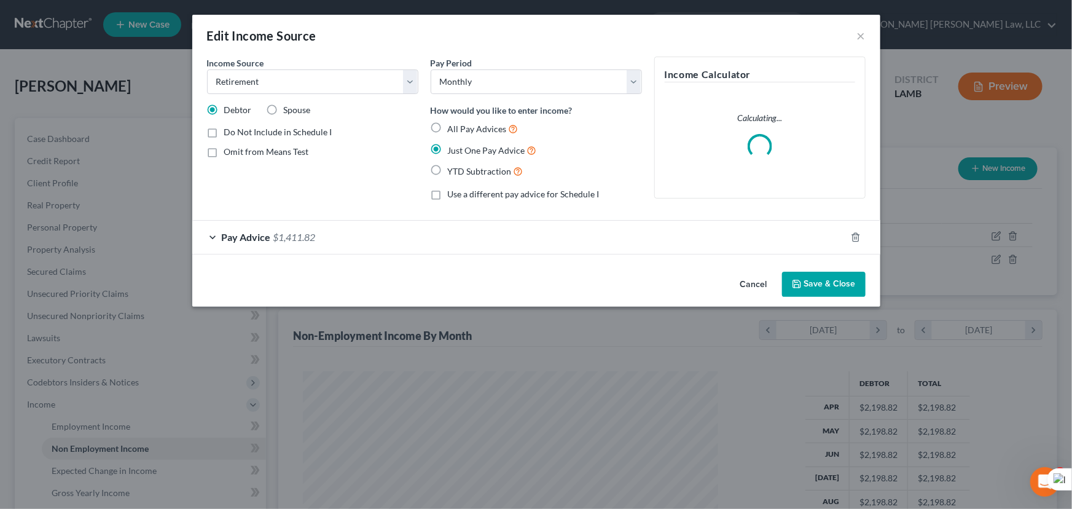
click at [490, 247] on div "Pay Advice $1,411.82" at bounding box center [519, 237] width 654 height 33
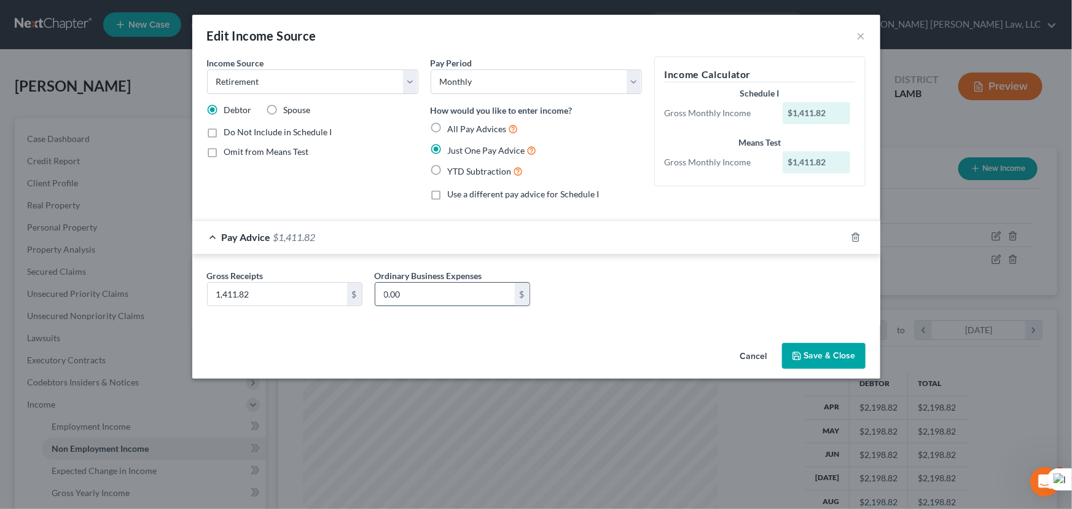
click at [465, 288] on input "0.00" at bounding box center [444, 294] width 139 height 23
click at [616, 282] on div "Gross Receipts 1,411.82 $ Ordinary Business Expenses 0.00 $" at bounding box center [536, 292] width 671 height 47
click at [474, 282] on div "0.00 $" at bounding box center [452, 294] width 155 height 25
click at [446, 287] on input "0.00" at bounding box center [444, 294] width 139 height 23
click at [651, 275] on div "Gross Receipts 1,411.82 $ Ordinary Business Expenses 0.00 $" at bounding box center [536, 292] width 671 height 47
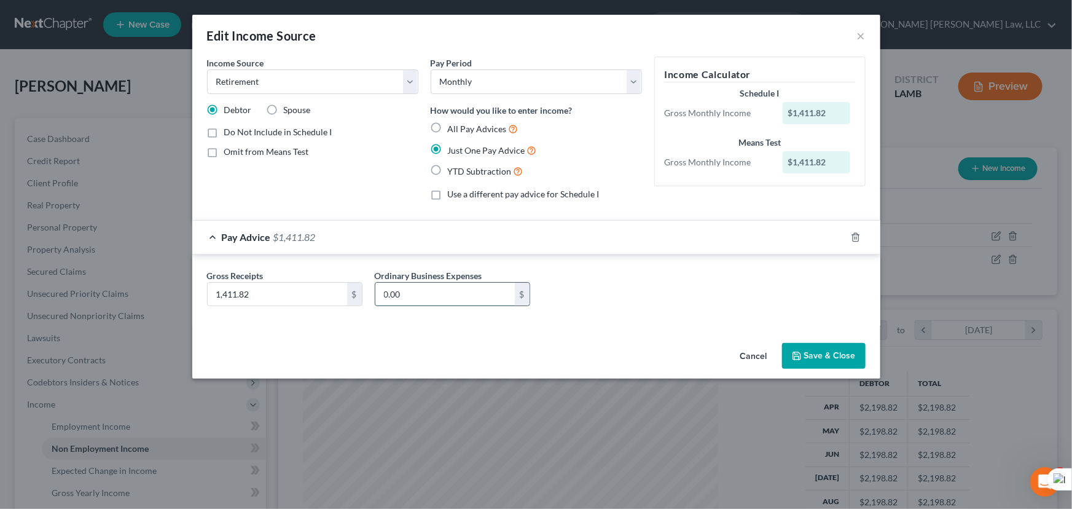
click at [437, 289] on input "0.00" at bounding box center [444, 294] width 139 height 23
type input "534.44"
click at [805, 358] on button "Save & Close" at bounding box center [824, 356] width 84 height 26
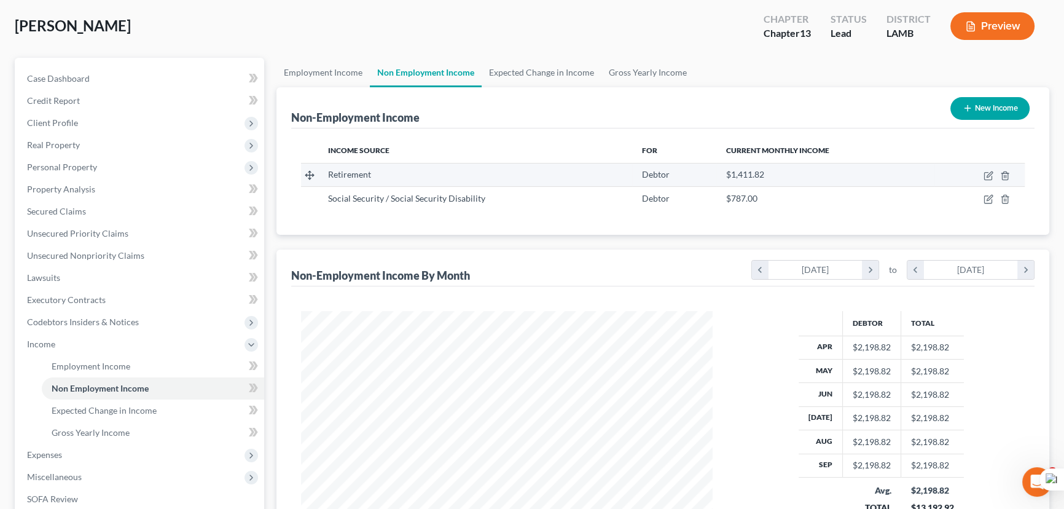
scroll to position [55, 0]
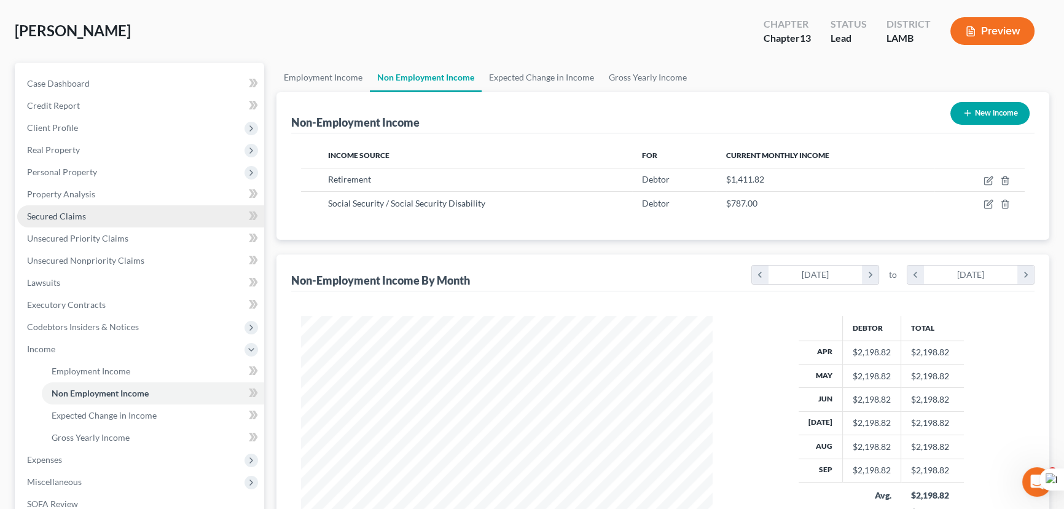
drag, startPoint x: 150, startPoint y: 208, endPoint x: 193, endPoint y: 211, distance: 43.2
click at [150, 208] on link "Secured Claims" at bounding box center [140, 216] width 247 height 22
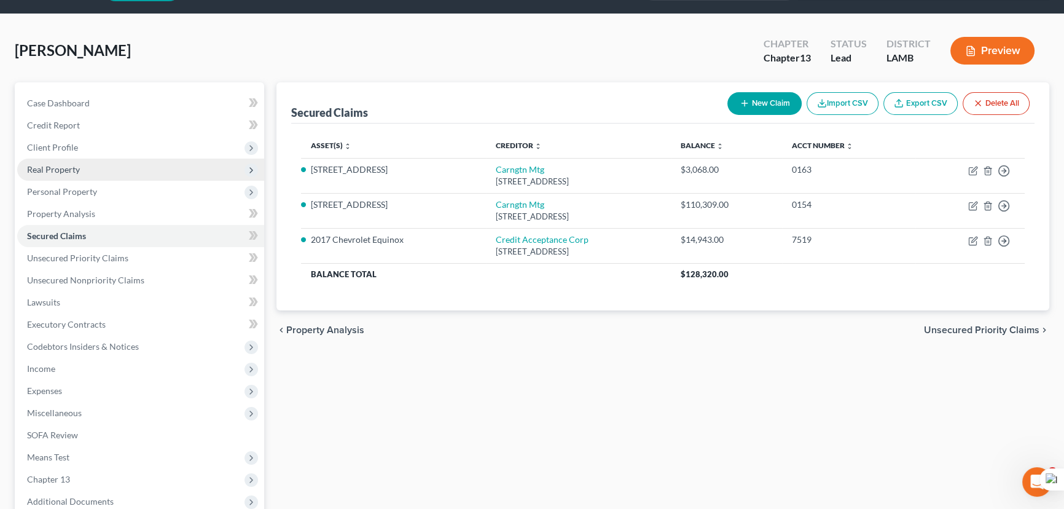
scroll to position [55, 0]
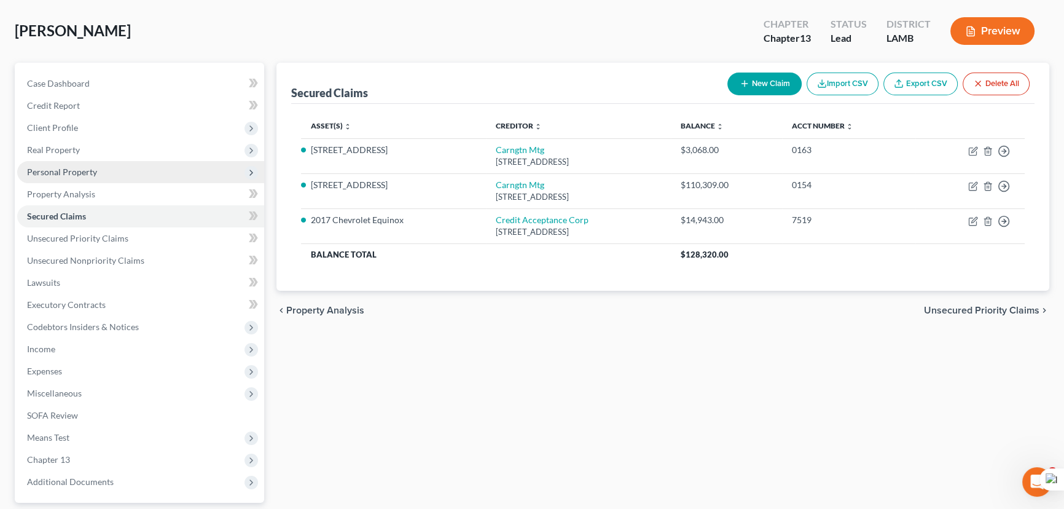
click at [135, 165] on span "Personal Property" at bounding box center [140, 172] width 247 height 22
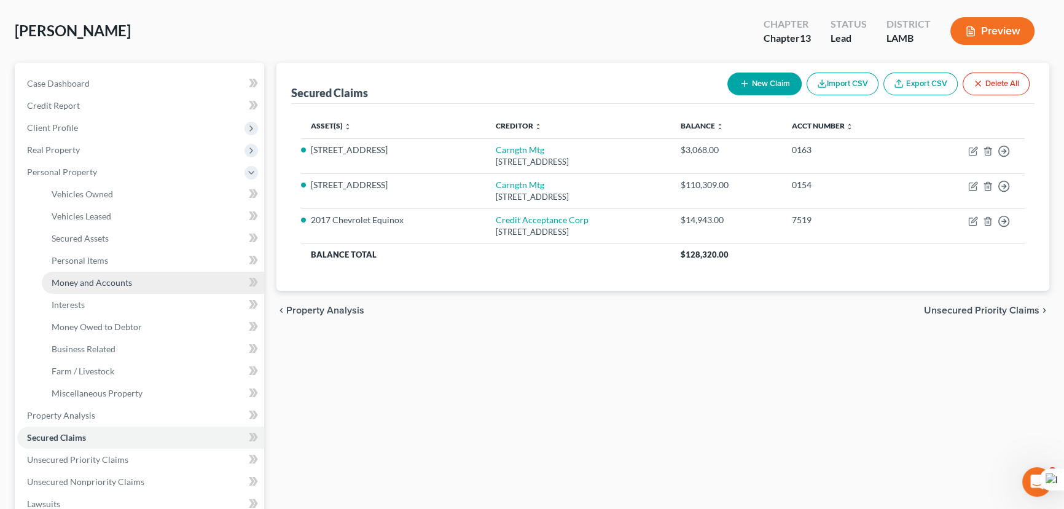
click at [160, 280] on link "Money and Accounts" at bounding box center [153, 283] width 222 height 22
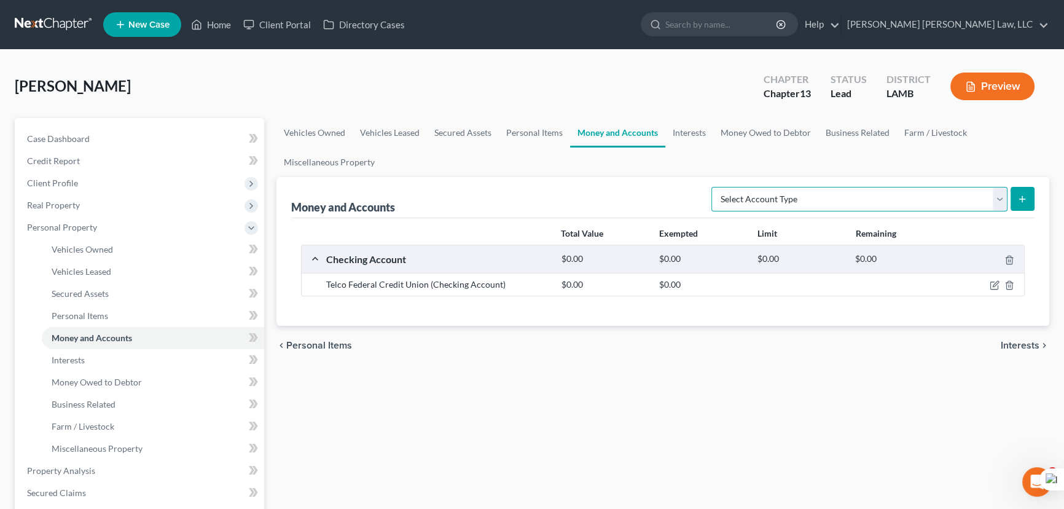
click at [833, 208] on select "Select Account Type Brokerage (A/B: 18, SOFA: 20) Cash on Hand (A/B: 16) Certif…" at bounding box center [860, 199] width 296 height 25
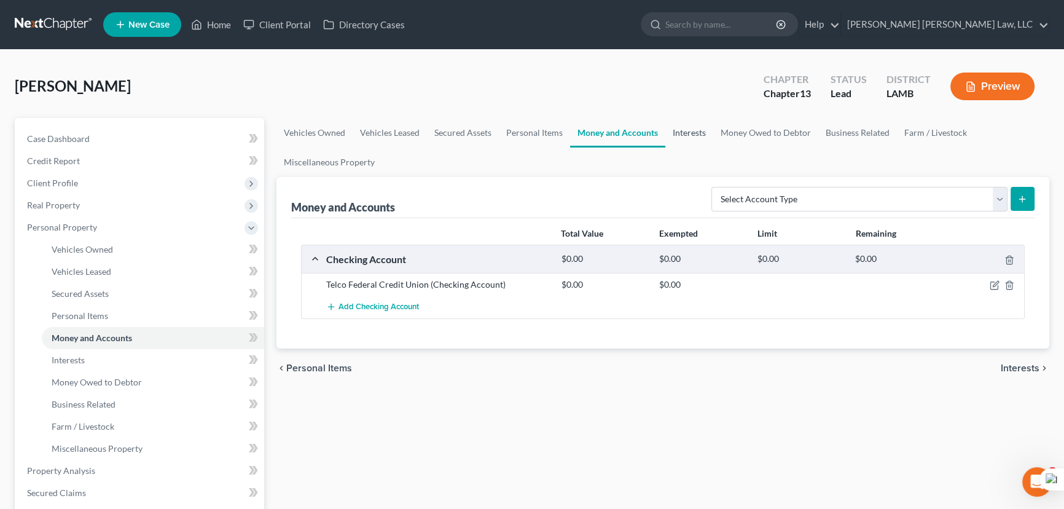
click at [691, 135] on link "Interests" at bounding box center [689, 132] width 48 height 29
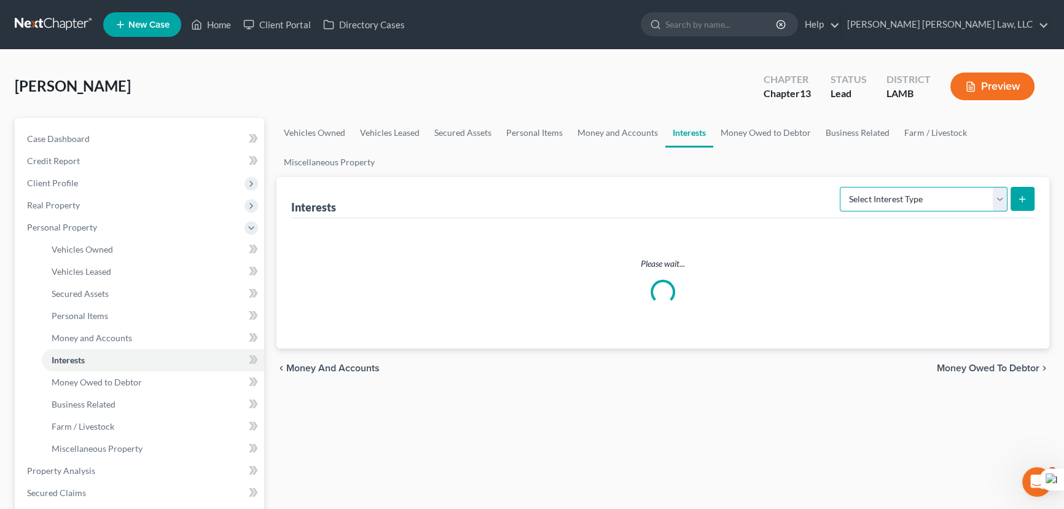
click at [872, 197] on select "Select Interest Type 401K (A/B: 21) Annuity (A/B: 23) Bond (A/B: 18) Education …" at bounding box center [924, 199] width 168 height 25
select select "401k"
click at [842, 187] on select "Select Interest Type 401K (A/B: 21) Annuity (A/B: 23) Bond (A/B: 18) Education …" at bounding box center [924, 199] width 168 height 25
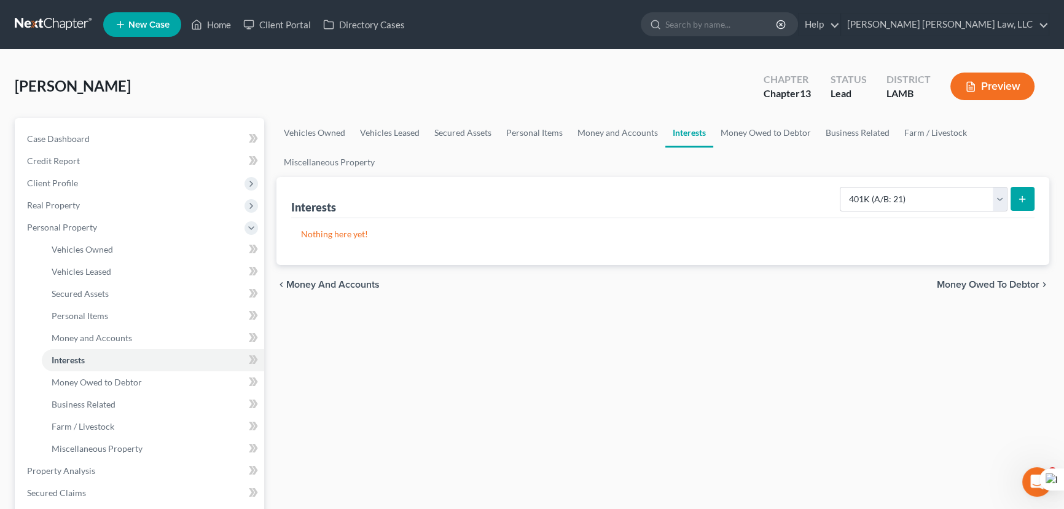
click at [1018, 204] on button "submit" at bounding box center [1023, 199] width 24 height 24
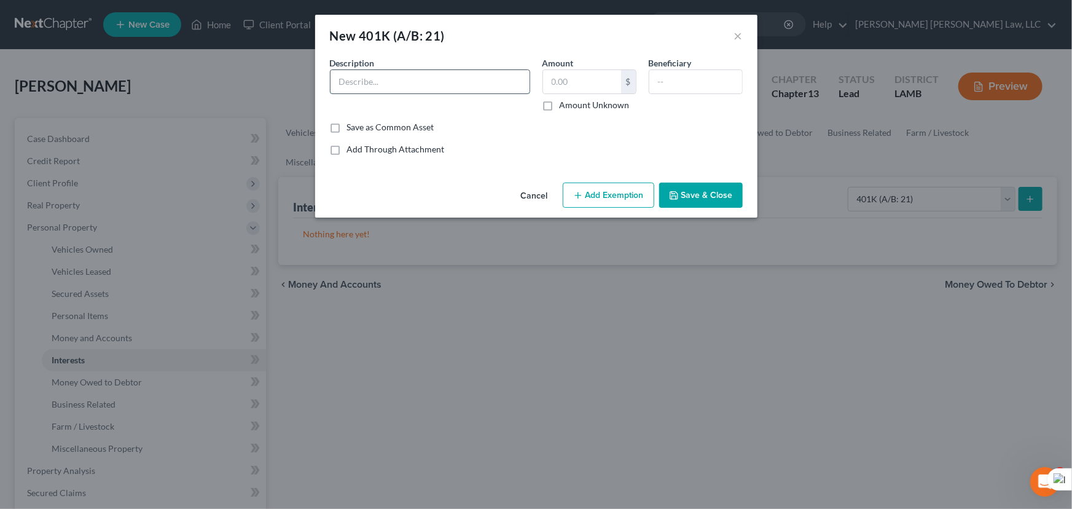
click at [404, 86] on input "text" at bounding box center [430, 81] width 199 height 23
type input "LASERS"
click at [619, 205] on button "Add Exemption" at bounding box center [609, 195] width 92 height 26
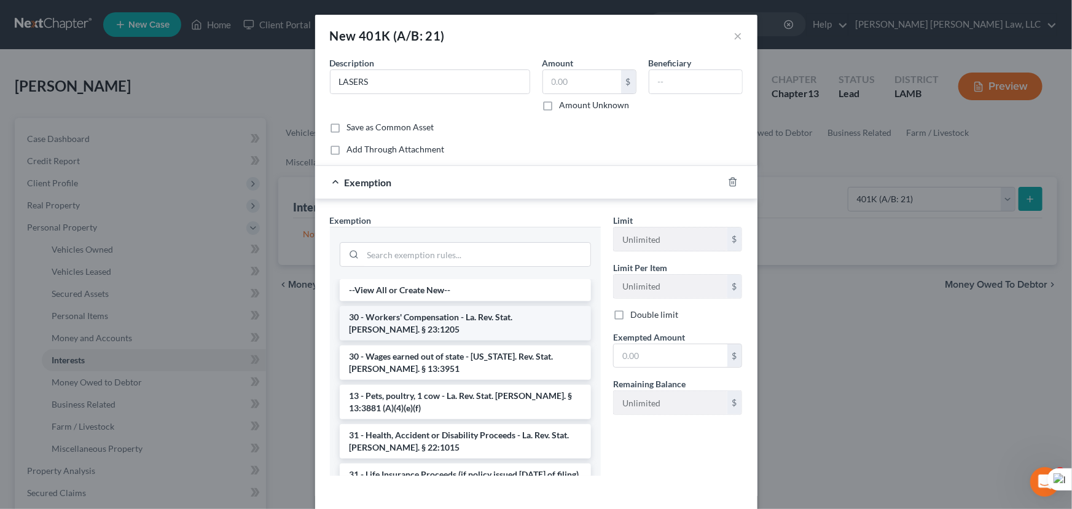
click at [426, 320] on li "30 - Workers' Compensation - La. Rev. Stat. [PERSON_NAME]. § 23:1205" at bounding box center [465, 323] width 251 height 34
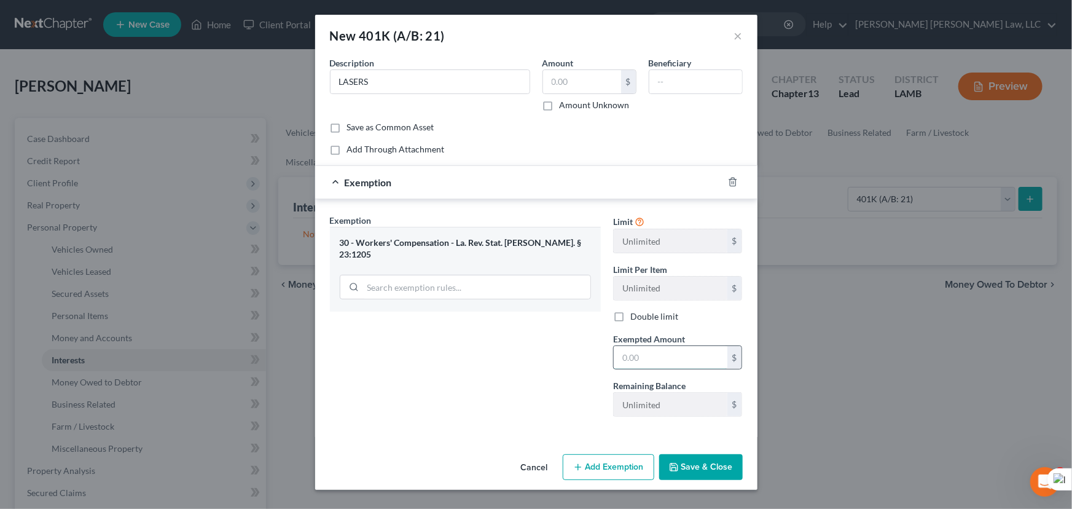
click at [655, 353] on input "text" at bounding box center [671, 357] width 114 height 23
drag, startPoint x: 671, startPoint y: 321, endPoint x: 606, endPoint y: 244, distance: 101.2
click at [671, 321] on label "Double limit" at bounding box center [654, 316] width 48 height 12
click at [643, 318] on input "Double limit" at bounding box center [639, 314] width 8 height 8
checkbox input "true"
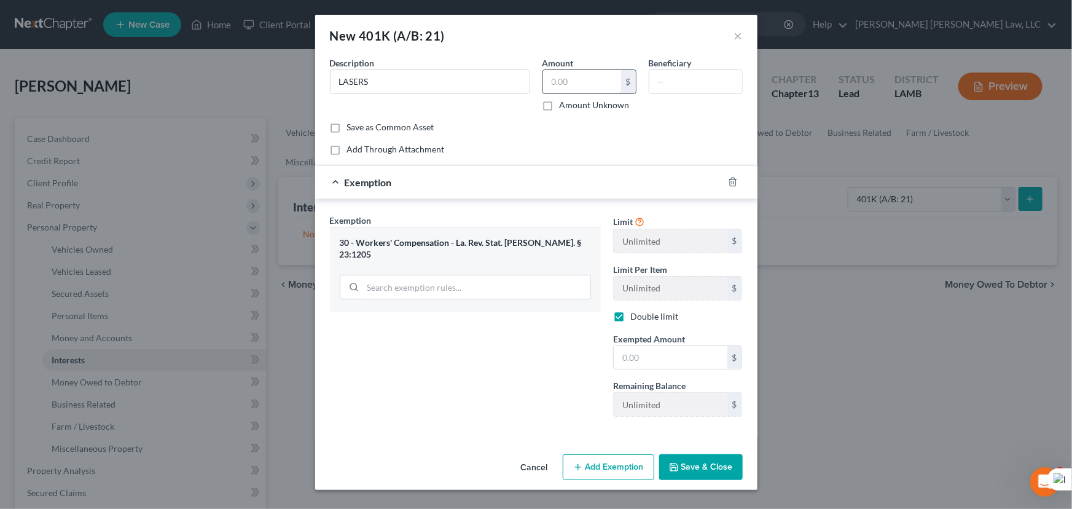
click at [595, 83] on input "text" at bounding box center [582, 81] width 78 height 23
type input "1,411.82"
click at [675, 354] on input "text" at bounding box center [671, 357] width 114 height 23
type input "1,411.82"
click at [702, 367] on div "Improve" at bounding box center [691, 372] width 31 height 10
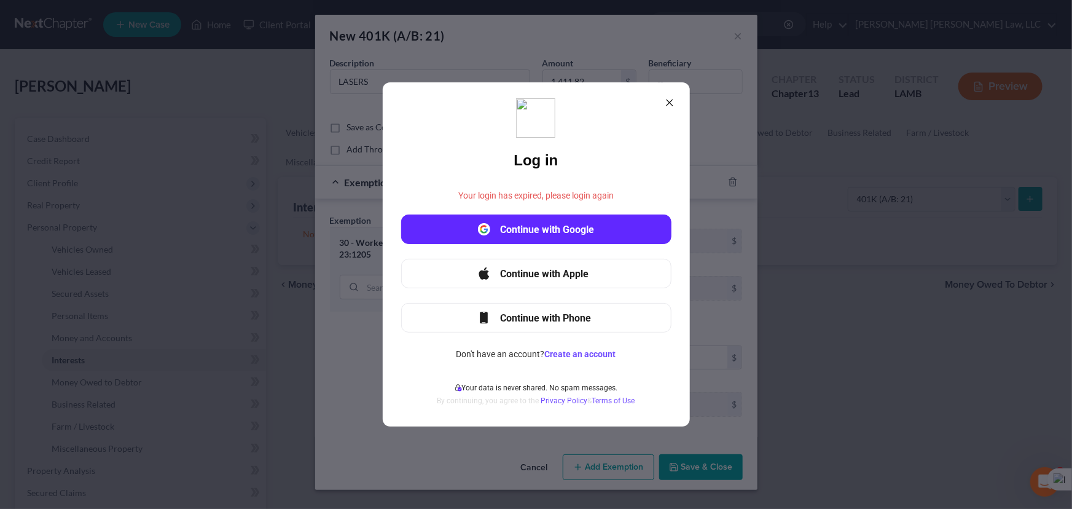
click at [672, 98] on icon at bounding box center [670, 103] width 10 height 10
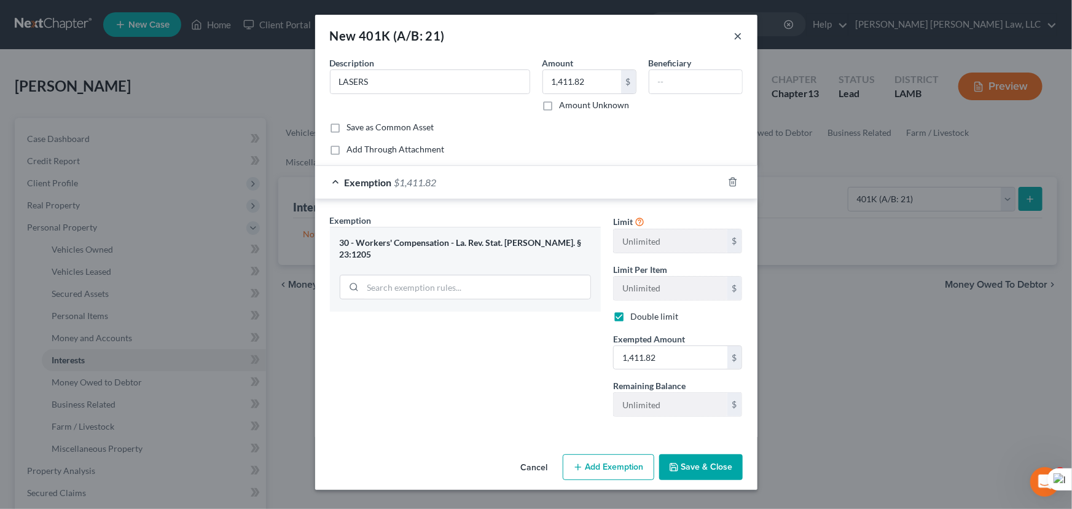
click at [737, 38] on button "×" at bounding box center [738, 35] width 9 height 15
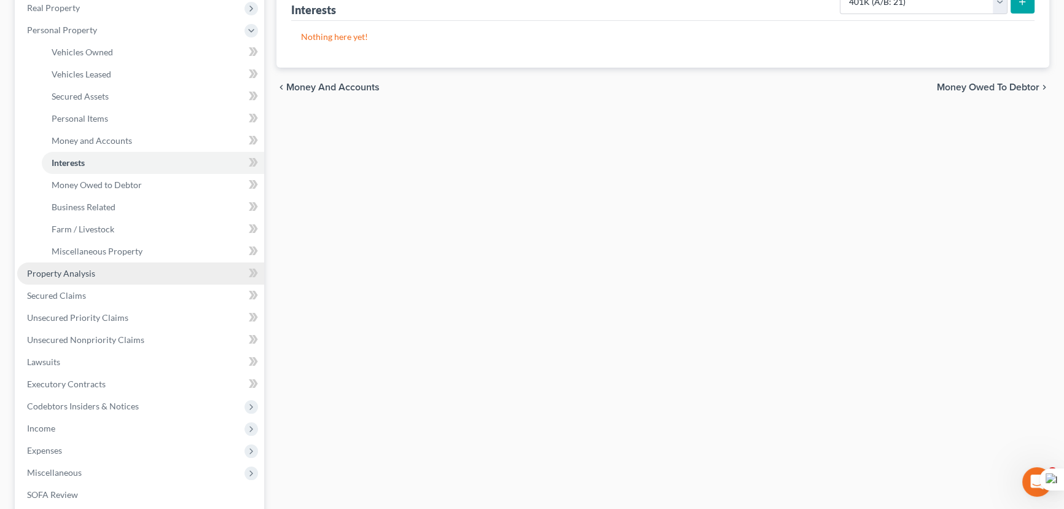
scroll to position [223, 0]
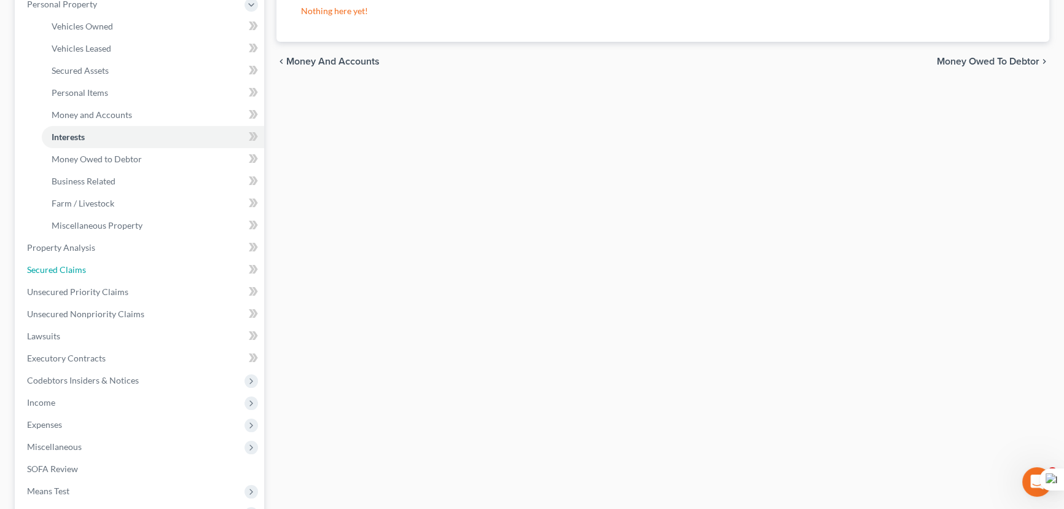
drag, startPoint x: 122, startPoint y: 266, endPoint x: 268, endPoint y: 286, distance: 147.5
click at [122, 266] on link "Secured Claims" at bounding box center [140, 270] width 247 height 22
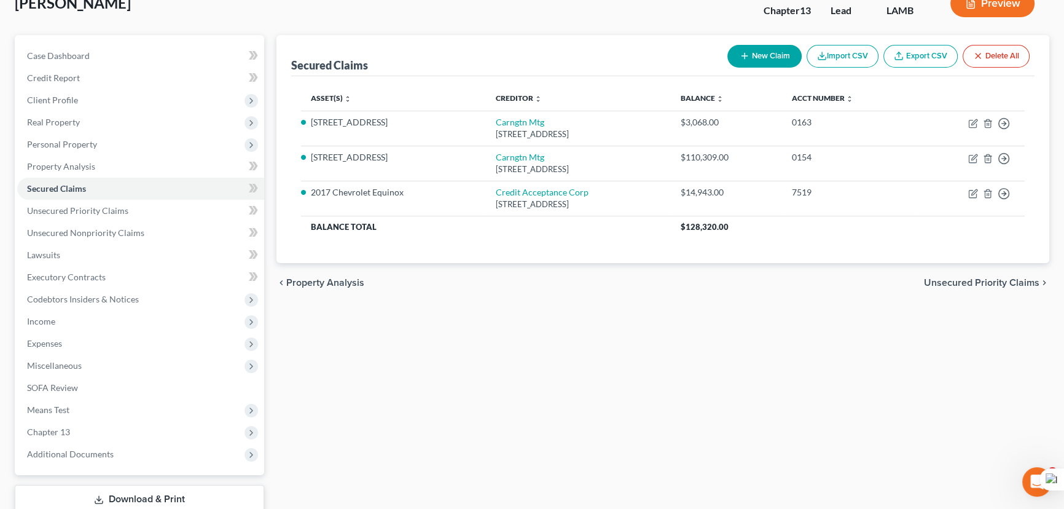
scroll to position [111, 0]
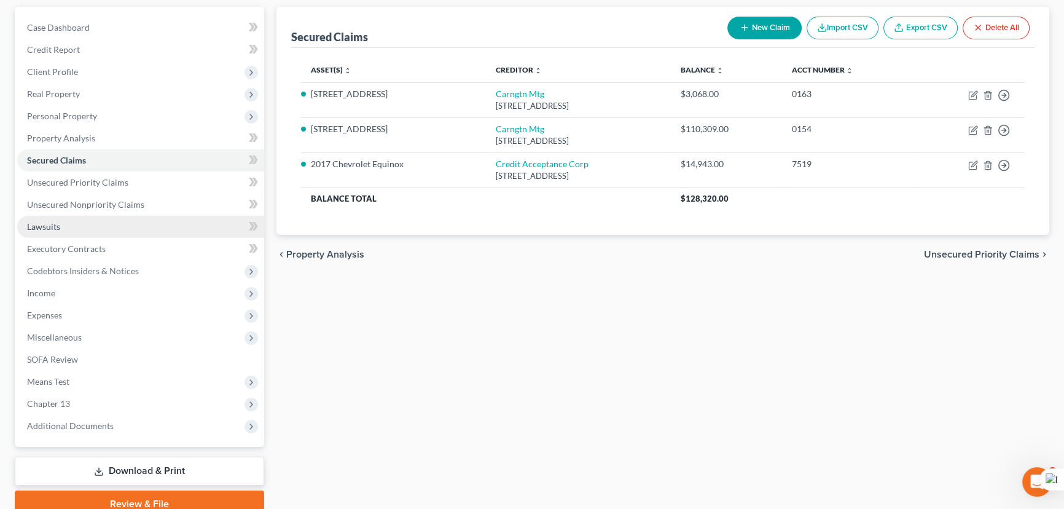
click at [156, 222] on link "Lawsuits" at bounding box center [140, 227] width 247 height 22
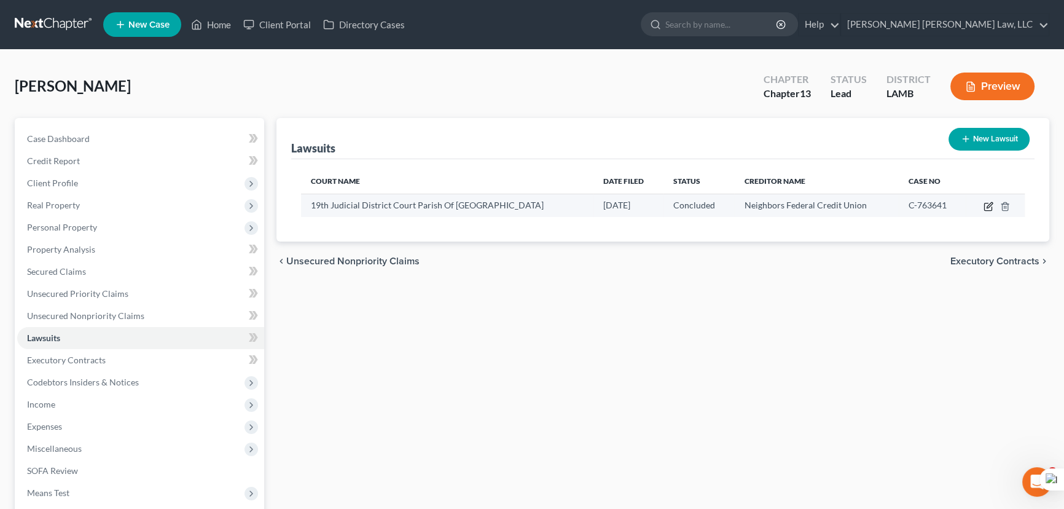
click at [986, 206] on icon "button" at bounding box center [989, 207] width 10 height 10
select select "19"
select select "2"
select select "1"
select select "19"
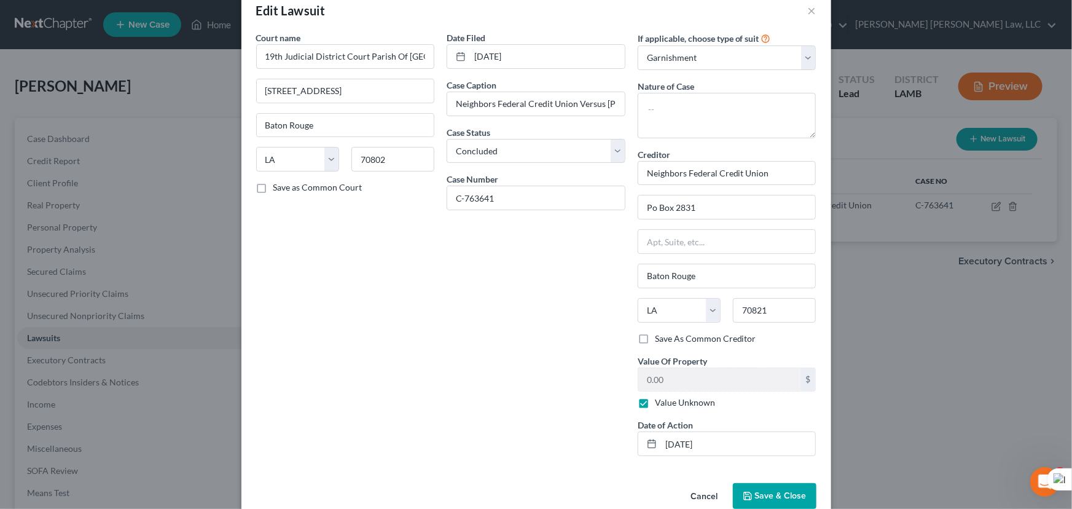
scroll to position [49, 0]
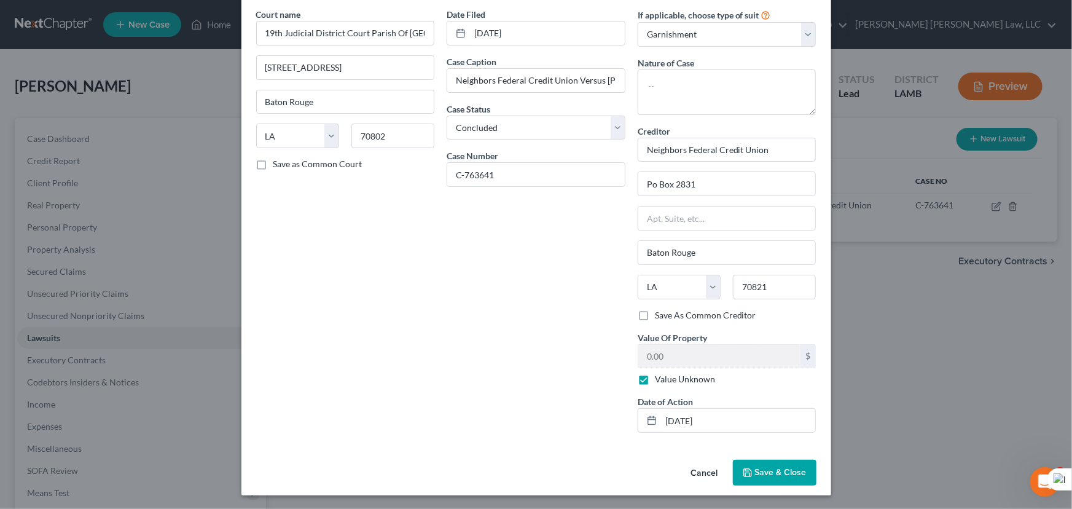
click at [655, 381] on label "Value Unknown" at bounding box center [685, 379] width 60 height 12
click at [660, 381] on input "Value Unknown" at bounding box center [664, 377] width 8 height 8
checkbox input "false"
click at [773, 487] on div "Cancel Save & Close" at bounding box center [536, 475] width 590 height 41
click at [764, 468] on span "Save & Close" at bounding box center [781, 472] width 52 height 10
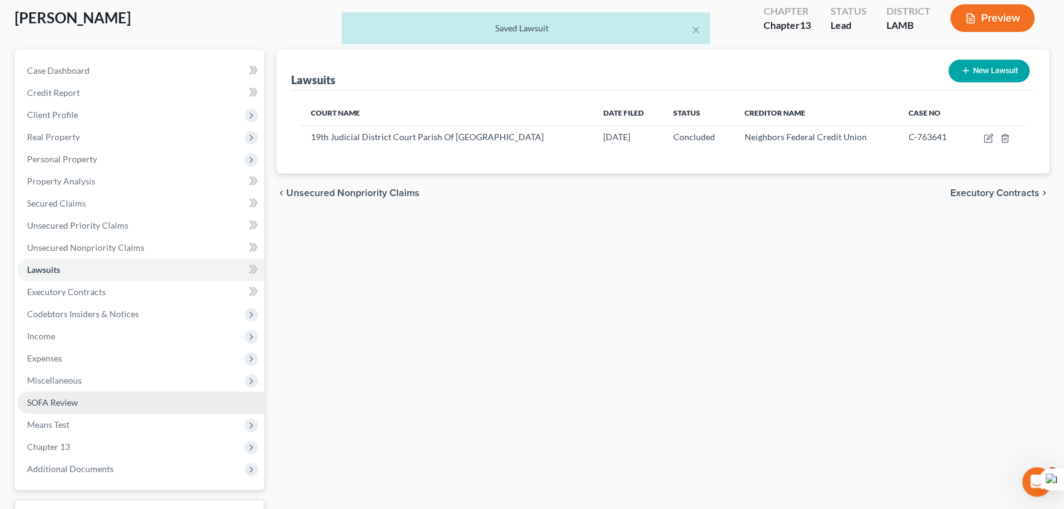
scroll to position [165, 0]
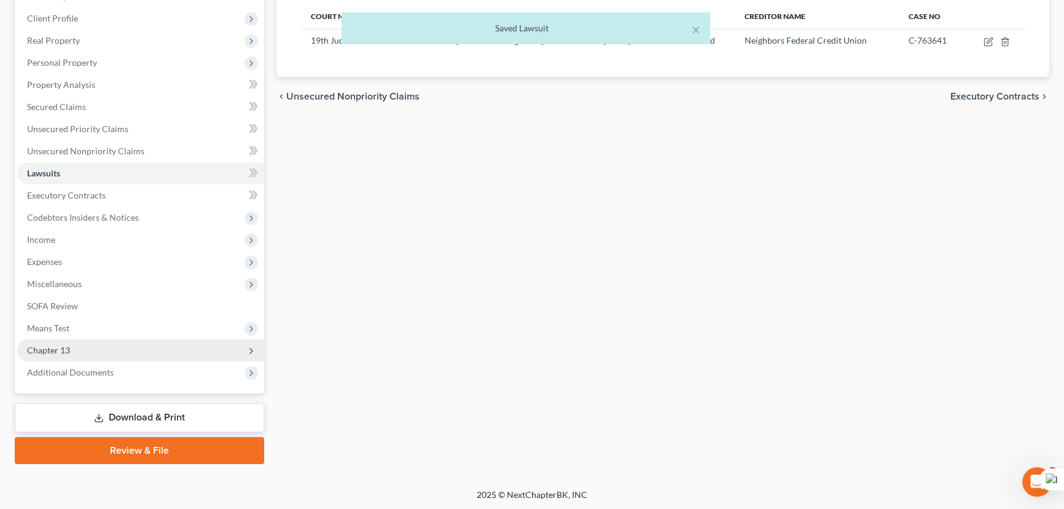
click at [43, 346] on span "Chapter 13" at bounding box center [48, 350] width 43 height 10
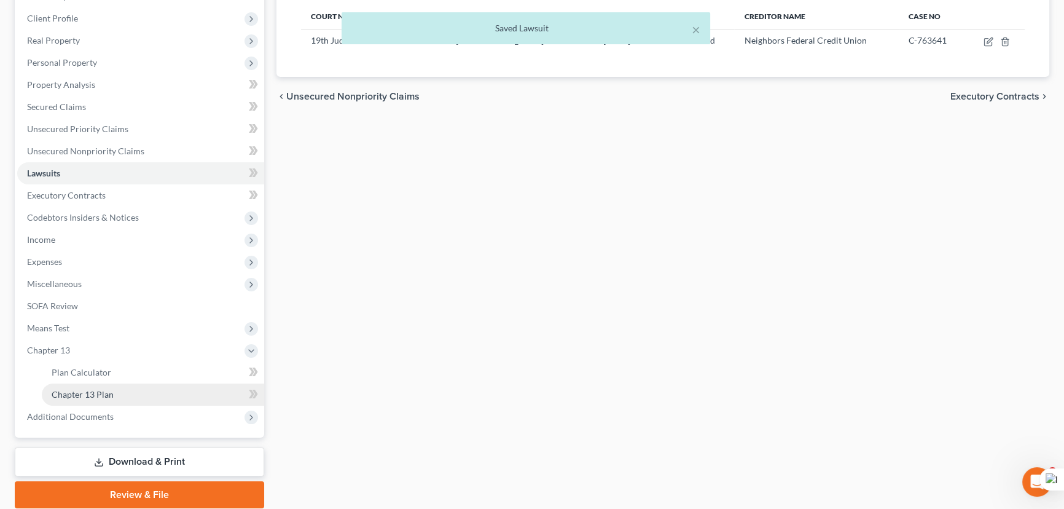
click at [72, 392] on span "Chapter 13 Plan" at bounding box center [83, 394] width 62 height 10
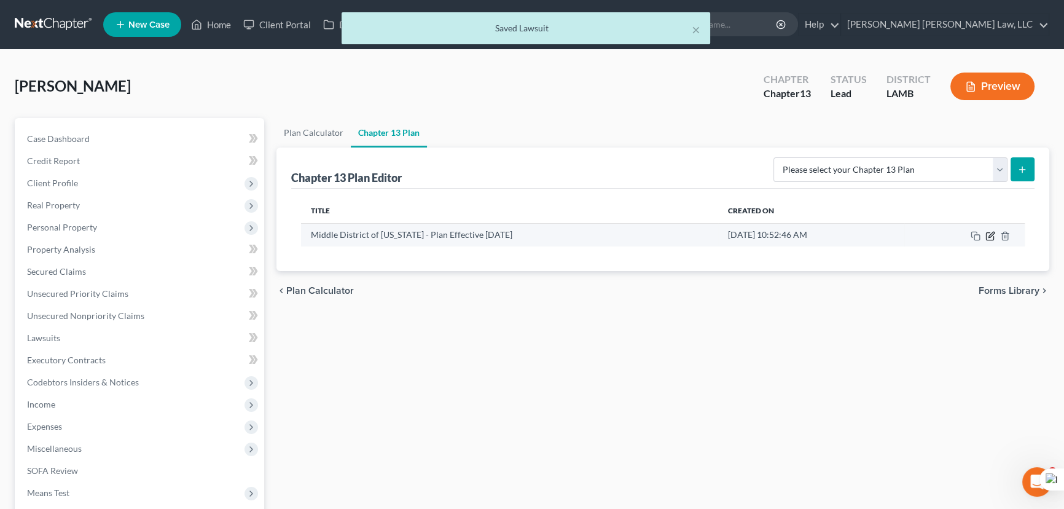
click at [992, 238] on icon "button" at bounding box center [991, 236] width 10 height 10
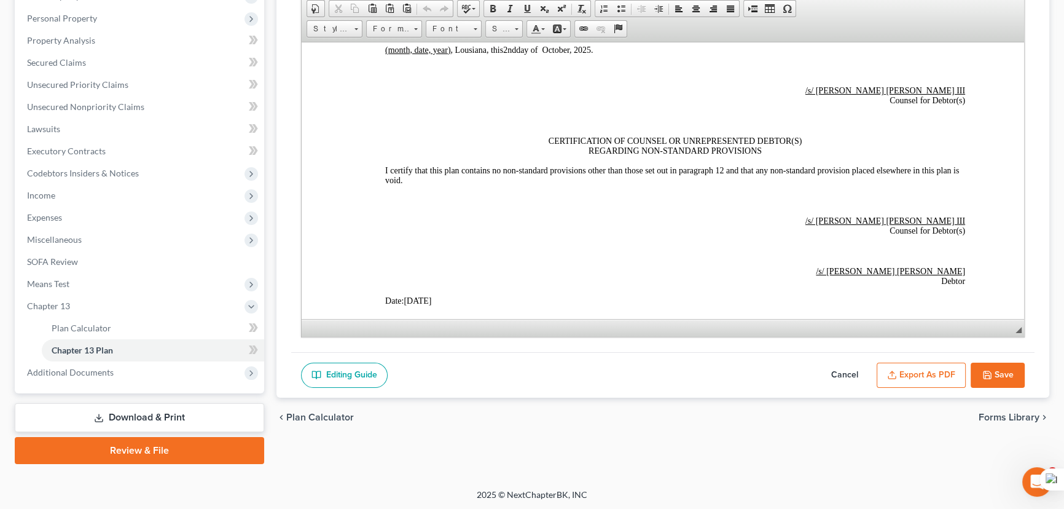
scroll to position [3463, 0]
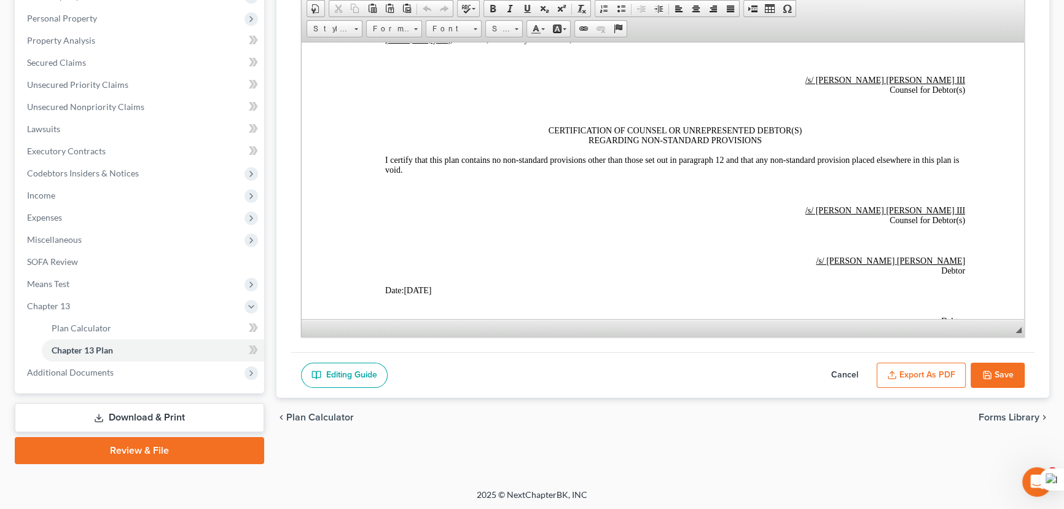
click at [847, 372] on button "Cancel" at bounding box center [845, 376] width 54 height 26
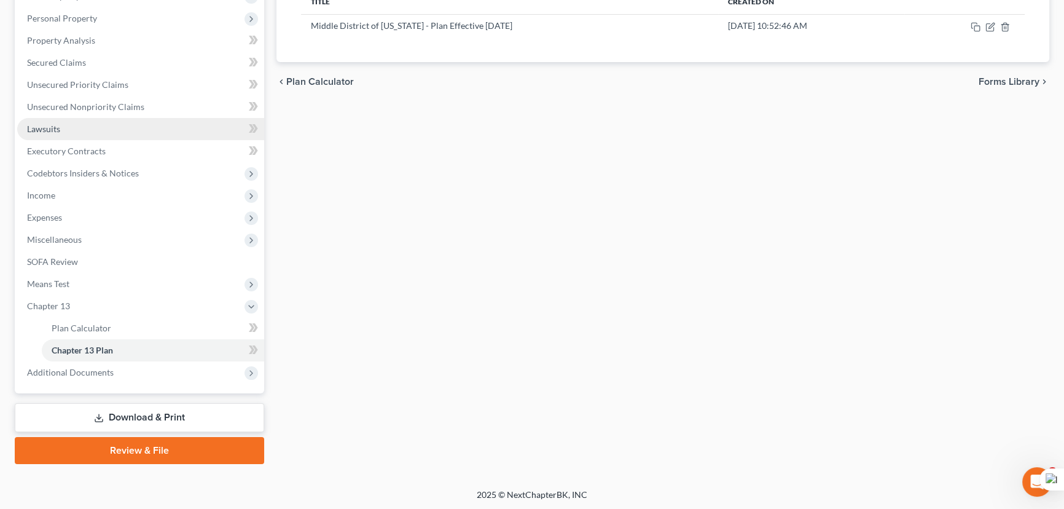
click at [105, 120] on link "Lawsuits" at bounding box center [140, 129] width 247 height 22
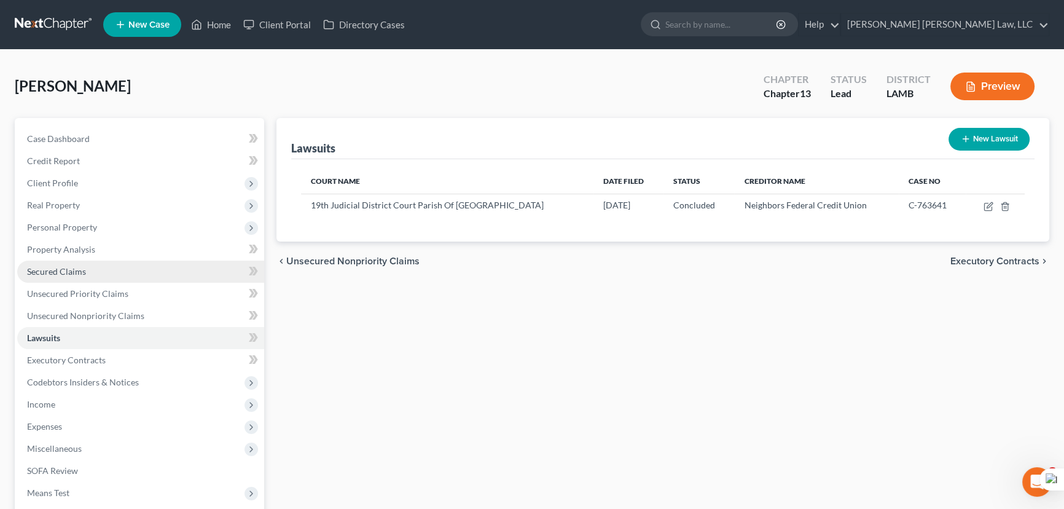
click at [79, 270] on span "Secured Claims" at bounding box center [56, 271] width 59 height 10
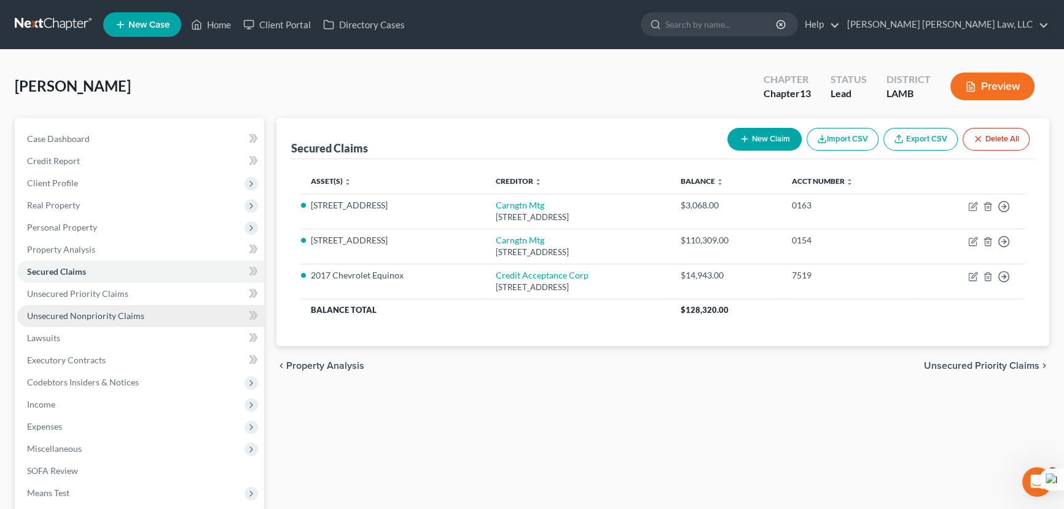
click at [162, 305] on link "Unsecured Nonpriority Claims" at bounding box center [140, 316] width 247 height 22
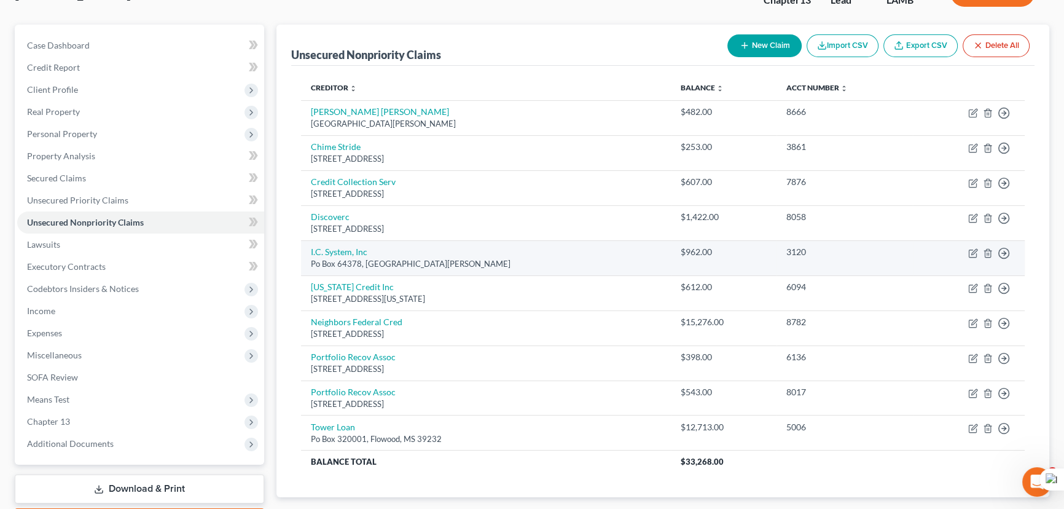
scroll to position [111, 0]
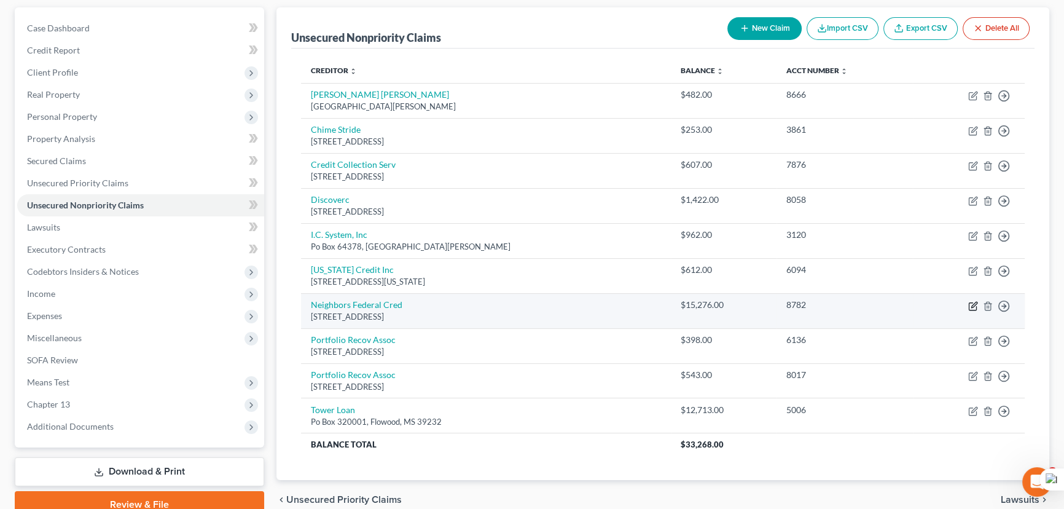
click at [973, 305] on icon "button" at bounding box center [973, 306] width 10 height 10
select select "19"
select select "0"
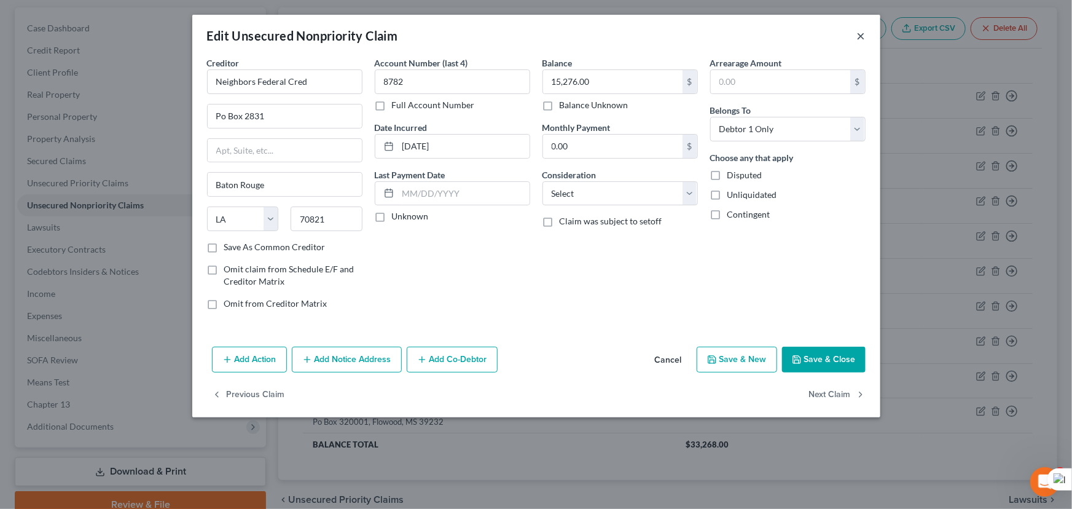
click at [859, 36] on button "×" at bounding box center [861, 35] width 9 height 15
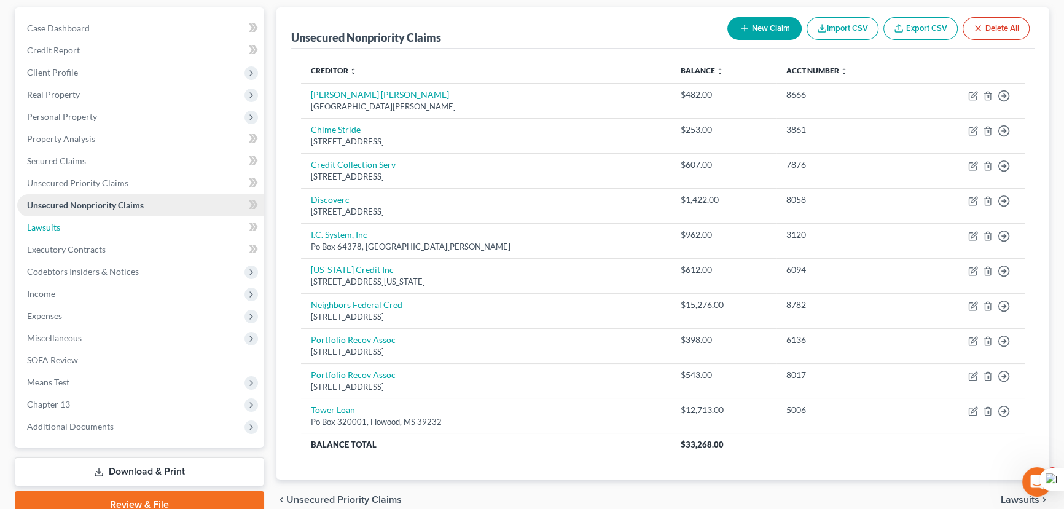
drag, startPoint x: 96, startPoint y: 225, endPoint x: 176, endPoint y: 203, distance: 82.3
click at [96, 225] on link "Lawsuits" at bounding box center [140, 227] width 247 height 22
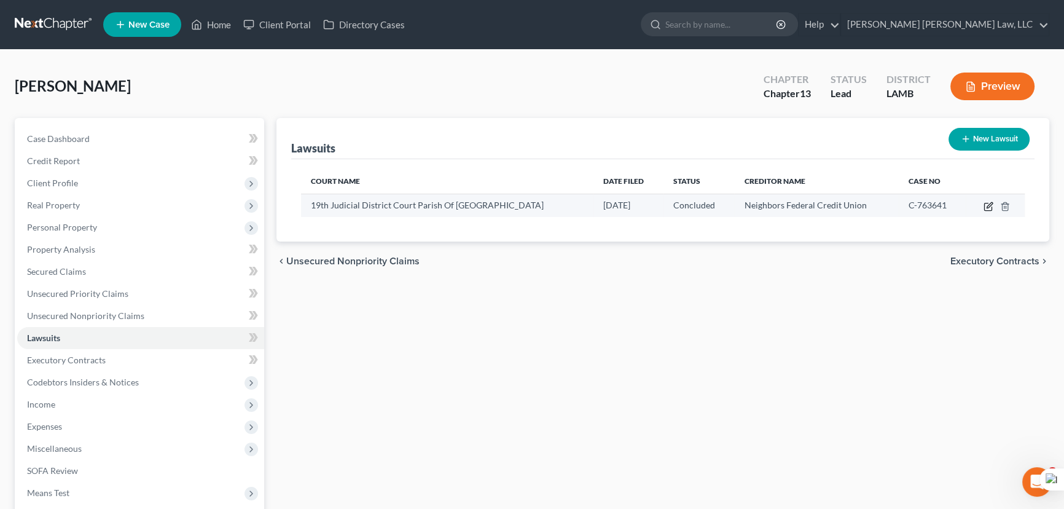
click at [986, 205] on icon "button" at bounding box center [989, 207] width 10 height 10
select select "19"
select select "2"
select select "1"
select select "19"
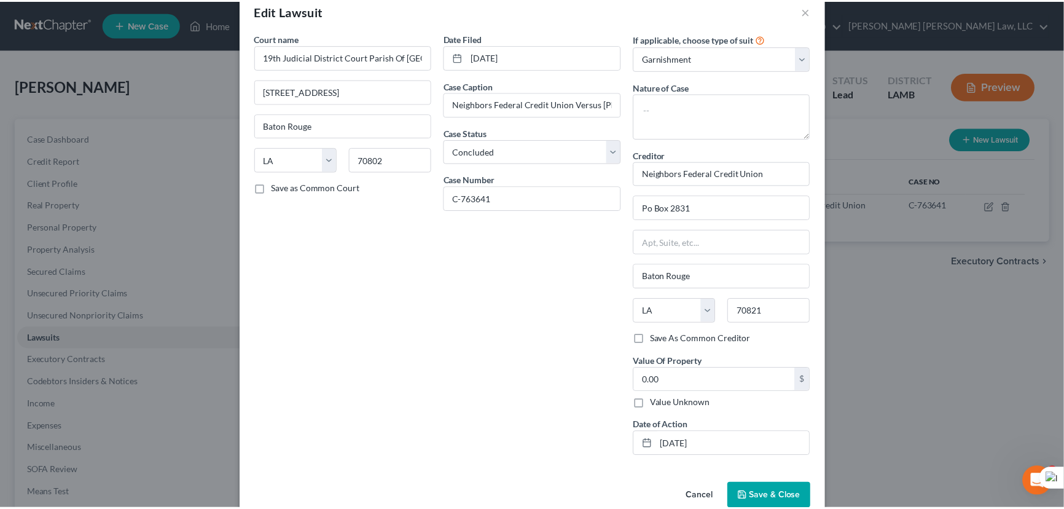
scroll to position [49, 0]
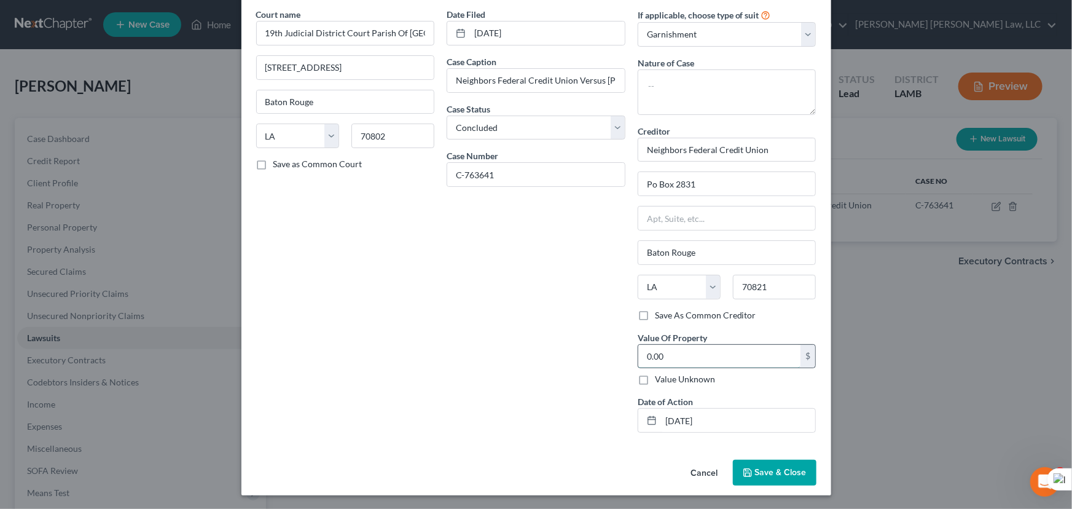
click at [698, 347] on input "0.00" at bounding box center [719, 356] width 163 height 23
type input "22,687.50"
click at [756, 463] on button "Save & Close" at bounding box center [775, 473] width 84 height 26
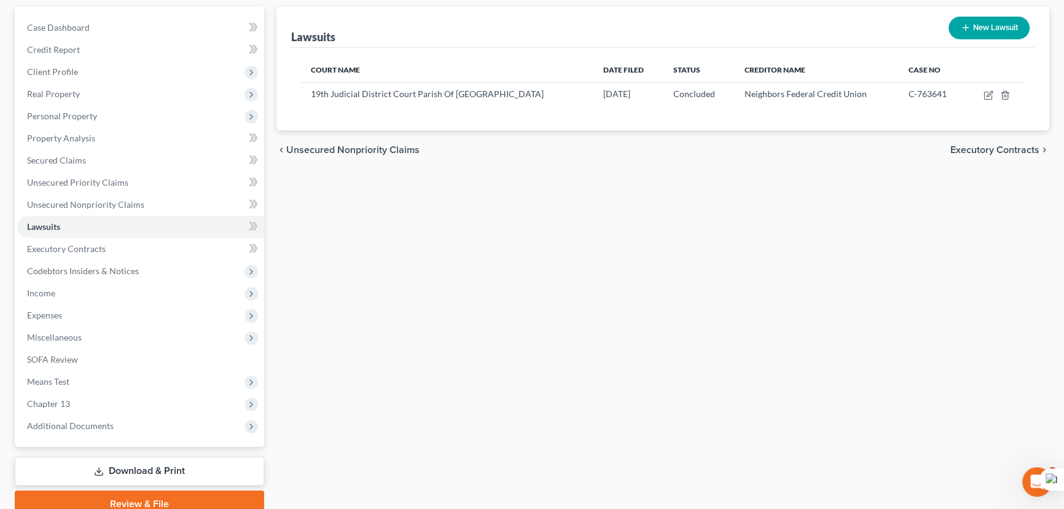
scroll to position [165, 0]
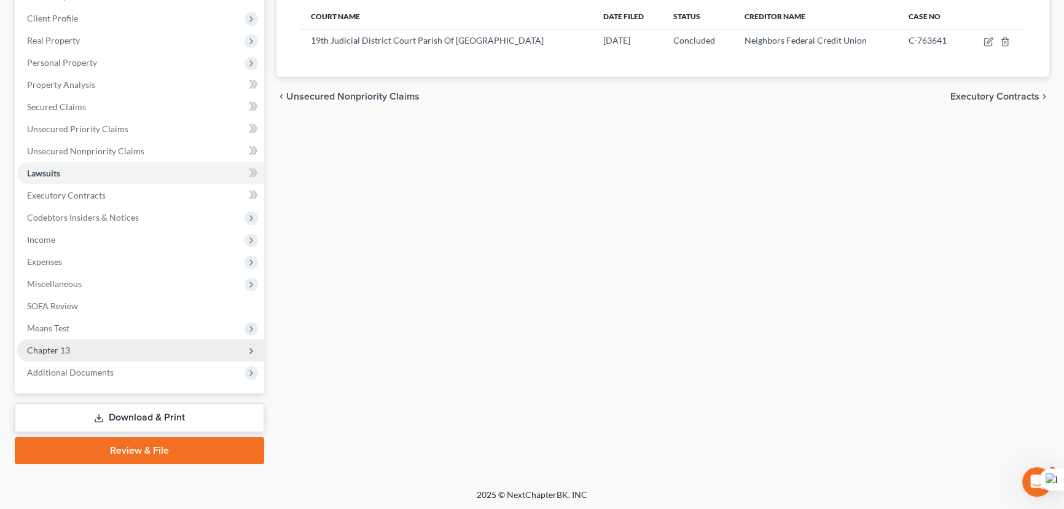
click at [122, 349] on span "Chapter 13" at bounding box center [140, 350] width 247 height 22
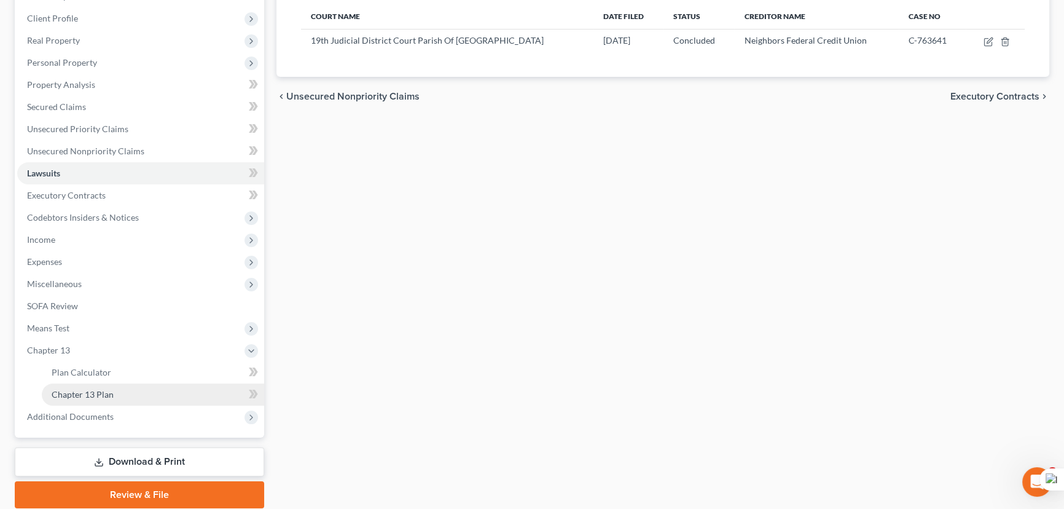
click at [126, 393] on link "Chapter 13 Plan" at bounding box center [153, 394] width 222 height 22
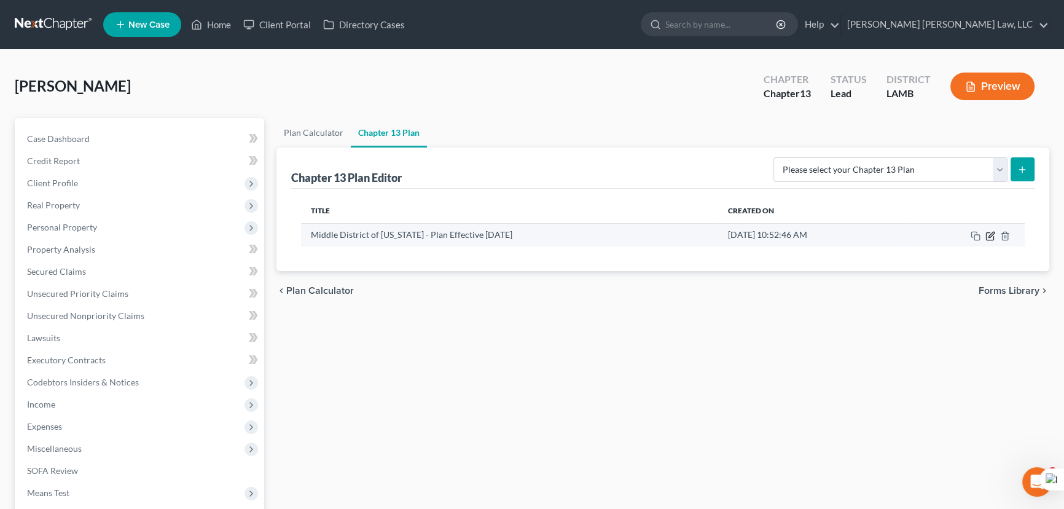
click at [993, 239] on icon "button" at bounding box center [989, 235] width 7 height 7
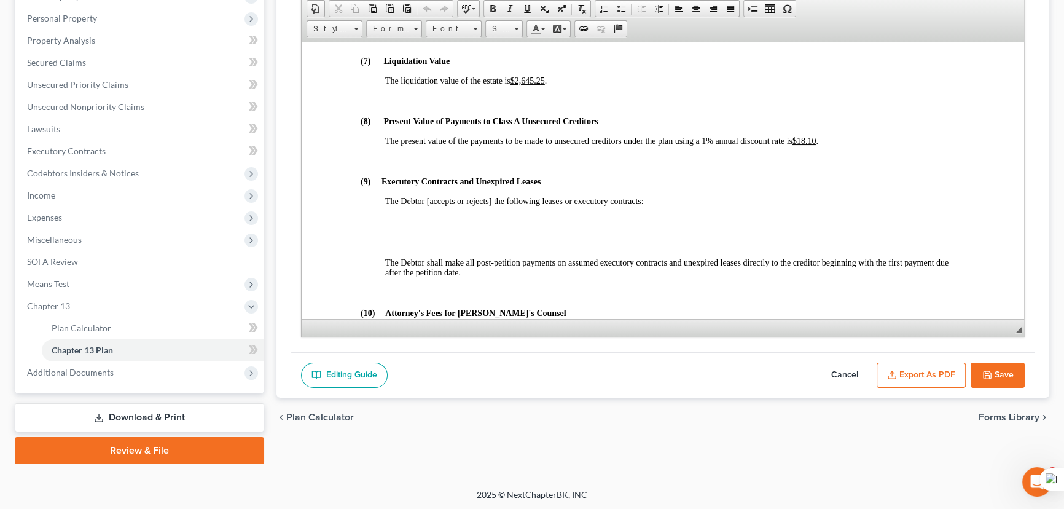
scroll to position [2960, 0]
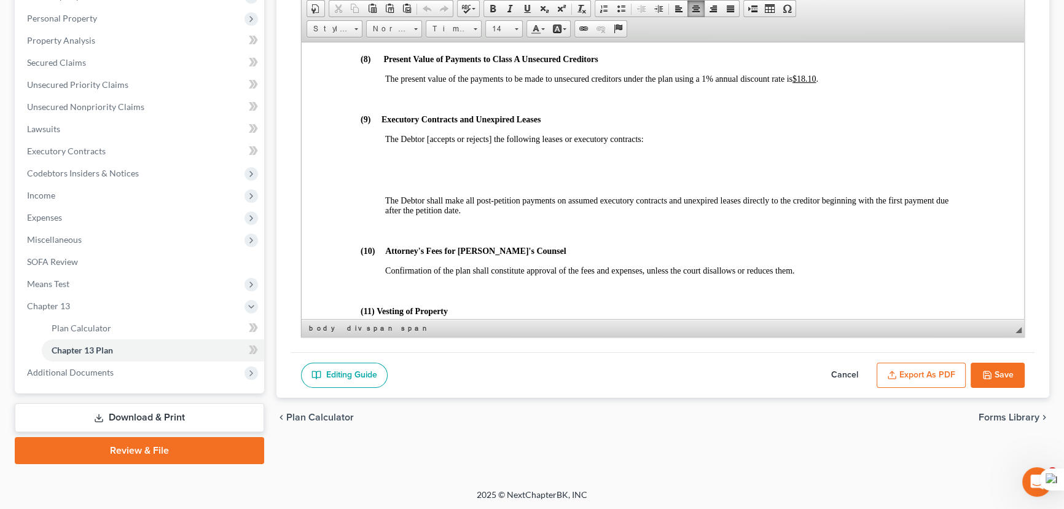
drag, startPoint x: 978, startPoint y: 372, endPoint x: 1062, endPoint y: 356, distance: 86.2
click at [978, 372] on button "Save" at bounding box center [998, 376] width 54 height 26
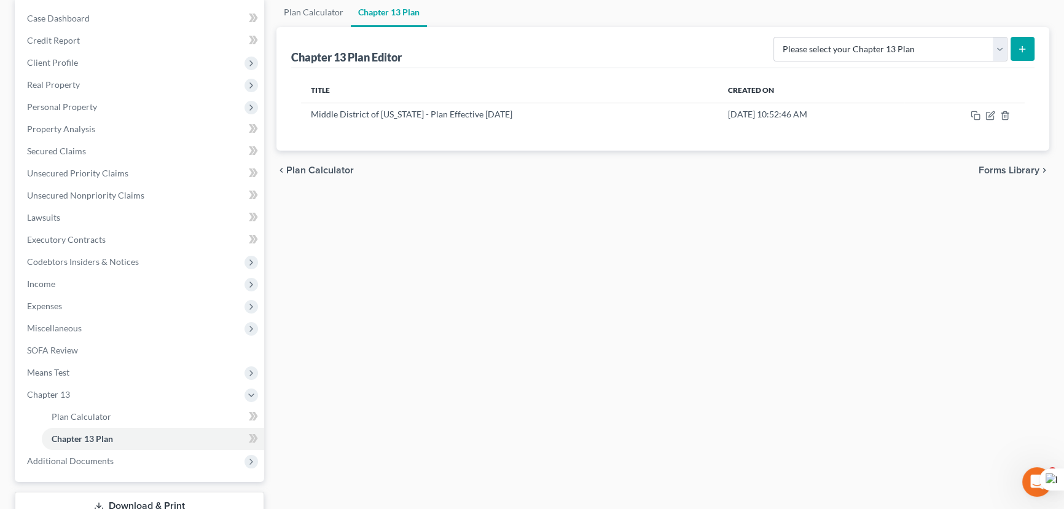
scroll to position [0, 0]
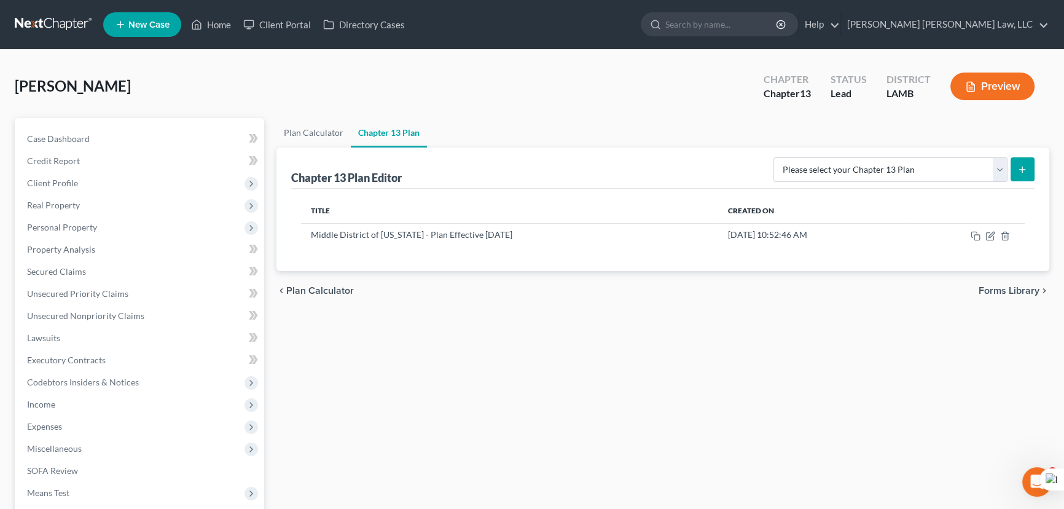
click at [60, 21] on link at bounding box center [54, 25] width 79 height 22
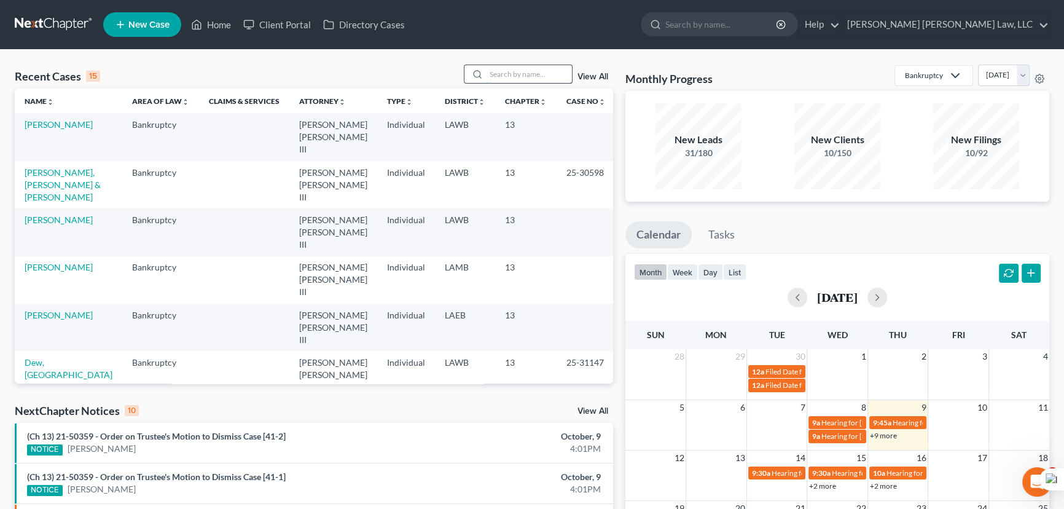
click at [500, 73] on input "search" at bounding box center [529, 74] width 86 height 18
type input "martin, james"
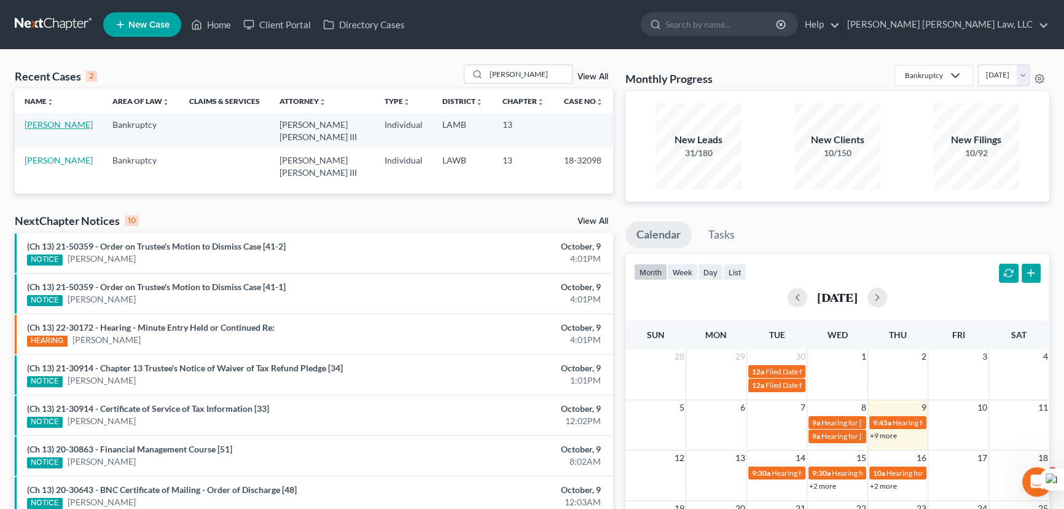
click at [46, 127] on link "Martin, James" at bounding box center [59, 124] width 68 height 10
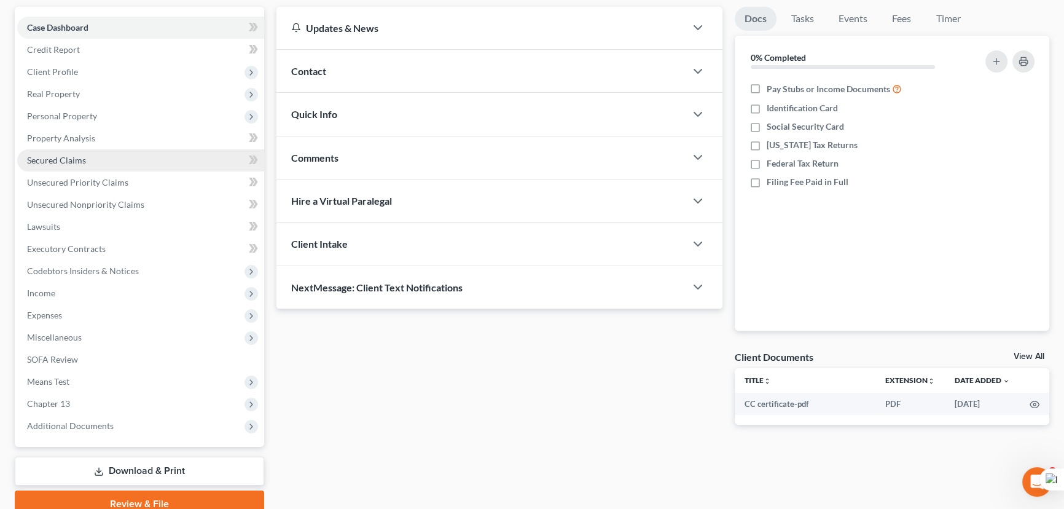
click at [85, 163] on link "Secured Claims" at bounding box center [140, 160] width 247 height 22
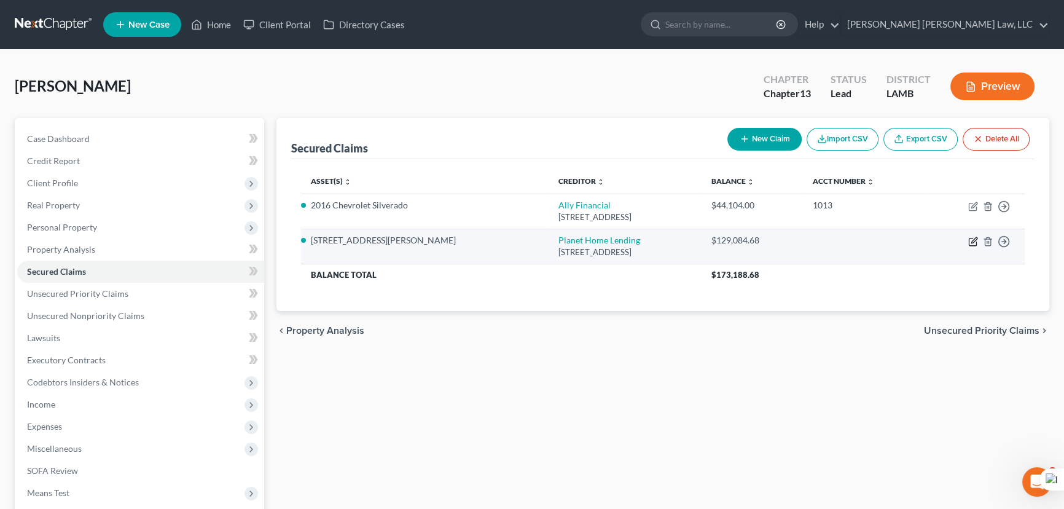
click at [974, 240] on icon "button" at bounding box center [974, 240] width 6 height 6
select select "6"
select select "0"
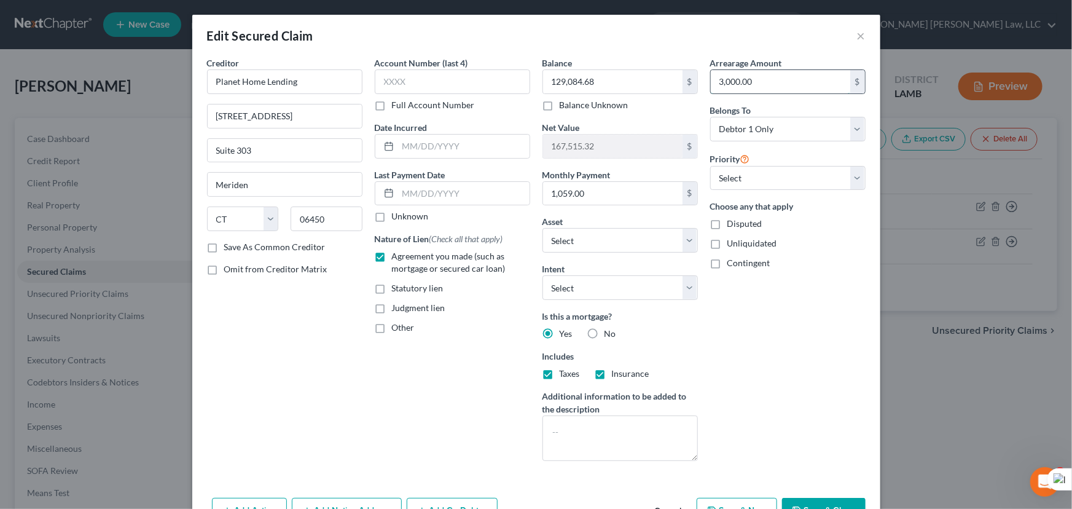
click at [774, 87] on input "3,000.00" at bounding box center [780, 81] width 139 height 23
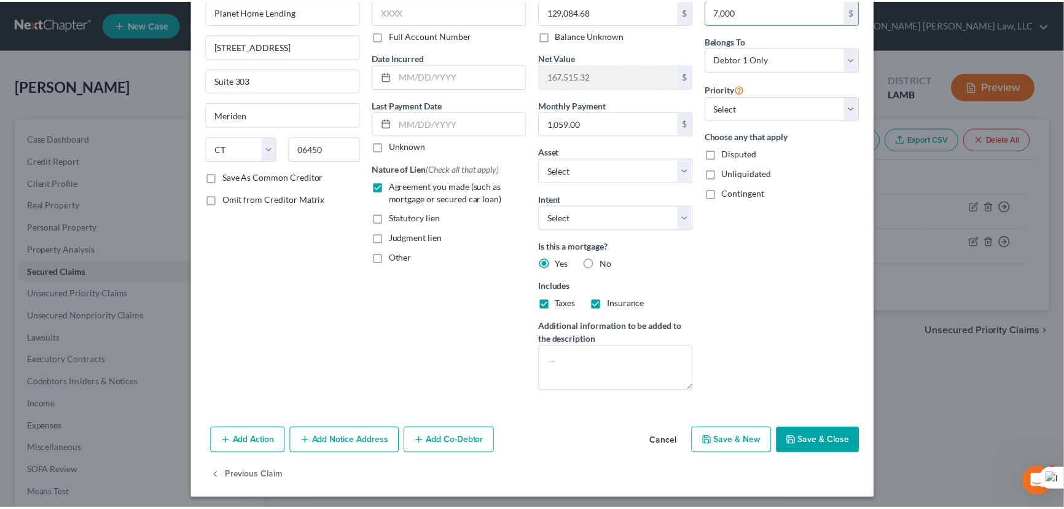
scroll to position [74, 0]
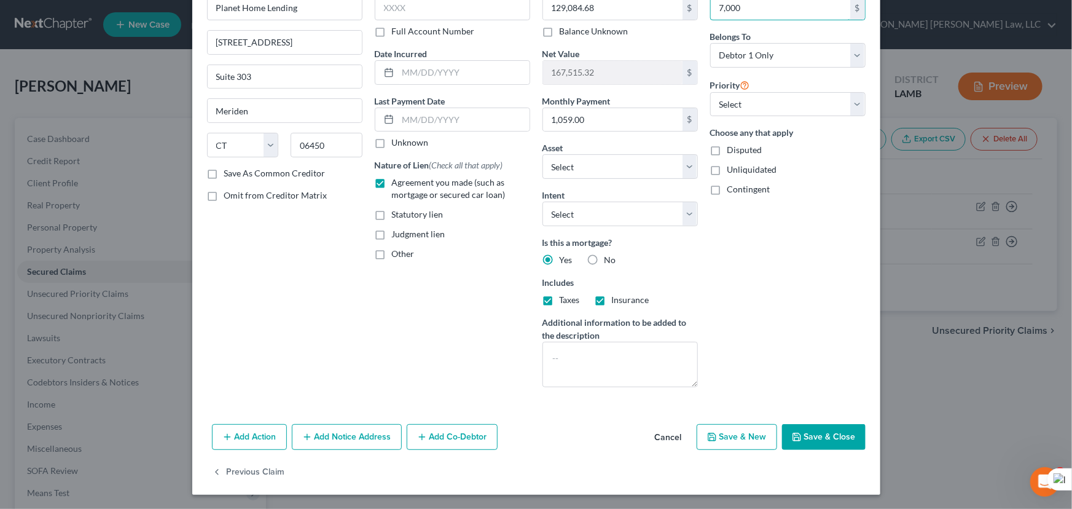
type input "7,000"
click at [815, 441] on button "Save & Close" at bounding box center [824, 437] width 84 height 26
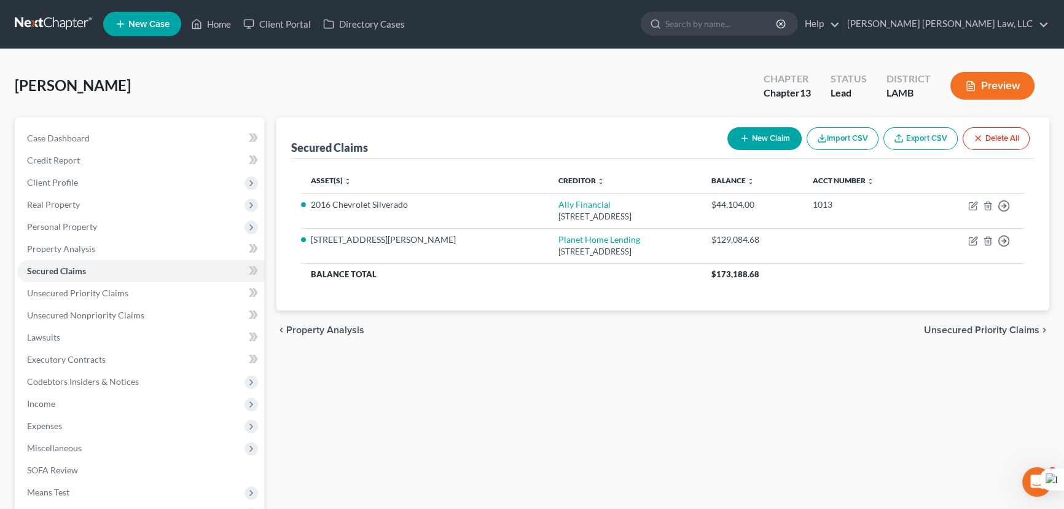
scroll to position [0, 0]
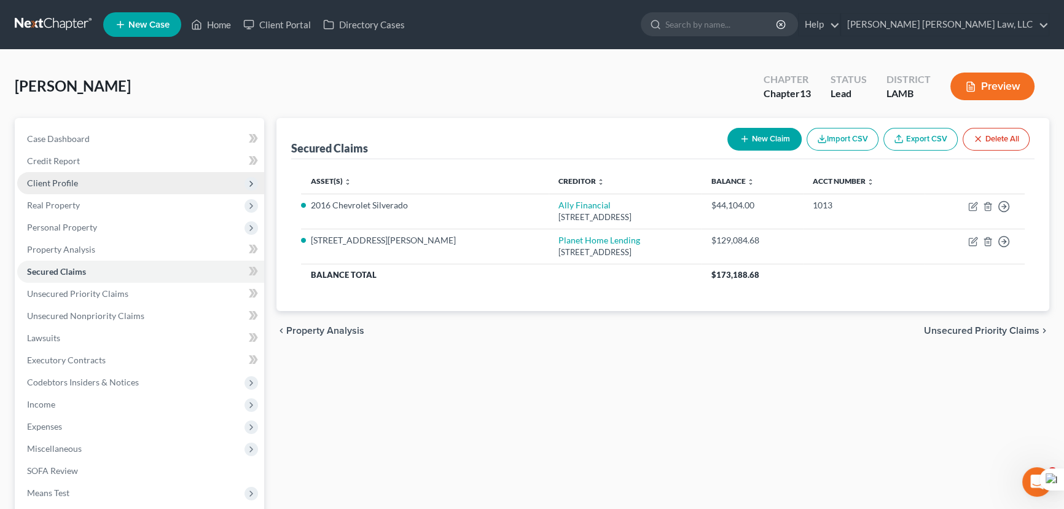
click at [57, 184] on span "Client Profile" at bounding box center [52, 183] width 51 height 10
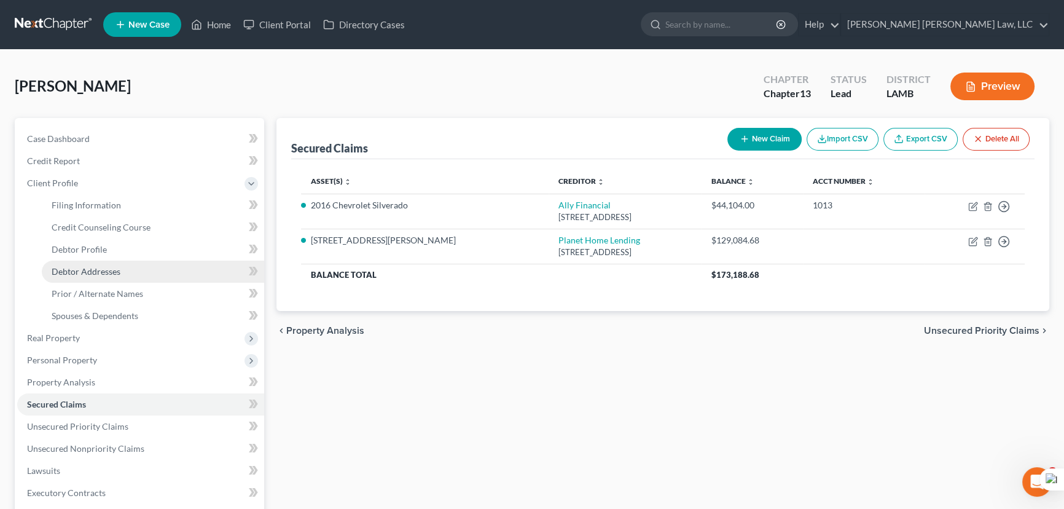
click at [137, 276] on link "Debtor Addresses" at bounding box center [153, 272] width 222 height 22
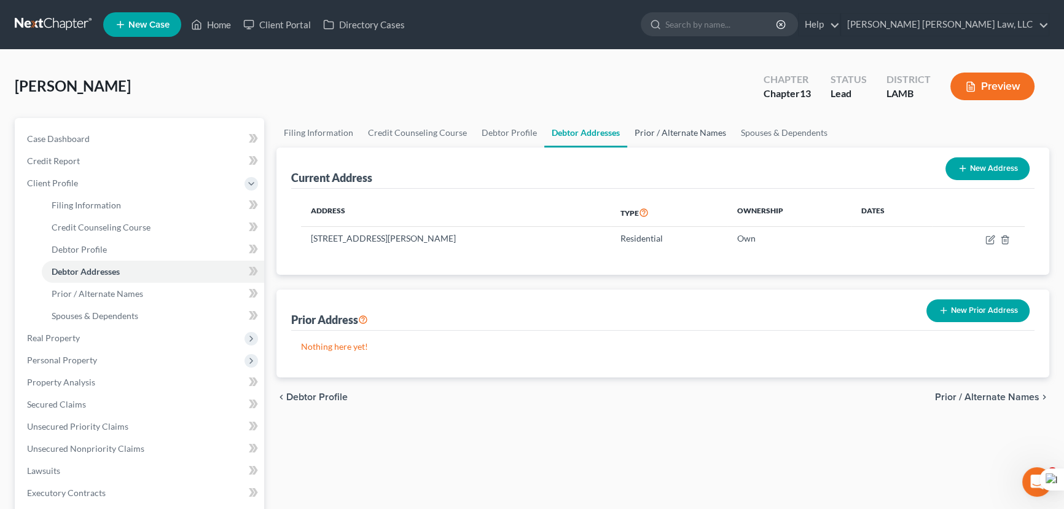
click at [657, 135] on link "Prior / Alternate Names" at bounding box center [680, 132] width 106 height 29
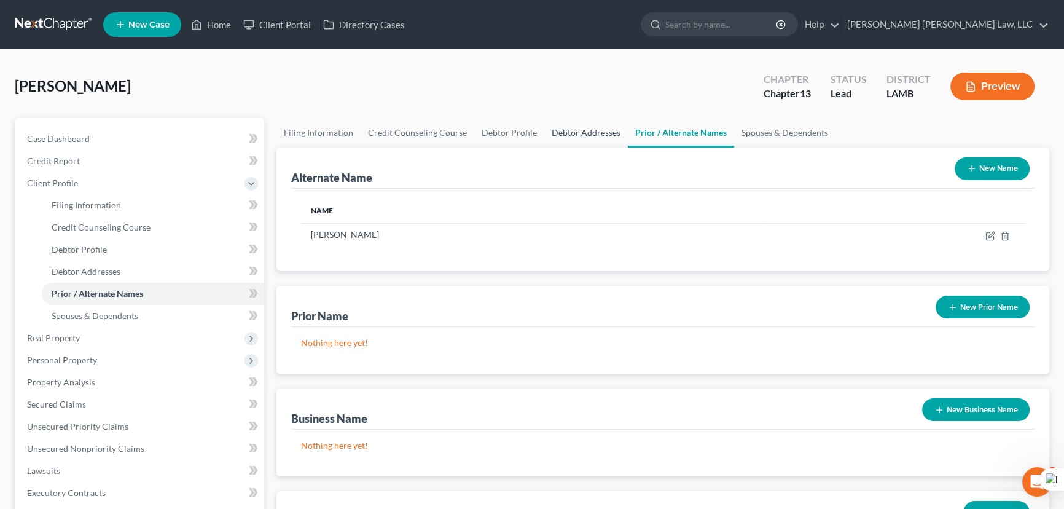
click at [602, 130] on link "Debtor Addresses" at bounding box center [586, 132] width 84 height 29
